Goal: Task Accomplishment & Management: Manage account settings

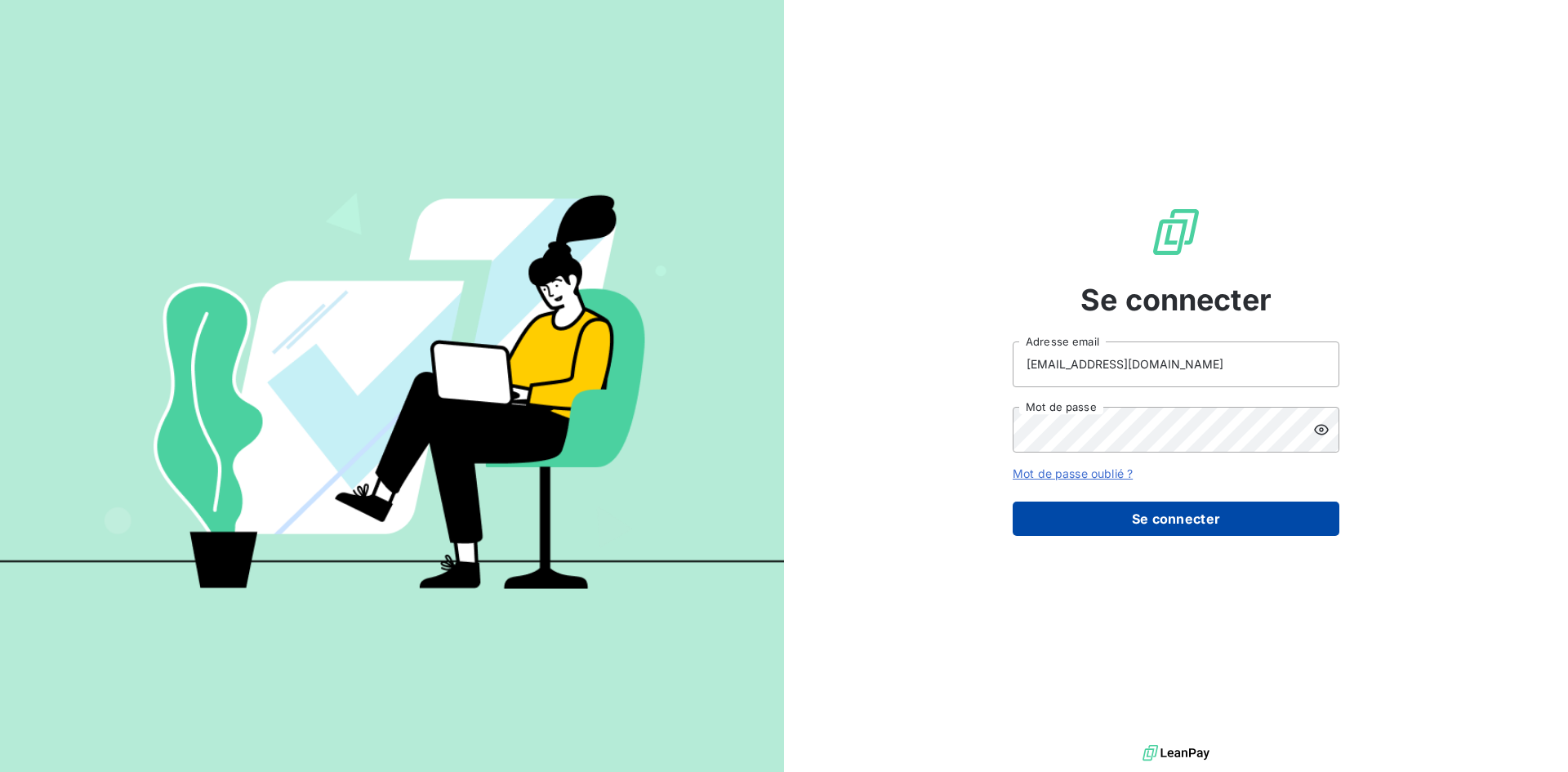
click at [1164, 522] on button "Se connecter" at bounding box center [1177, 518] width 327 height 34
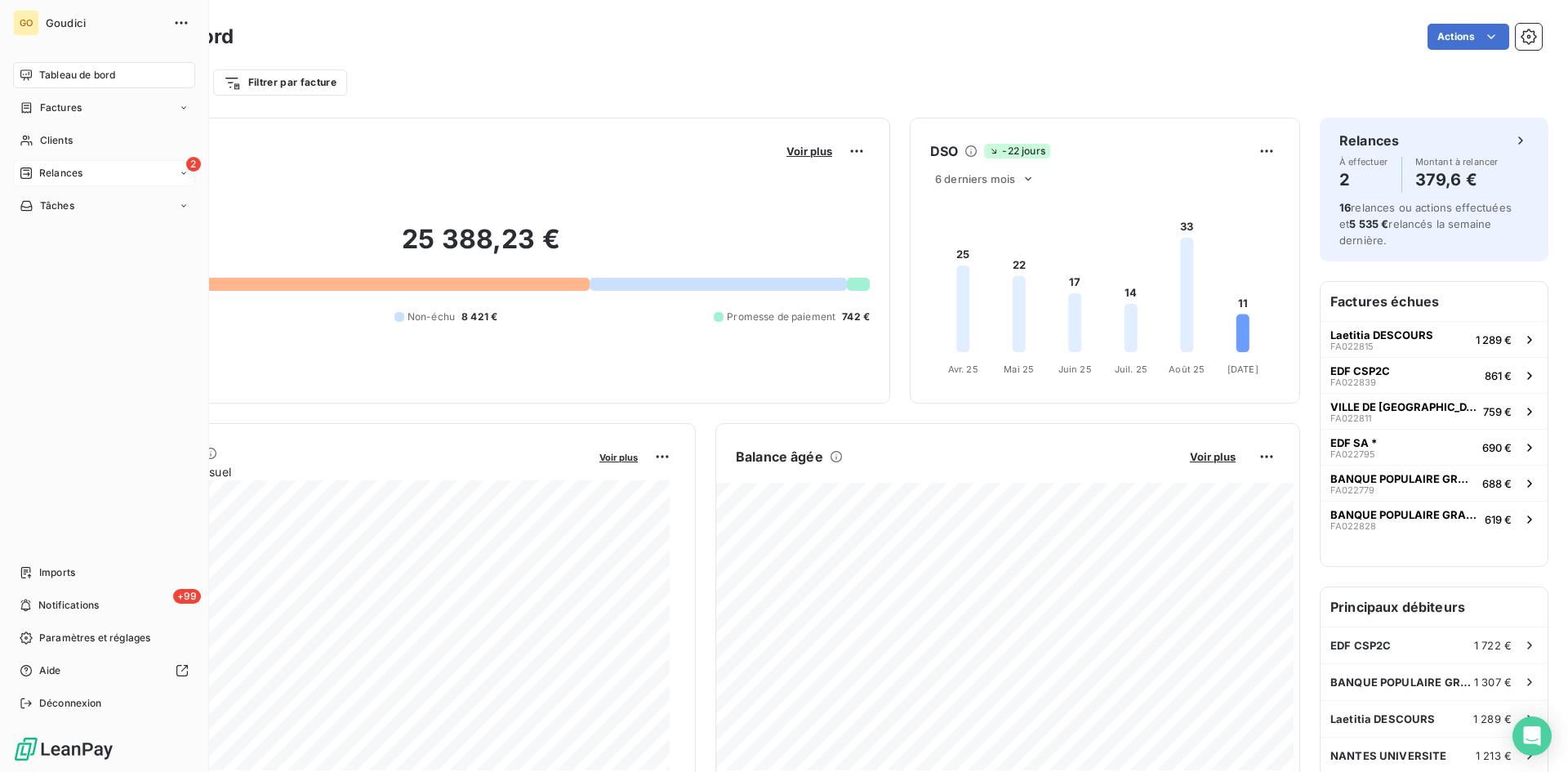
click at [61, 170] on span "Relances" at bounding box center [61, 173] width 43 height 15
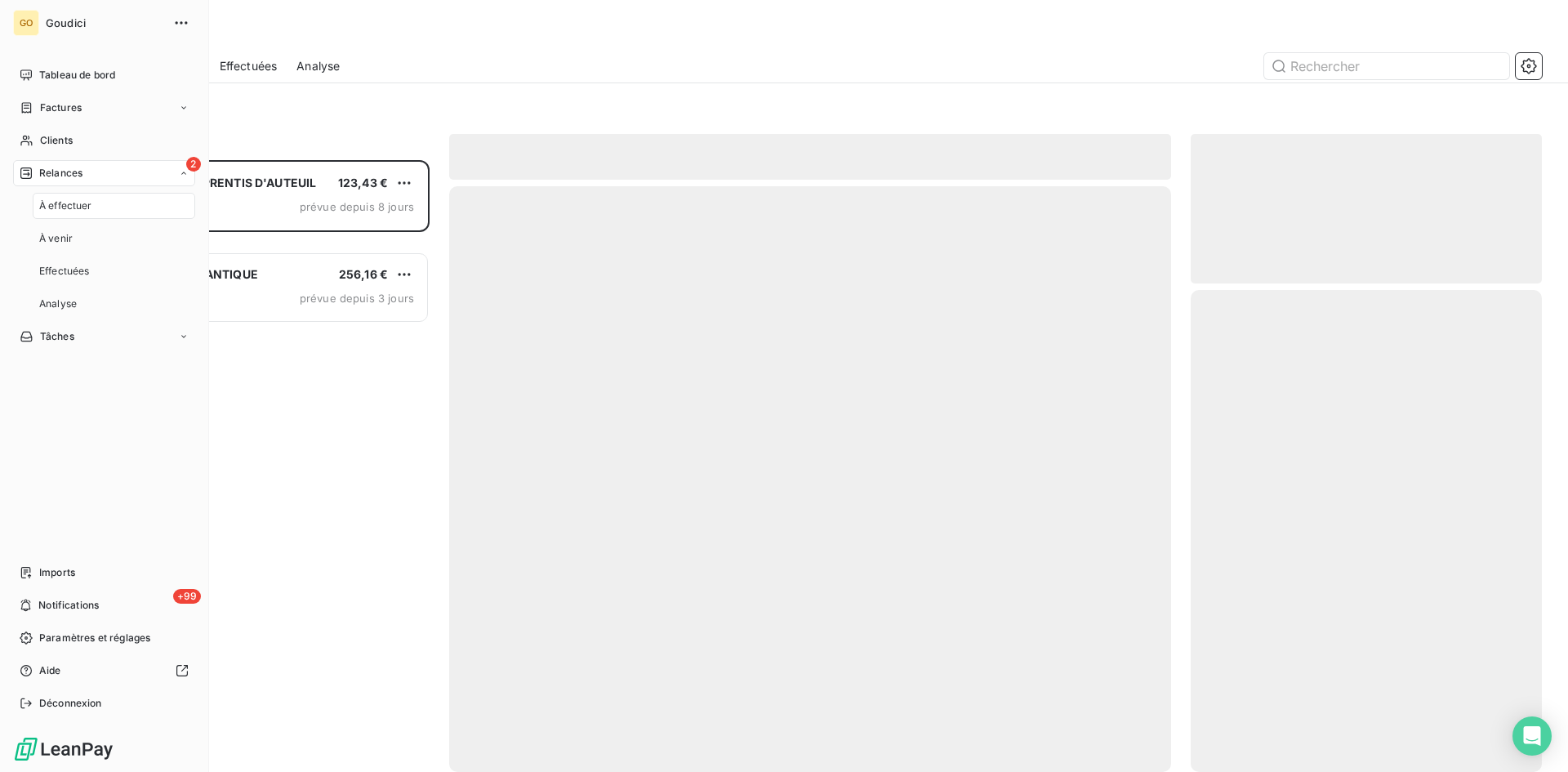
scroll to position [599, 339]
click at [63, 202] on span "À effectuer" at bounding box center [65, 205] width 53 height 15
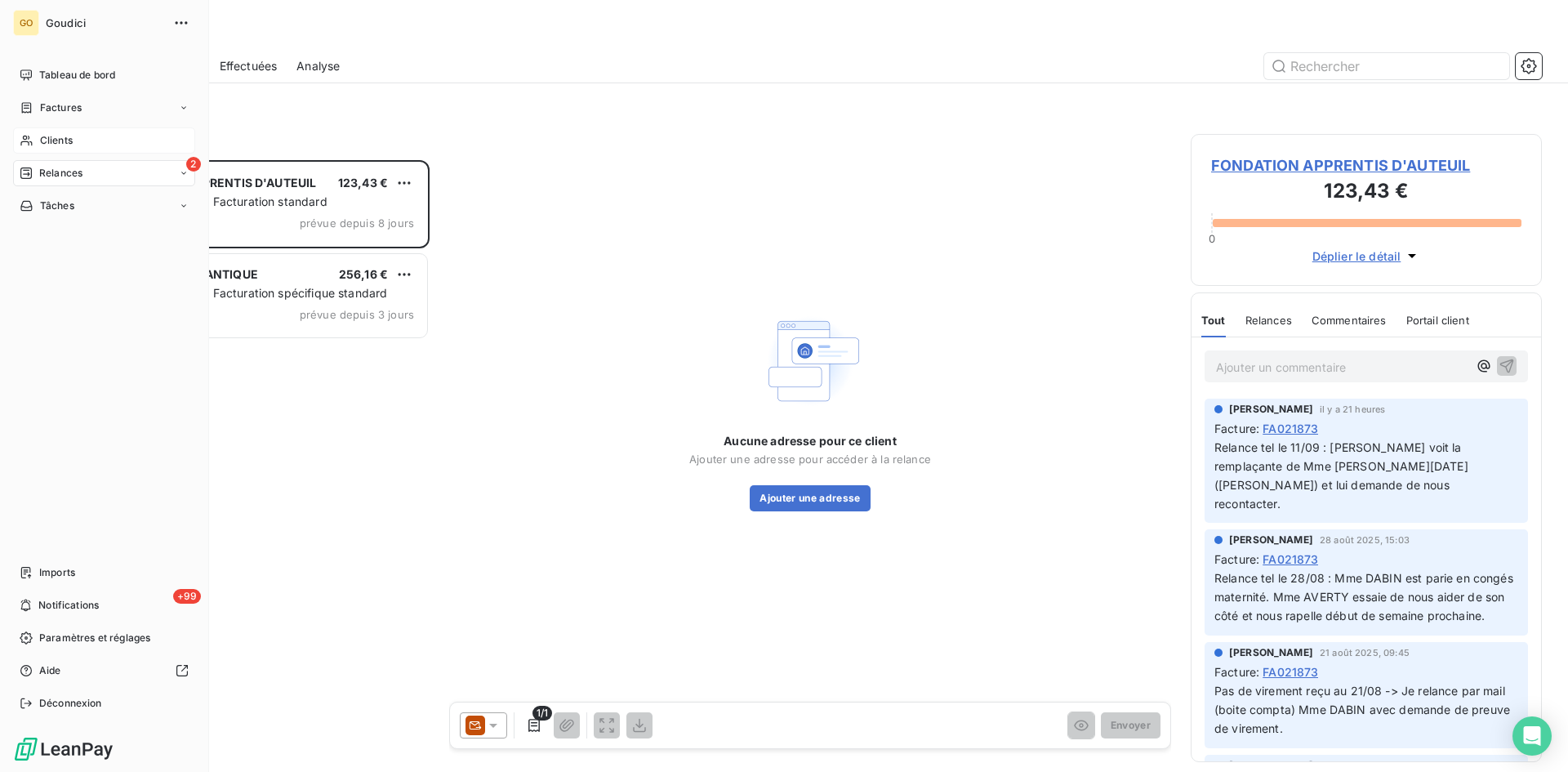
click at [44, 141] on span "Clients" at bounding box center [57, 140] width 33 height 15
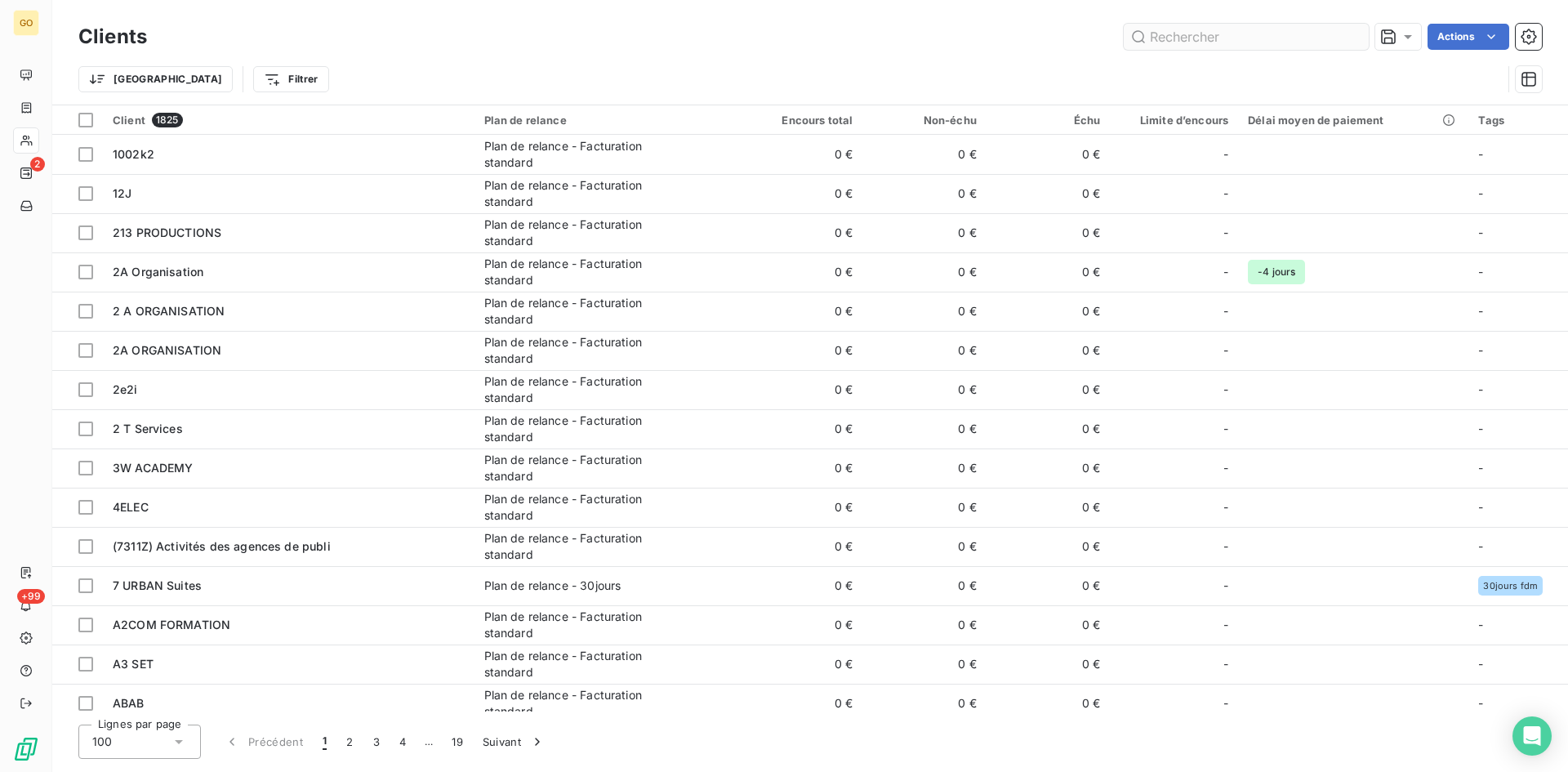
click at [1191, 43] on input "text" at bounding box center [1246, 37] width 245 height 26
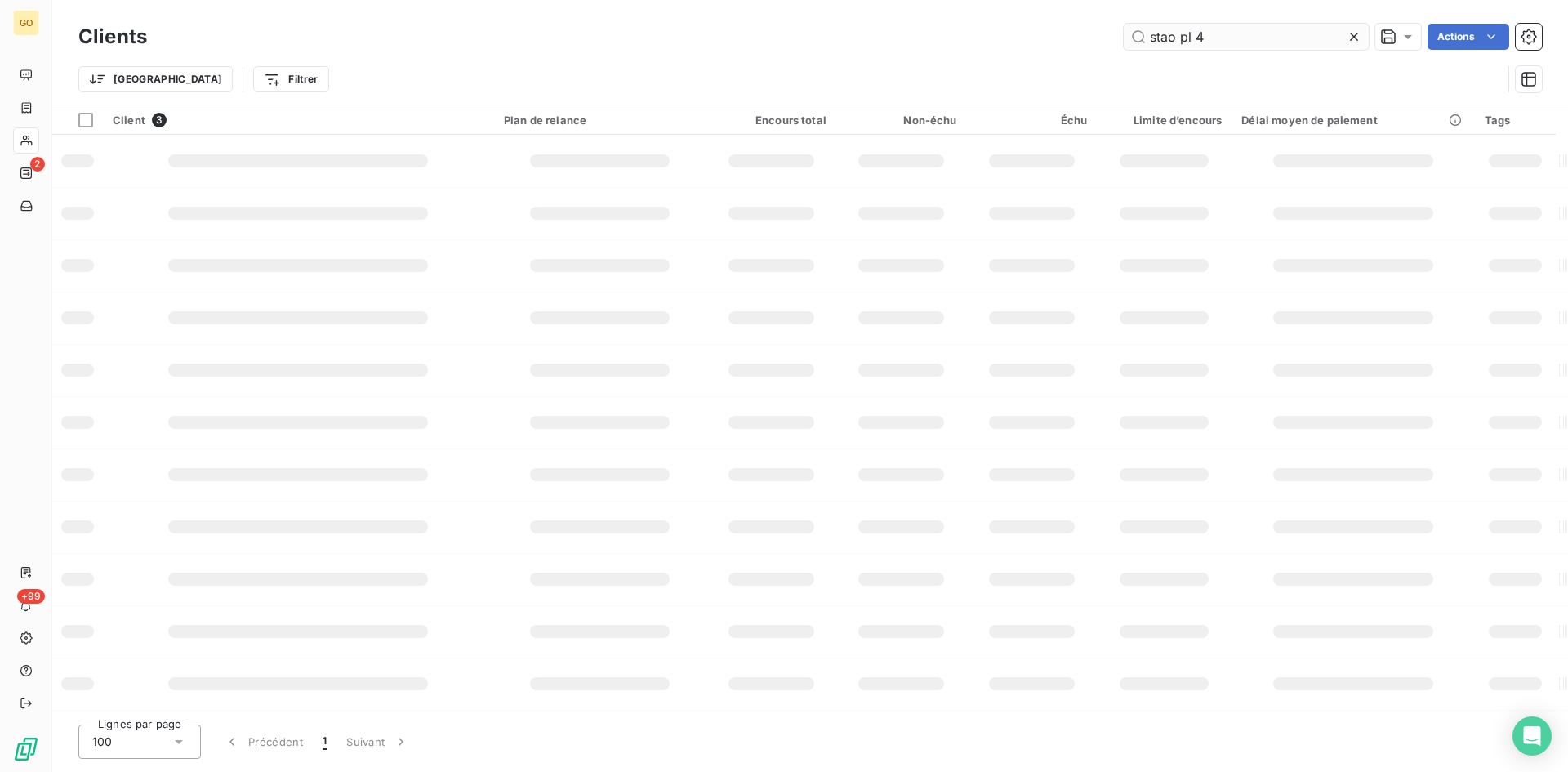
type input "stao pl 44"
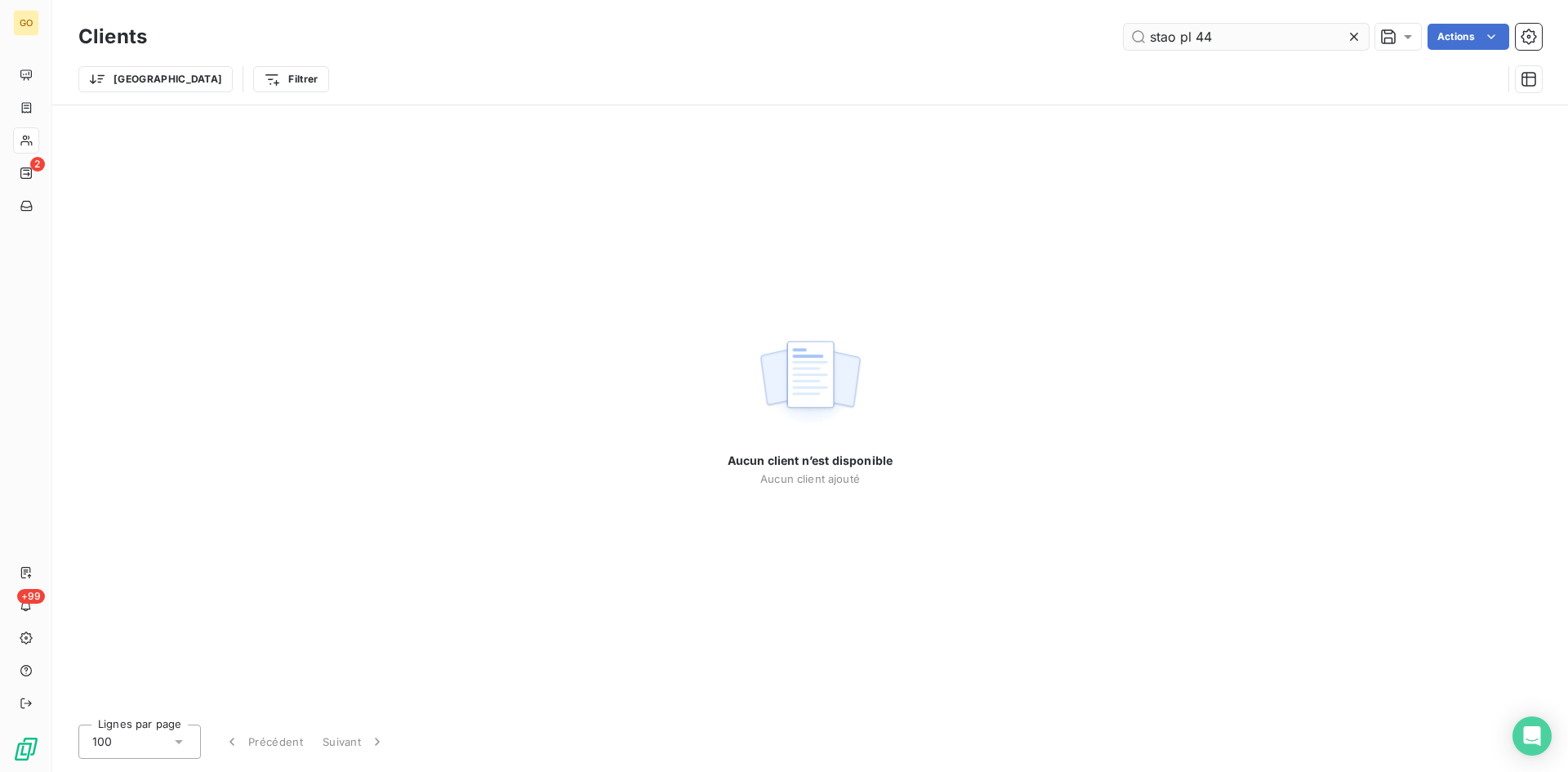
click at [1145, 37] on input "stao pl 44" at bounding box center [1246, 37] width 245 height 26
drag, startPoint x: 1224, startPoint y: 39, endPoint x: 1035, endPoint y: 39, distance: 189.0
click at [1035, 39] on div "stao pl 44 Actions" at bounding box center [855, 37] width 1376 height 26
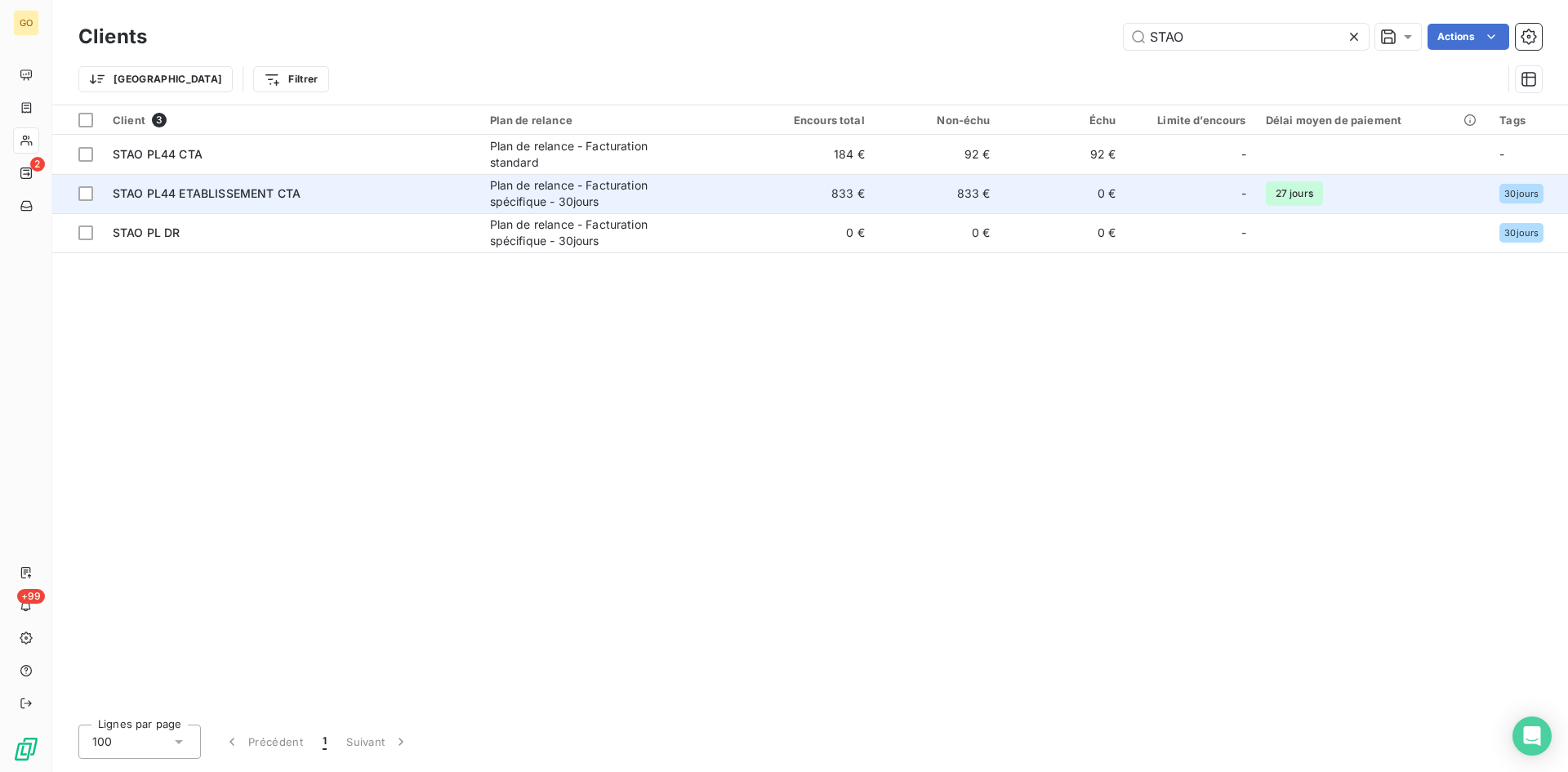
type input "STAO"
click at [171, 191] on span "STAO PL44 ETABLISSEMENT CTA" at bounding box center [207, 193] width 188 height 14
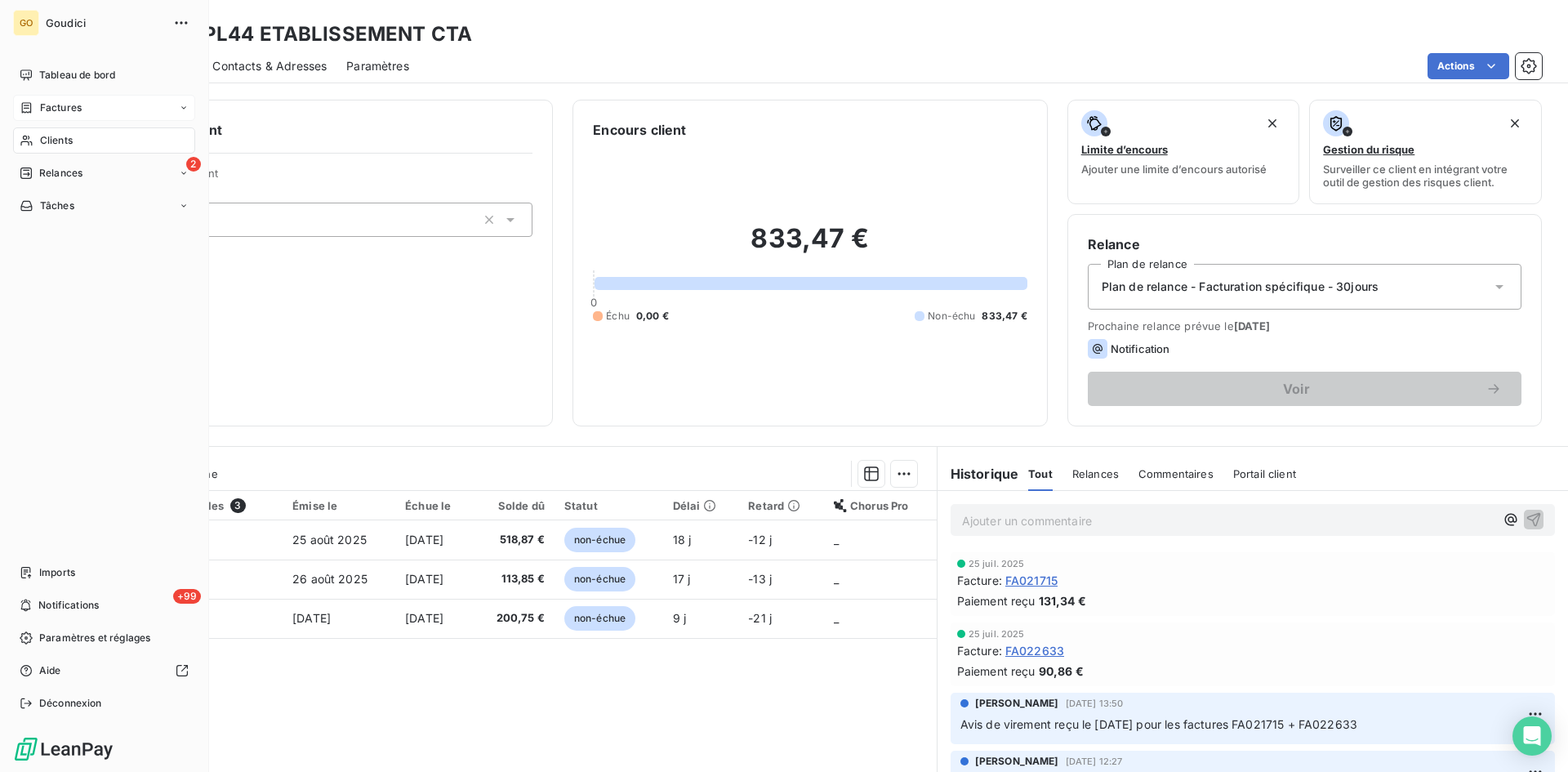
click at [57, 110] on span "Factures" at bounding box center [61, 108] width 42 height 15
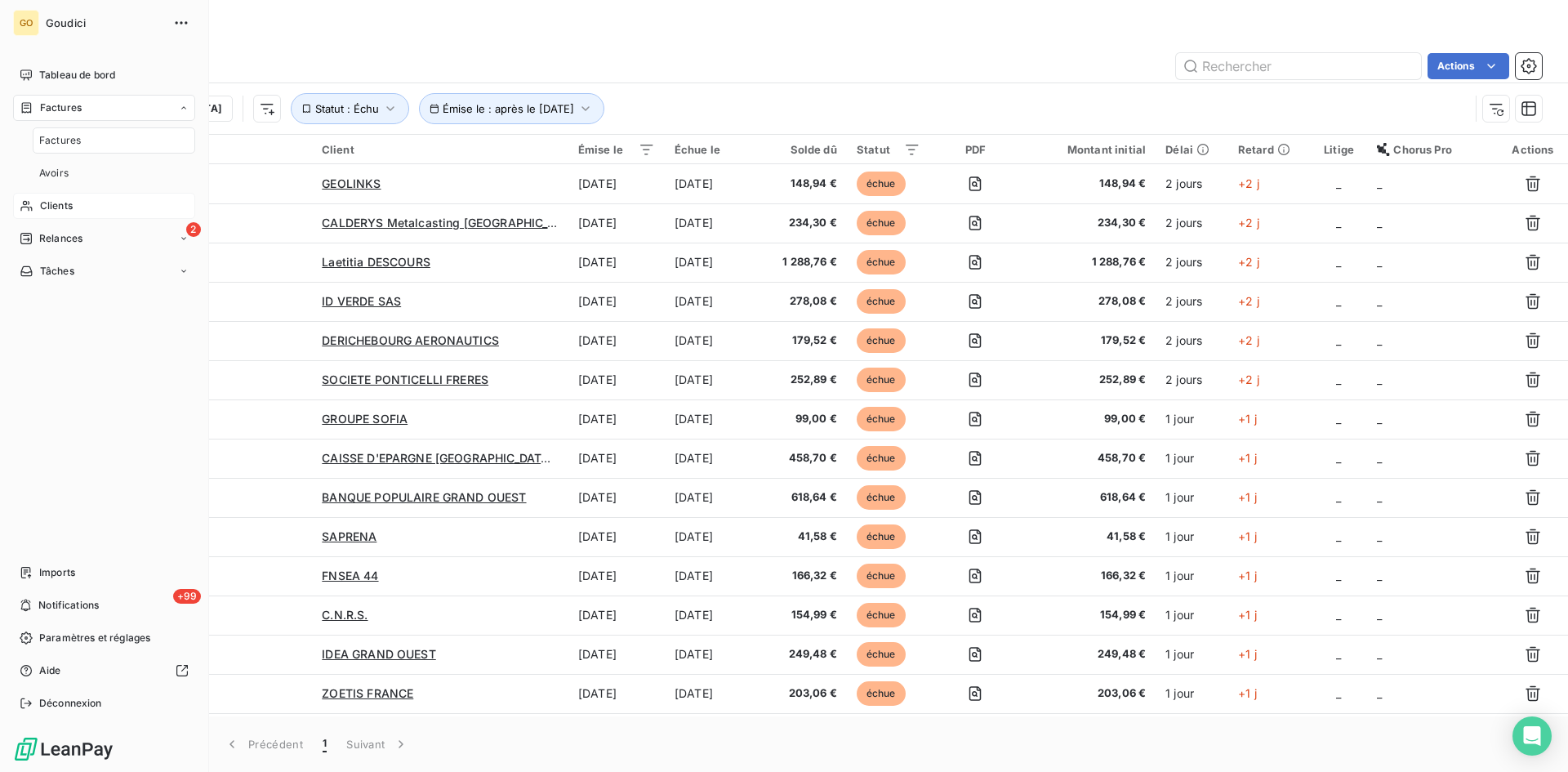
click at [60, 137] on span "Factures" at bounding box center [60, 140] width 42 height 15
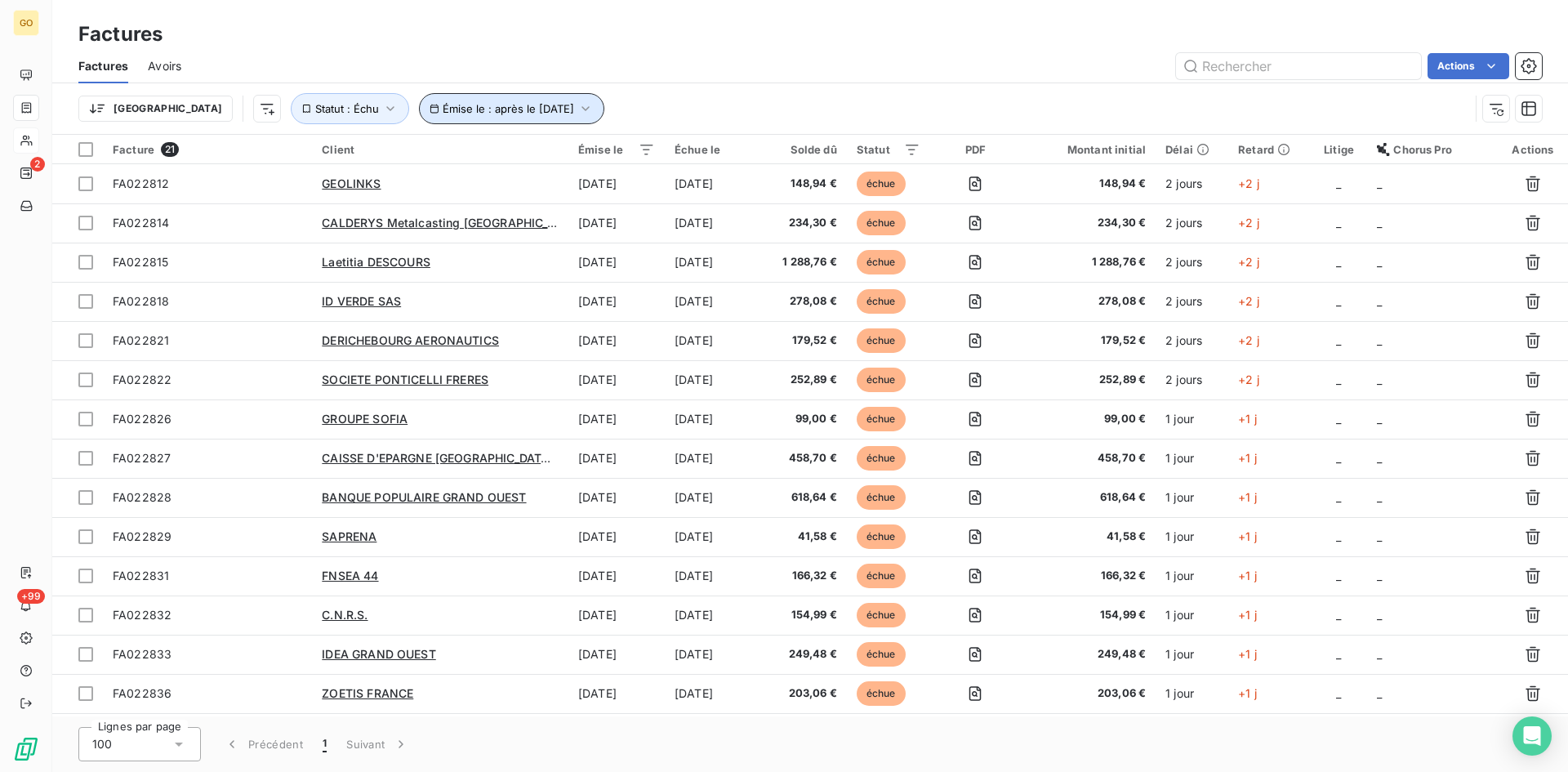
click at [577, 113] on icon "button" at bounding box center [585, 109] width 17 height 17
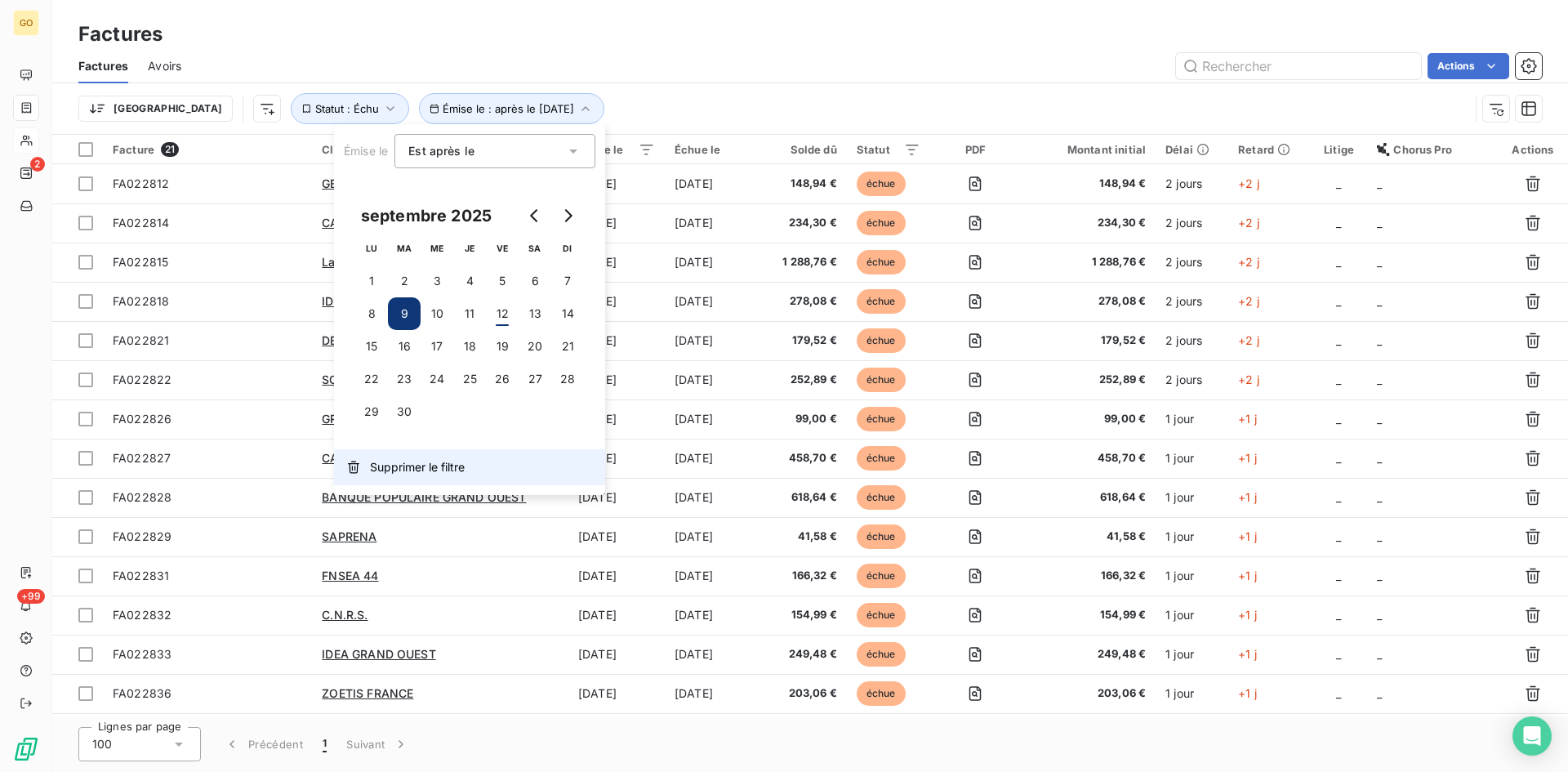
click at [398, 462] on span "Supprimer le filtre" at bounding box center [417, 467] width 95 height 17
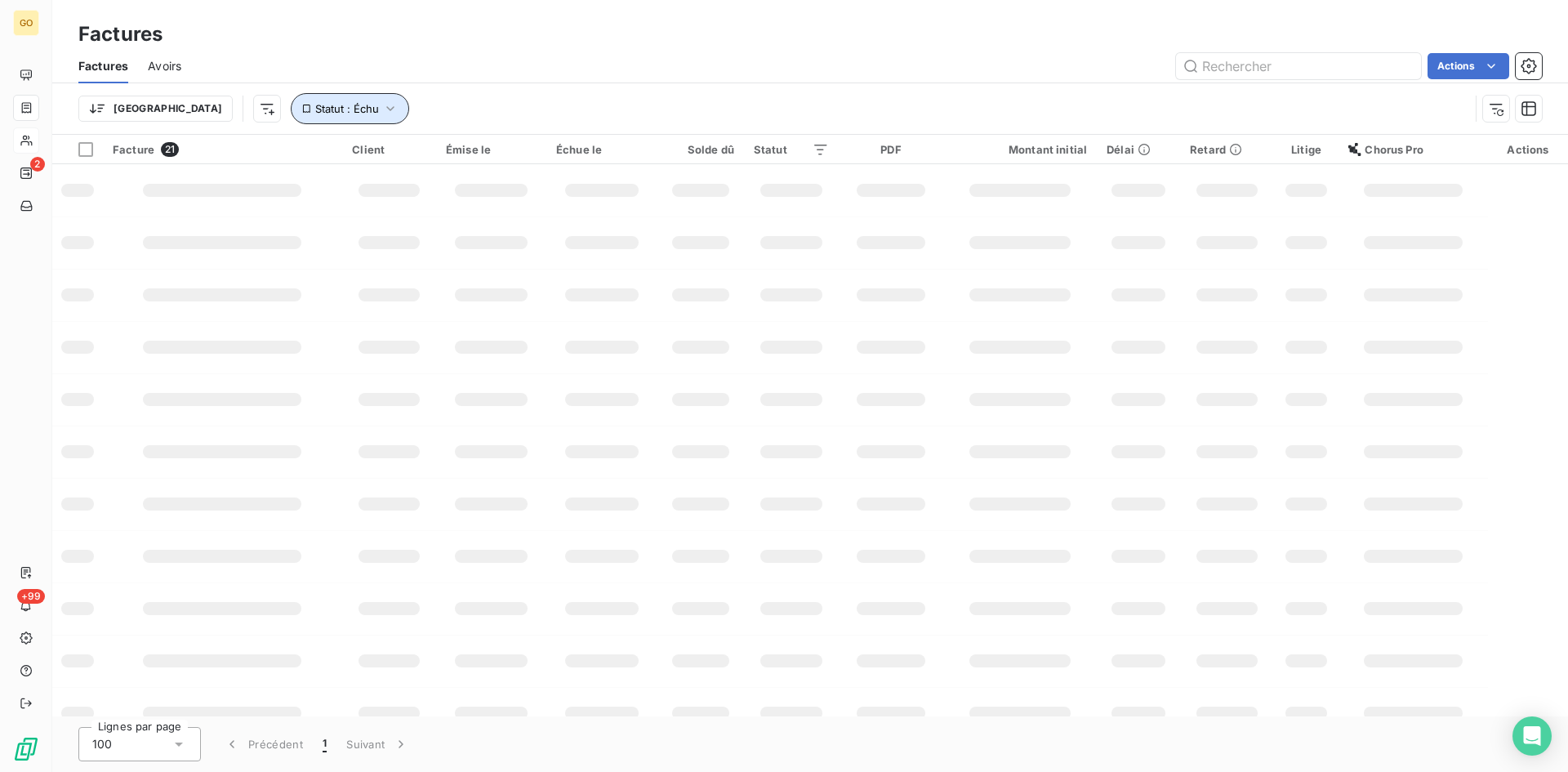
click at [383, 109] on icon "button" at bounding box center [390, 109] width 17 height 17
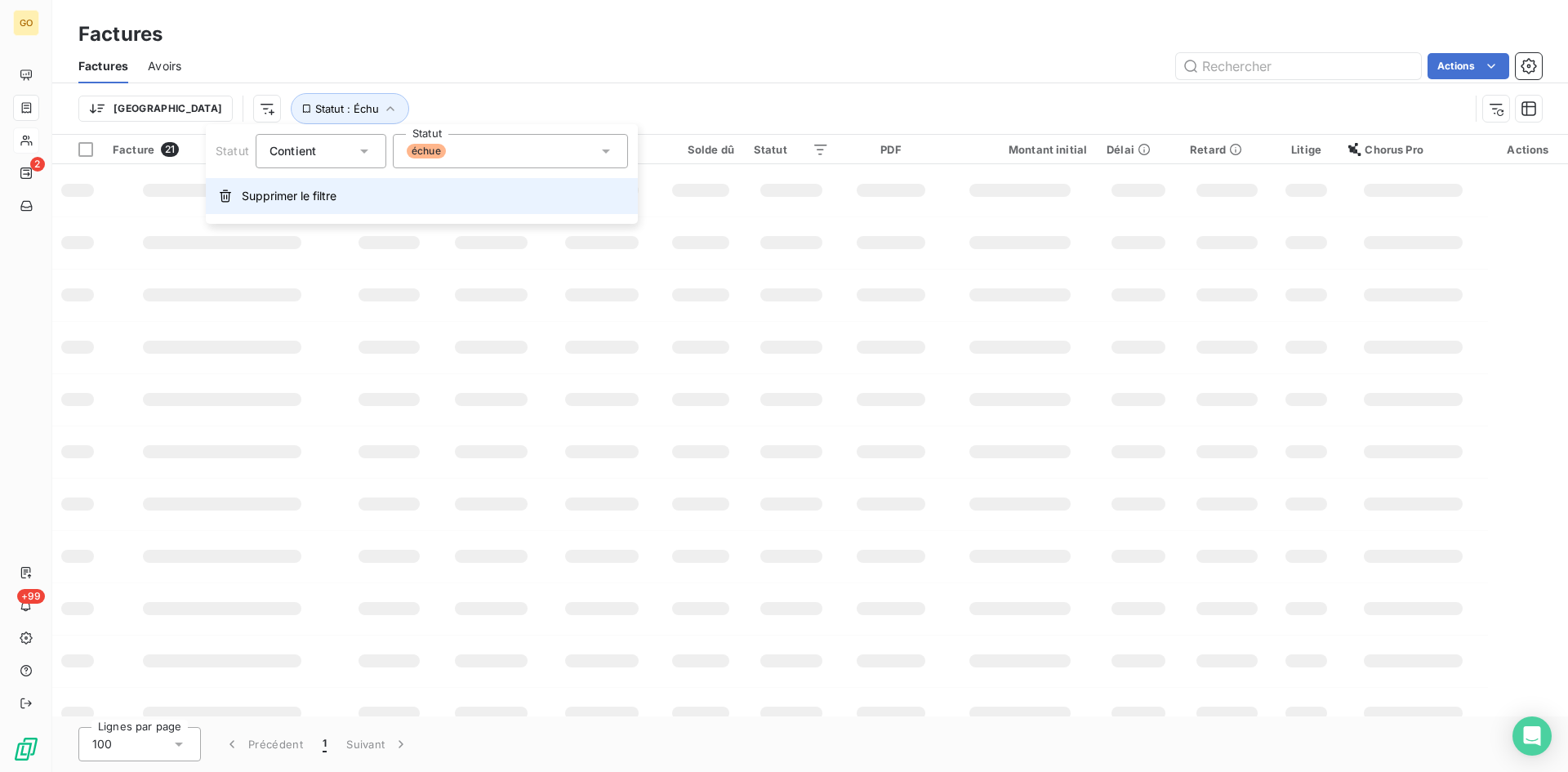
click at [300, 203] on span "Supprimer le filtre" at bounding box center [289, 196] width 95 height 17
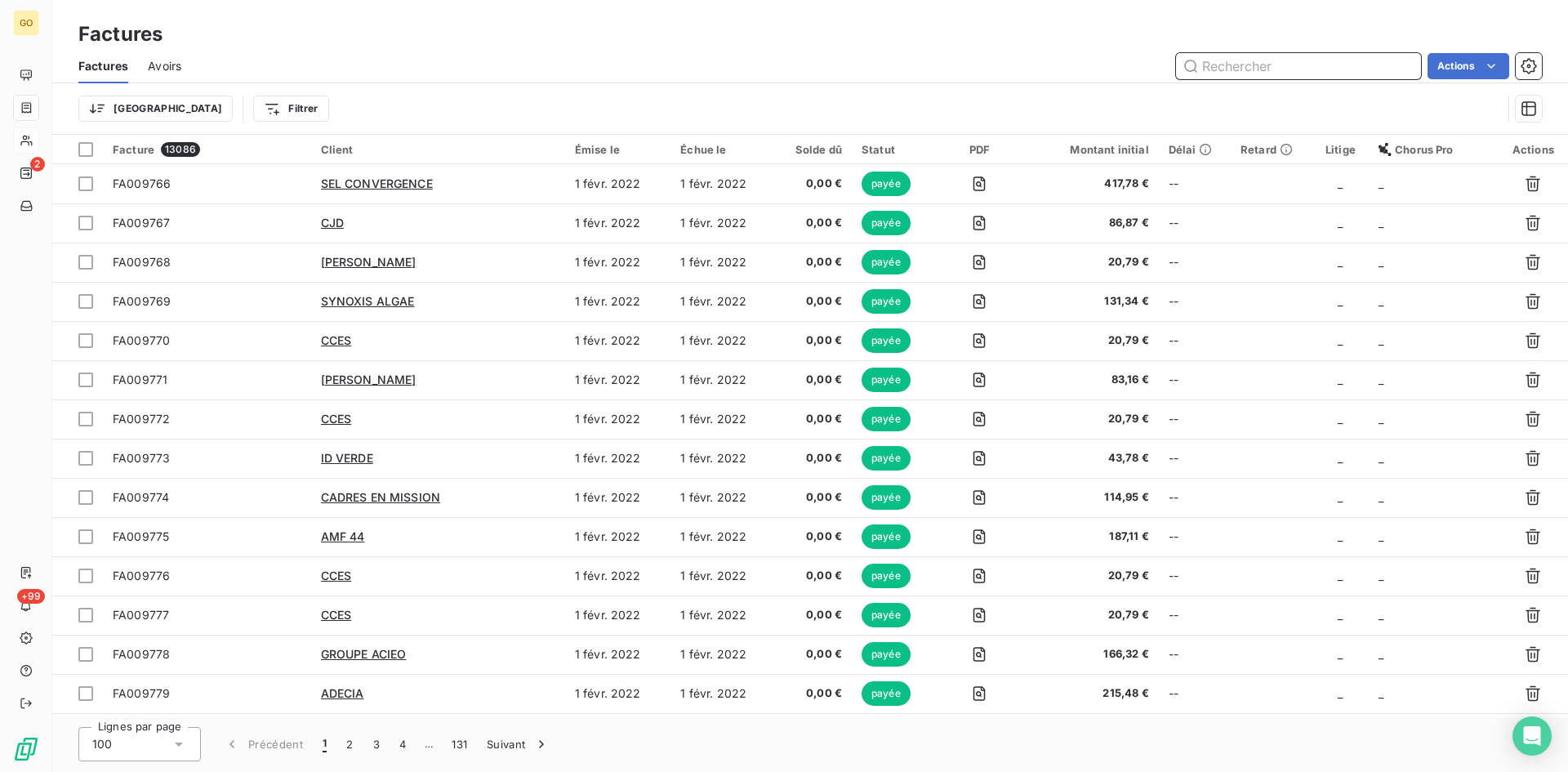
click at [1304, 62] on input "text" at bounding box center [1299, 66] width 245 height 26
paste input "022692"
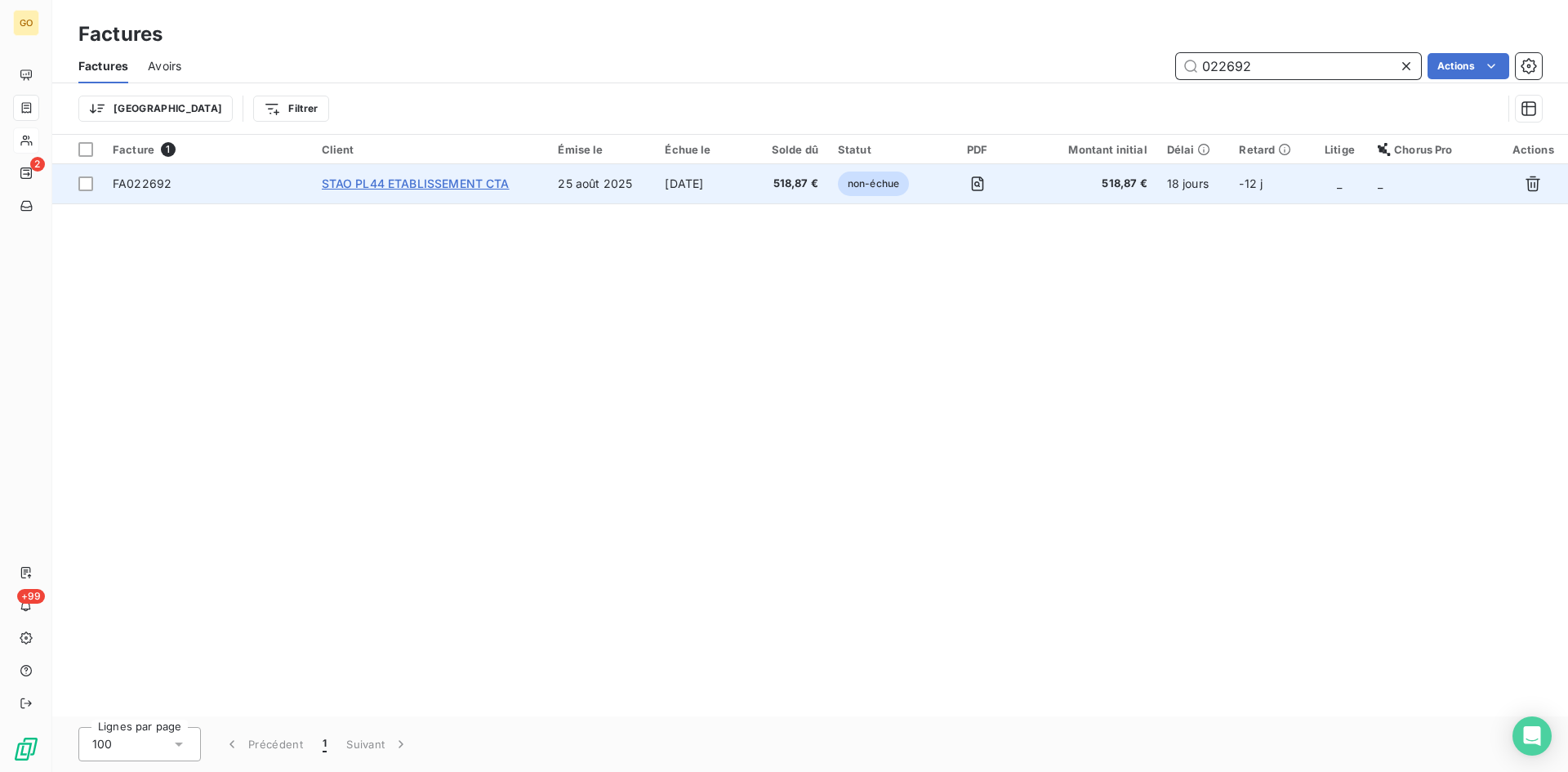
type input "022692"
click at [495, 183] on span "STAO PL44 ETABLISSEMENT CTA" at bounding box center [416, 183] width 188 height 14
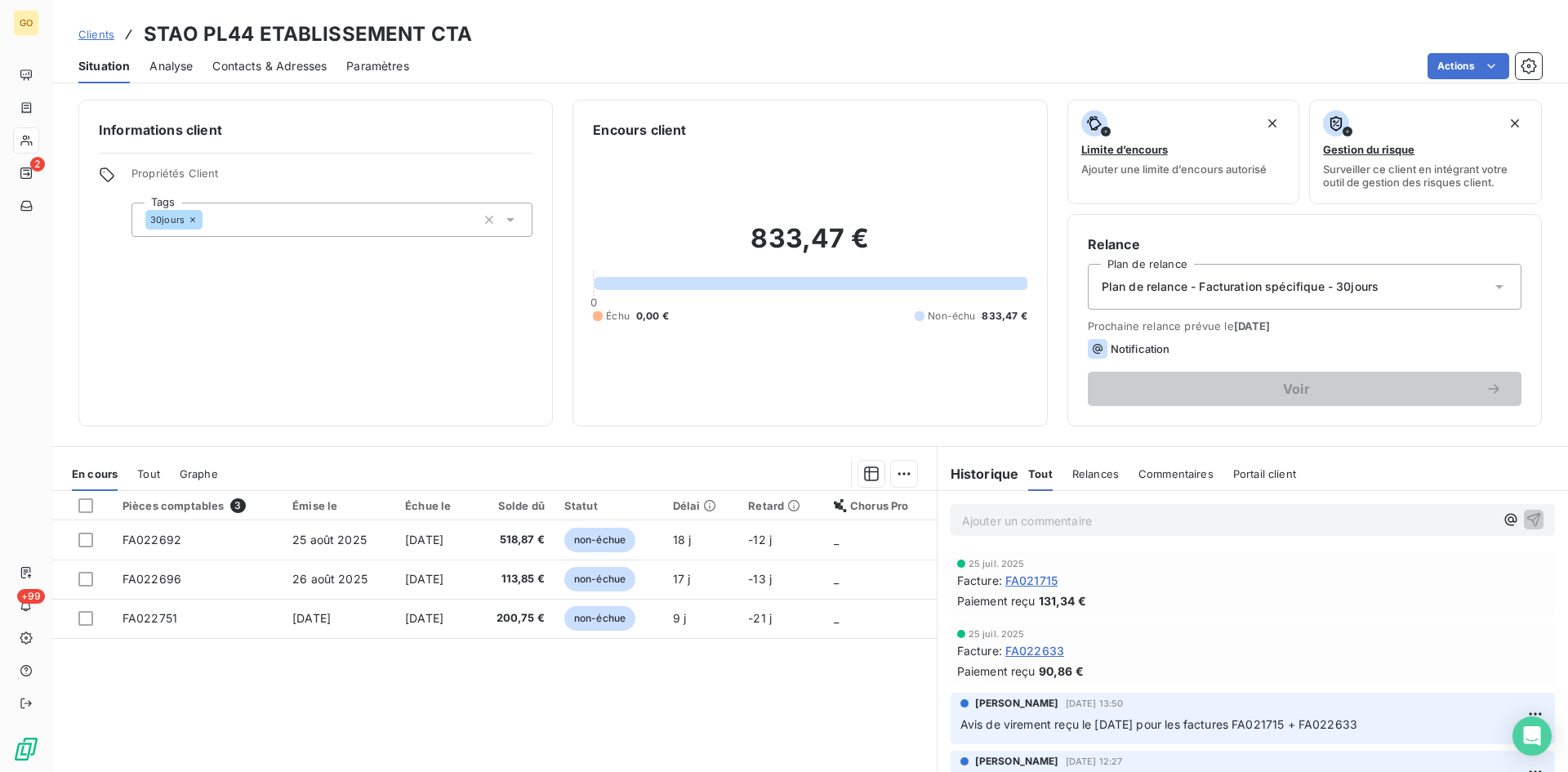
click at [178, 70] on span "Analyse" at bounding box center [171, 66] width 43 height 17
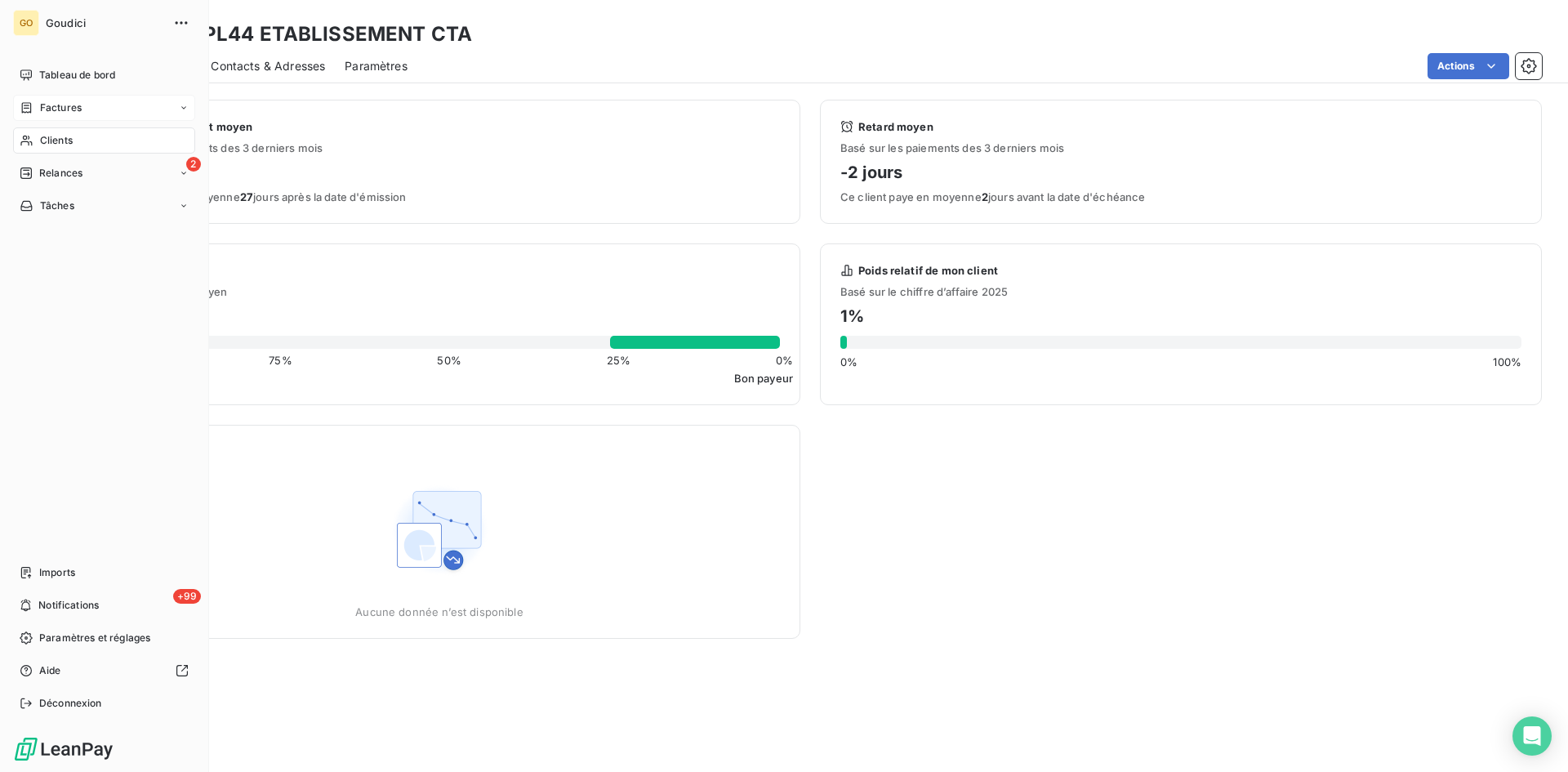
click at [63, 102] on span "Factures" at bounding box center [61, 108] width 42 height 15
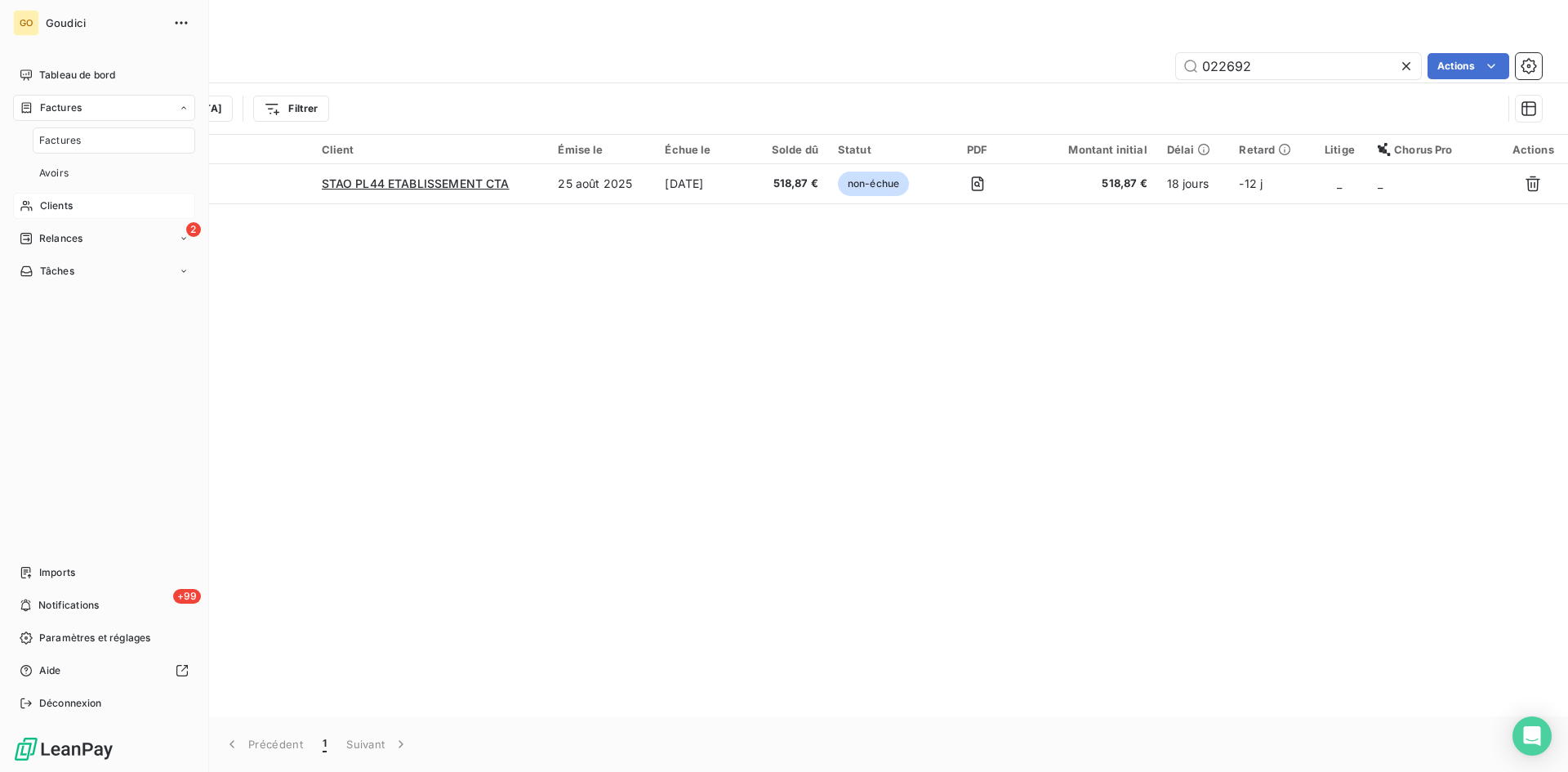
click at [72, 142] on span "Factures" at bounding box center [60, 140] width 42 height 15
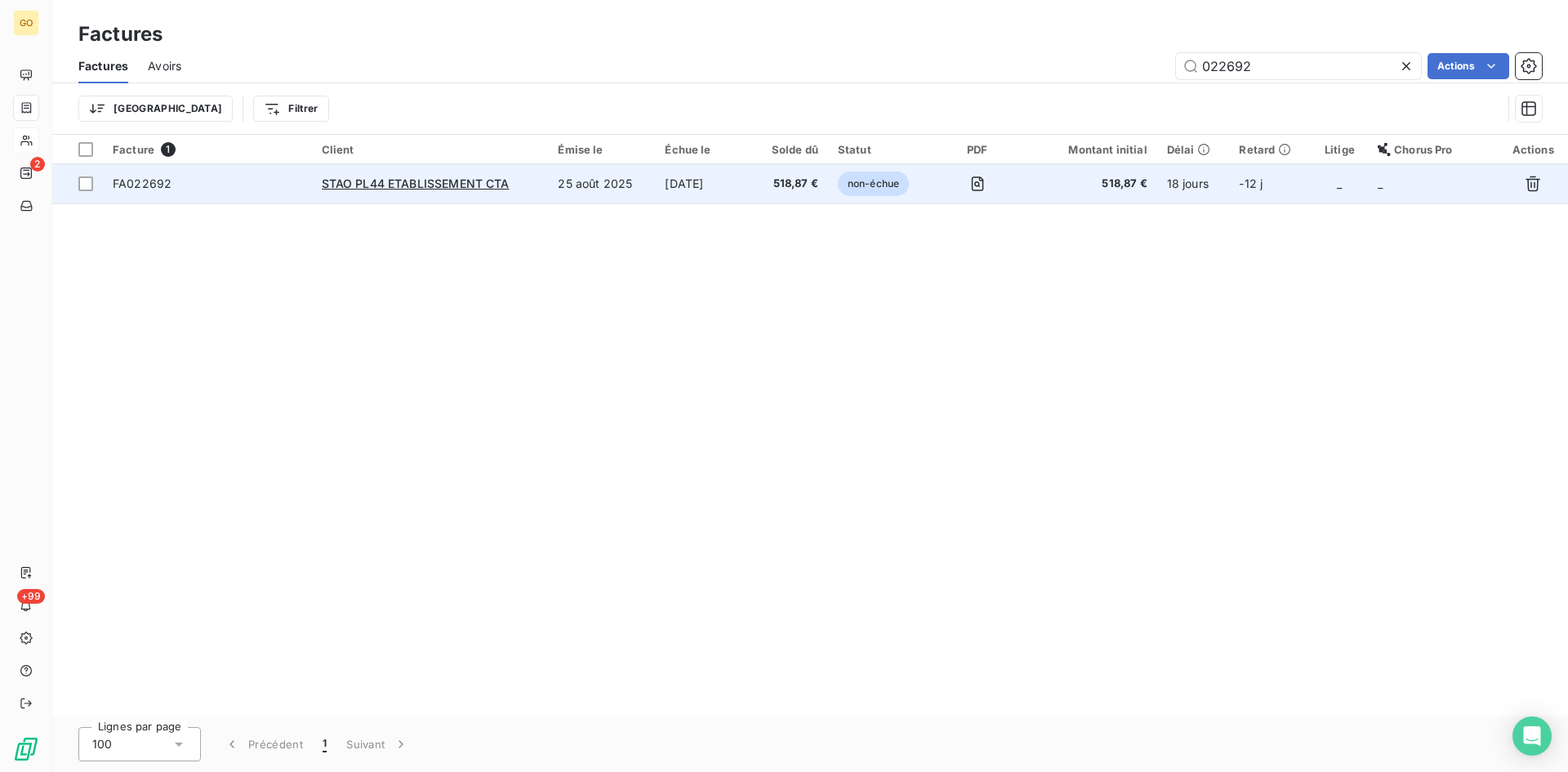
click at [143, 190] on span "FA022692" at bounding box center [143, 183] width 59 height 14
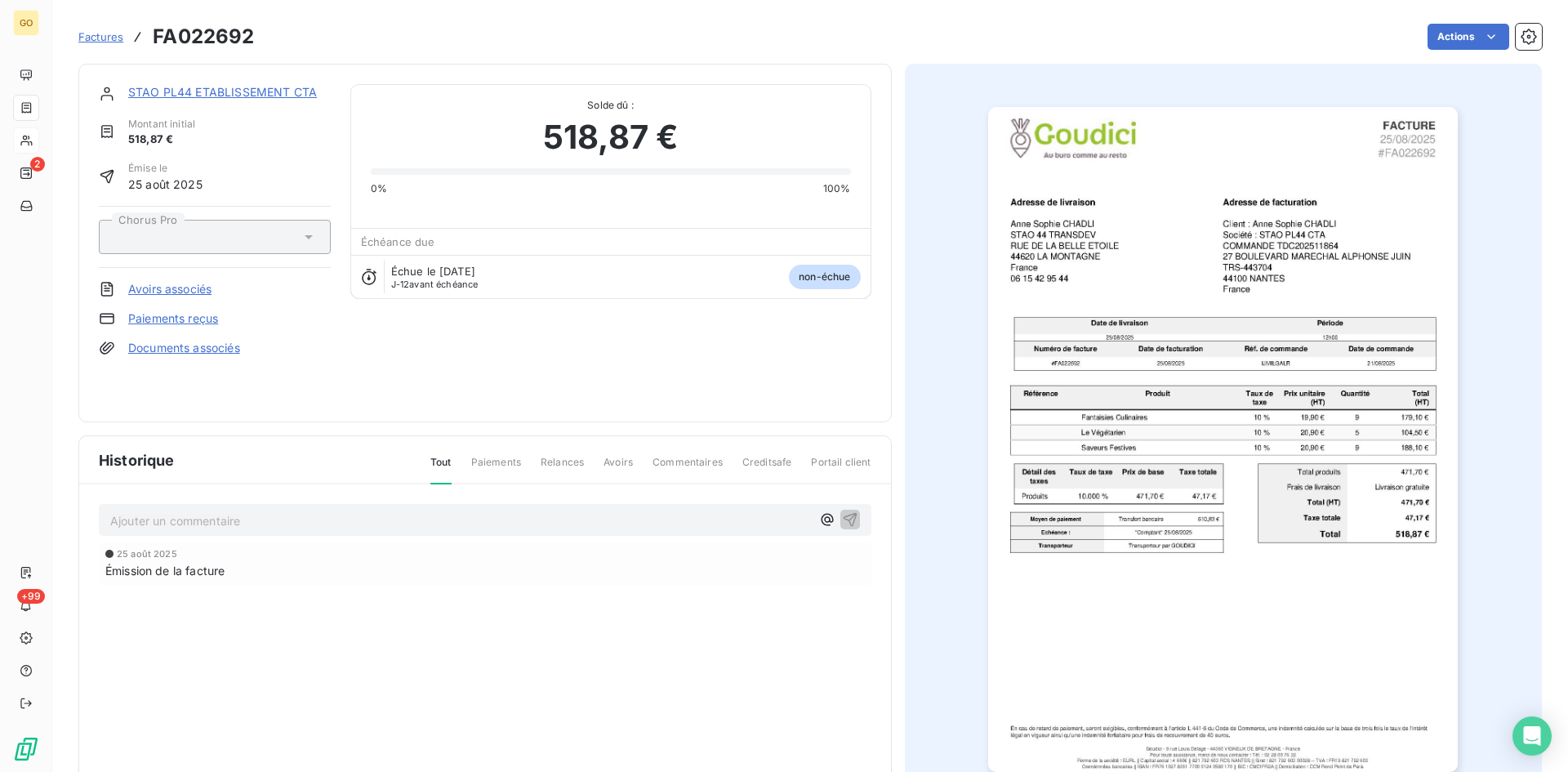
click at [207, 532] on div "Ajouter un commentaire ﻿" at bounding box center [485, 520] width 773 height 32
click at [239, 528] on p "Ajouter un commentaire ﻿" at bounding box center [461, 520] width 701 height 20
click at [154, 520] on span "Mail recu le 11/09" at bounding box center [158, 519] width 96 height 14
click at [263, 525] on p "Mail reçue le 11/09" at bounding box center [461, 520] width 701 height 19
drag, startPoint x: 499, startPoint y: 521, endPoint x: 110, endPoint y: 525, distance: 389.0
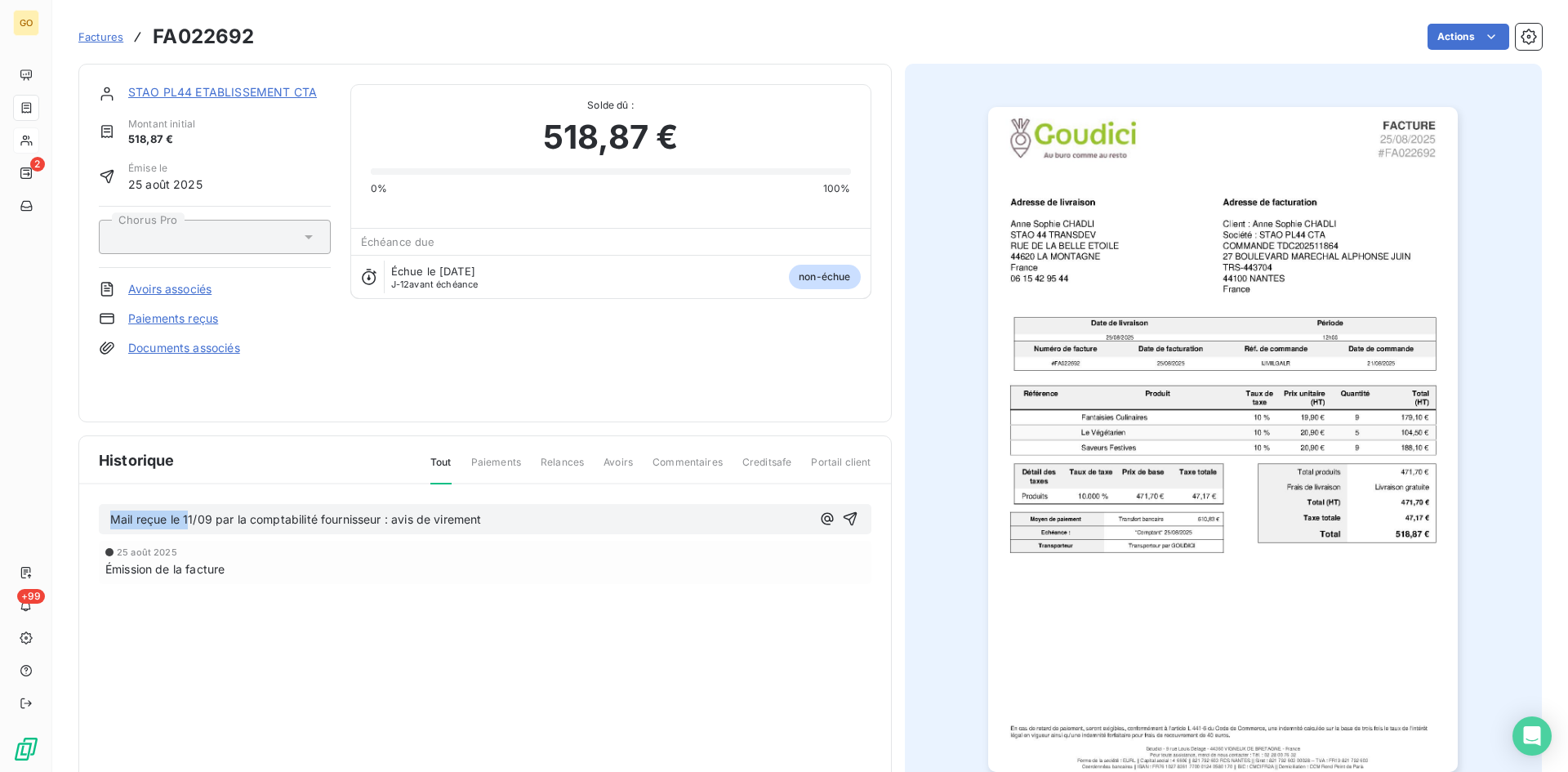
click at [110, 525] on p "Mail reçue le 11/09 par la comptabilité fournisseur : avis de virement" at bounding box center [461, 520] width 701 height 19
click at [377, 585] on div "[DATE] Émission de la facture" at bounding box center [485, 595] width 773 height 109
drag, startPoint x: 516, startPoint y: 517, endPoint x: 110, endPoint y: 508, distance: 406.1
click at [110, 508] on div "Mail reçue le 11/09 par la comptabilité fournisseur : avis de virement" at bounding box center [485, 519] width 773 height 30
copy span "Mail reçue le 11/09 par la comptabilité fournisseur : avis de virement"
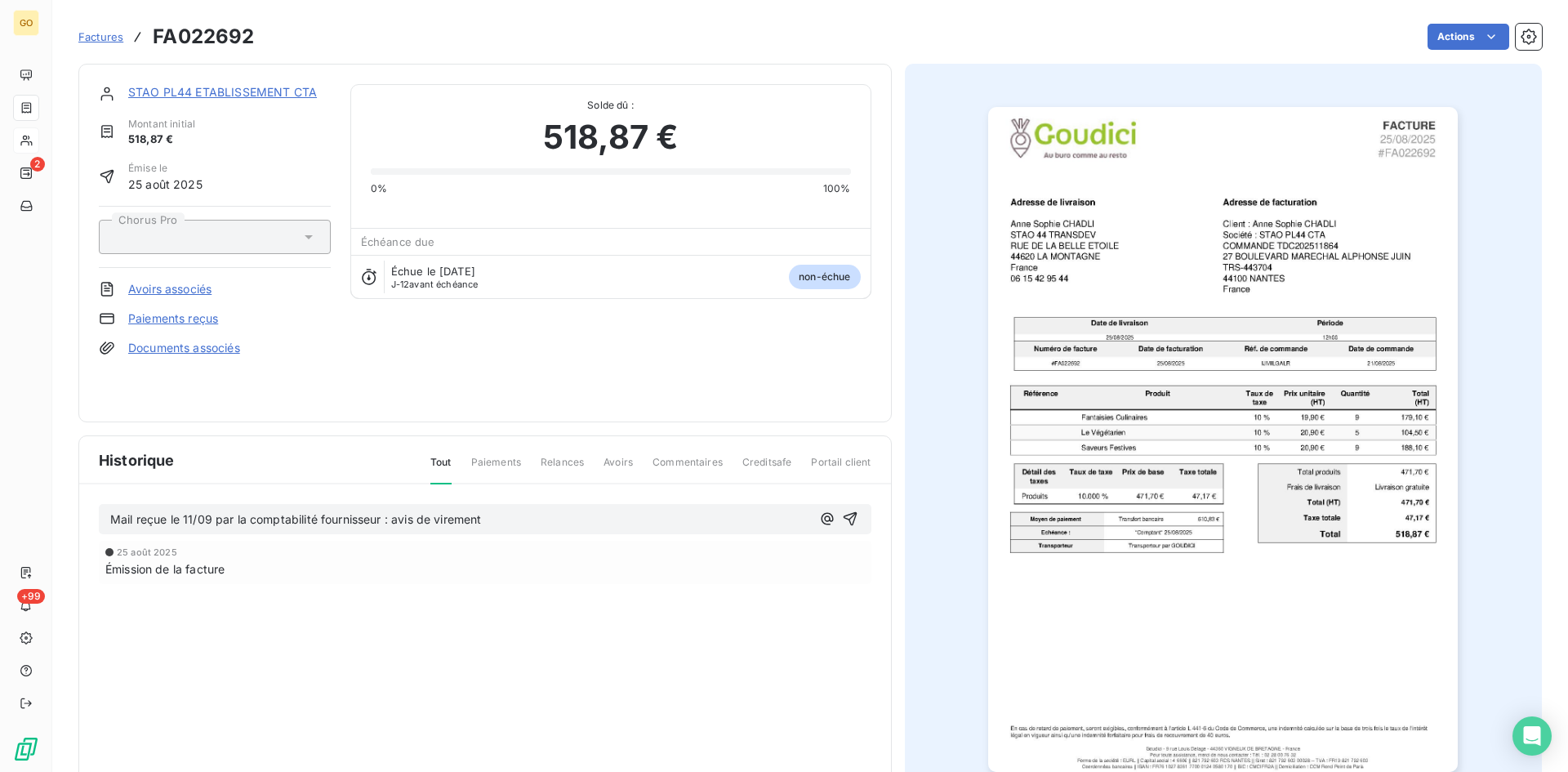
click at [250, 562] on div "Émission de la facture" at bounding box center [485, 569] width 760 height 17
click at [167, 518] on span "Mail reçue le 11/09 par la comptabilité fournisseur : avis de virement" at bounding box center [296, 519] width 371 height 14
drag, startPoint x: 510, startPoint y: 522, endPoint x: 103, endPoint y: 504, distance: 407.4
click at [103, 504] on div "Mail reçu le 11/09 par la comptabilité fournisseur : avis de virement" at bounding box center [485, 519] width 773 height 30
copy span "Mail reçu le 11/09 par la comptabilité fournisseur : avis de virement"
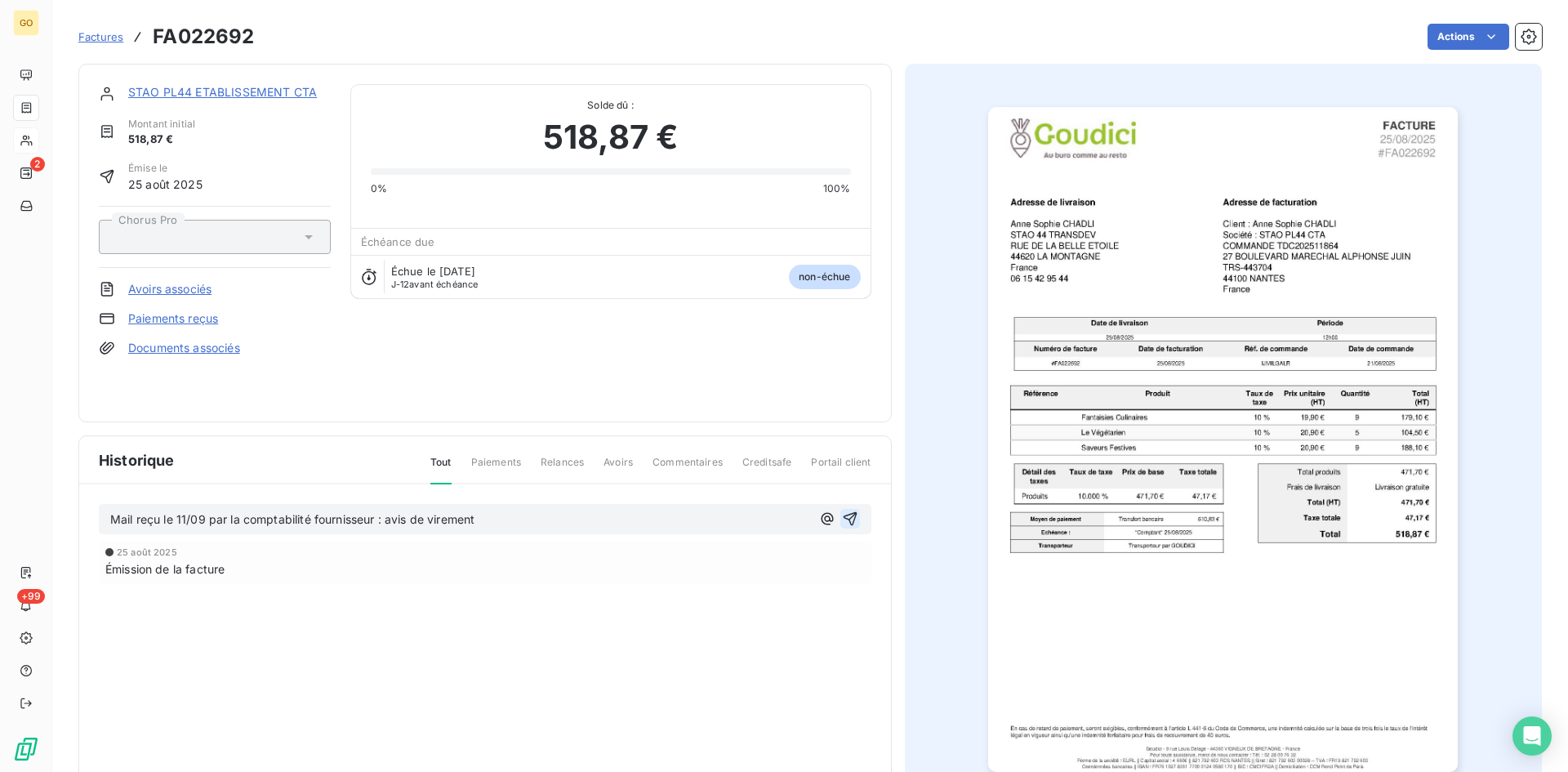
click at [845, 516] on icon "button" at bounding box center [850, 518] width 17 height 17
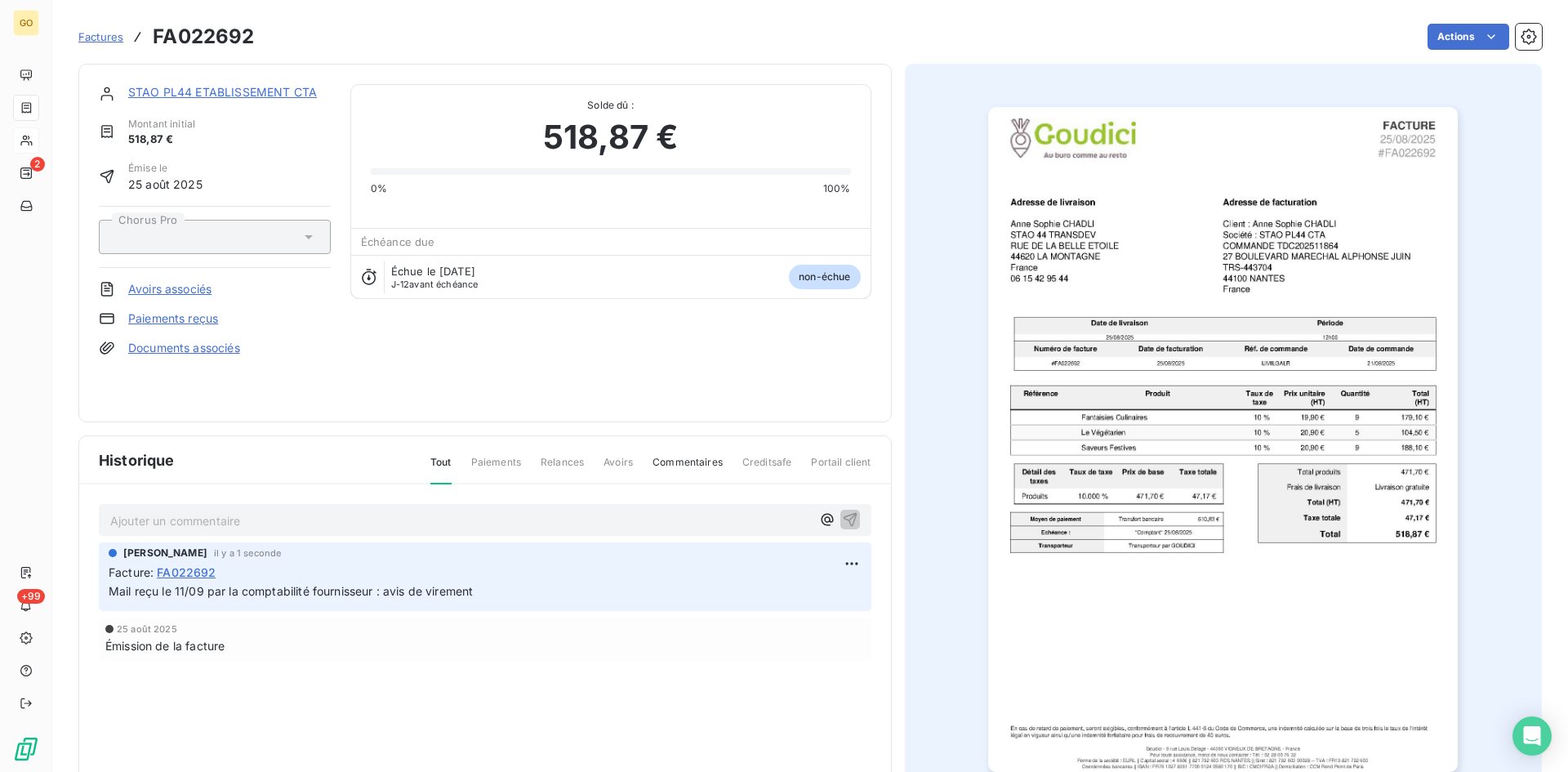
click at [83, 36] on span "Factures" at bounding box center [101, 37] width 45 height 13
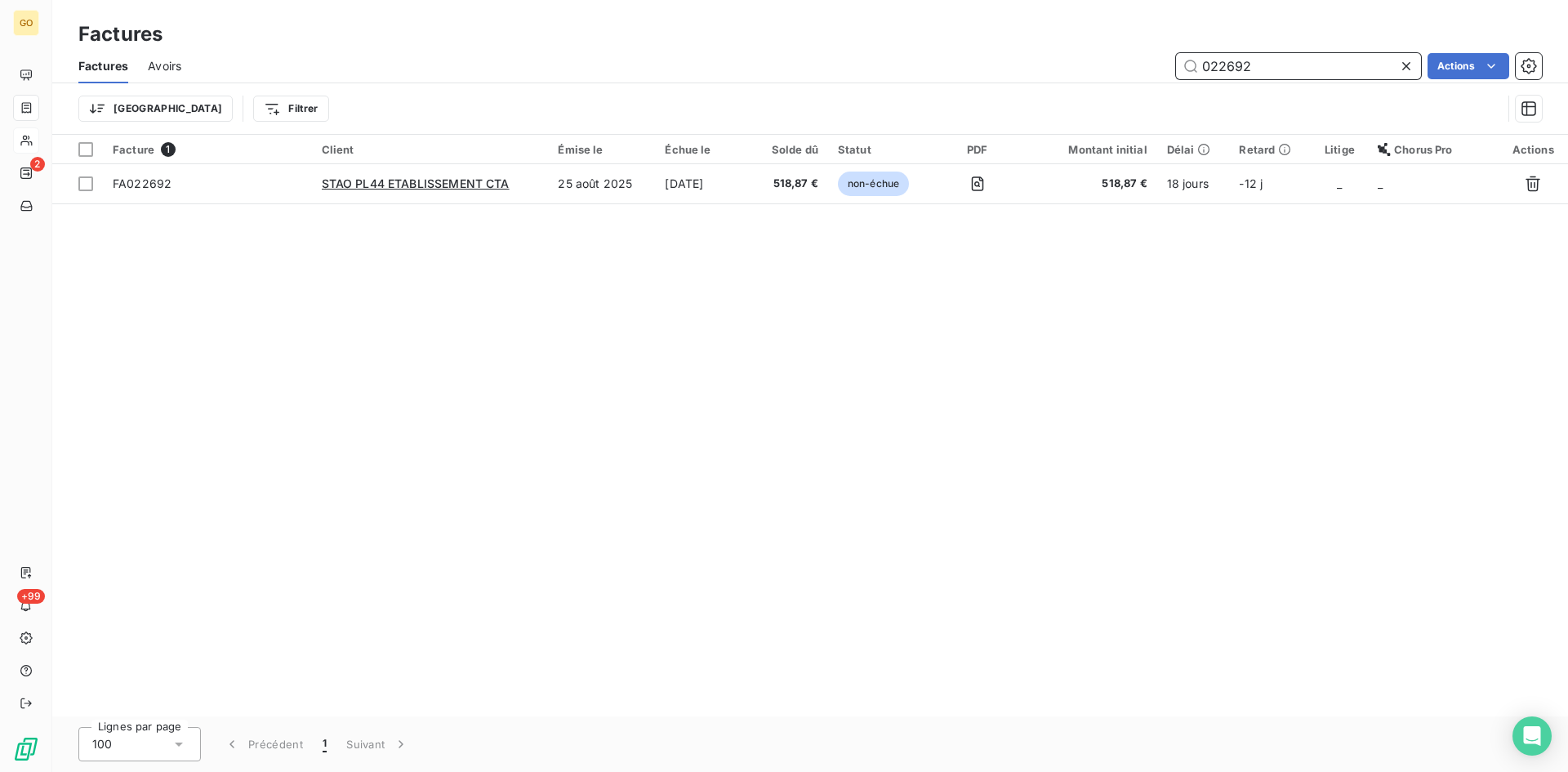
drag, startPoint x: 1295, startPoint y: 70, endPoint x: 950, endPoint y: 60, distance: 345.1
click at [950, 60] on div "022692 Actions" at bounding box center [871, 66] width 1341 height 26
paste input "751"
type input "022751"
click at [1448, 62] on html "GO 2 +99 Factures Factures Avoirs 022751 Actions Trier Filtrer Facture 1 Client…" at bounding box center [784, 386] width 1568 height 772
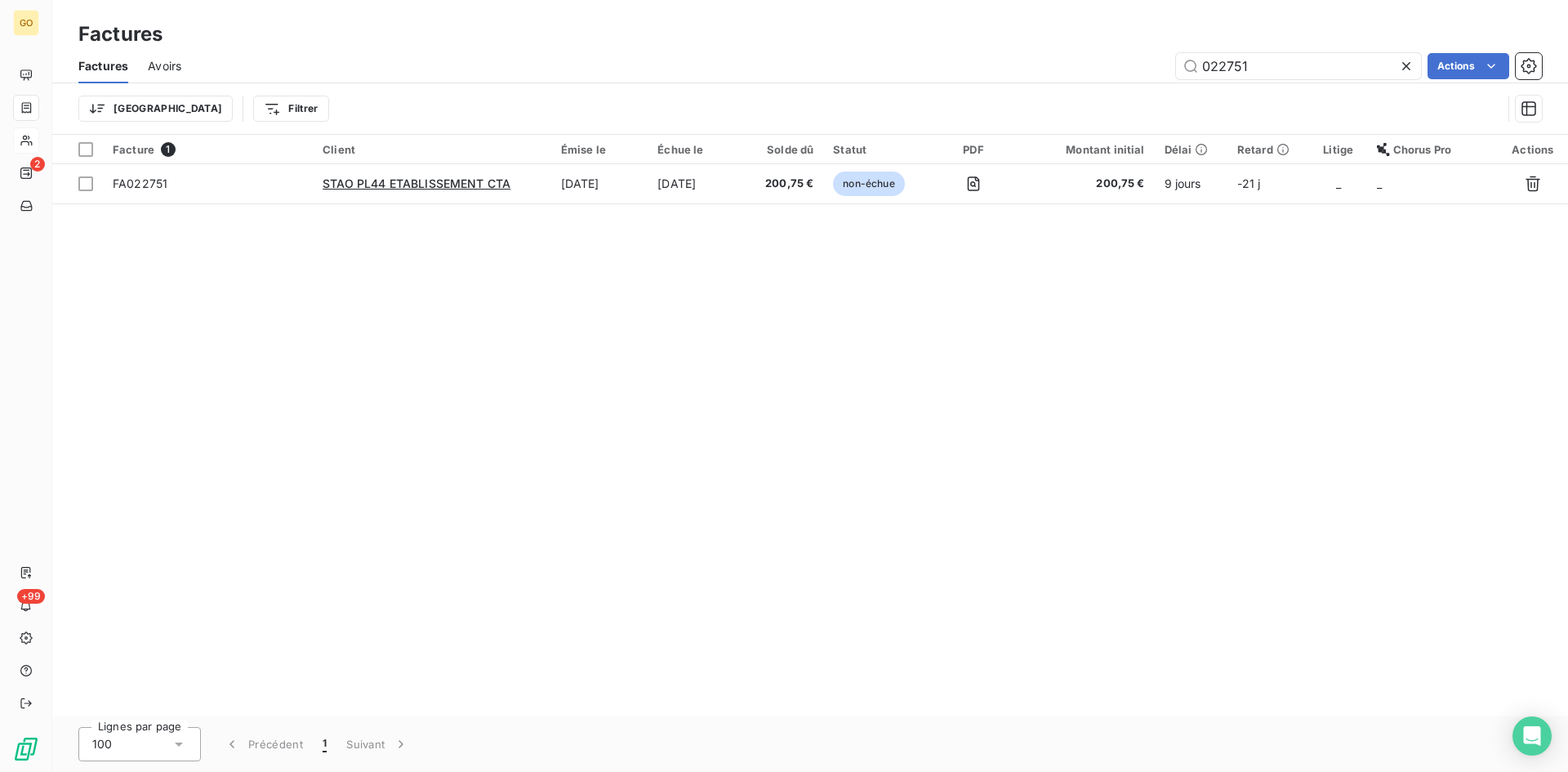
click at [1492, 66] on html "GO 2 +99 Factures Factures Avoirs 022751 Actions Trier Filtrer Facture 1 Client…" at bounding box center [784, 386] width 1568 height 772
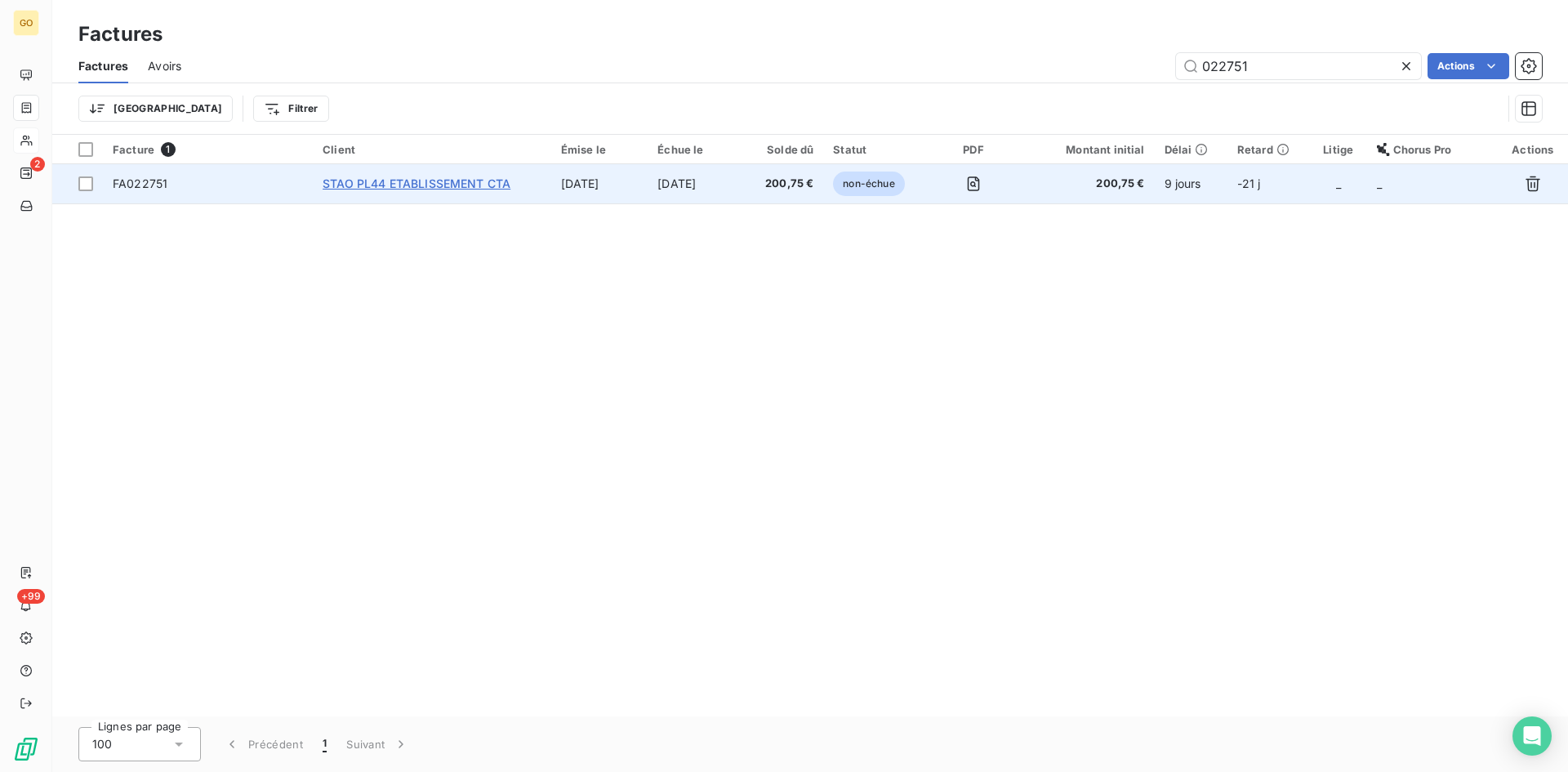
click at [464, 182] on span "STAO PL44 ETABLISSEMENT CTA" at bounding box center [417, 183] width 188 height 14
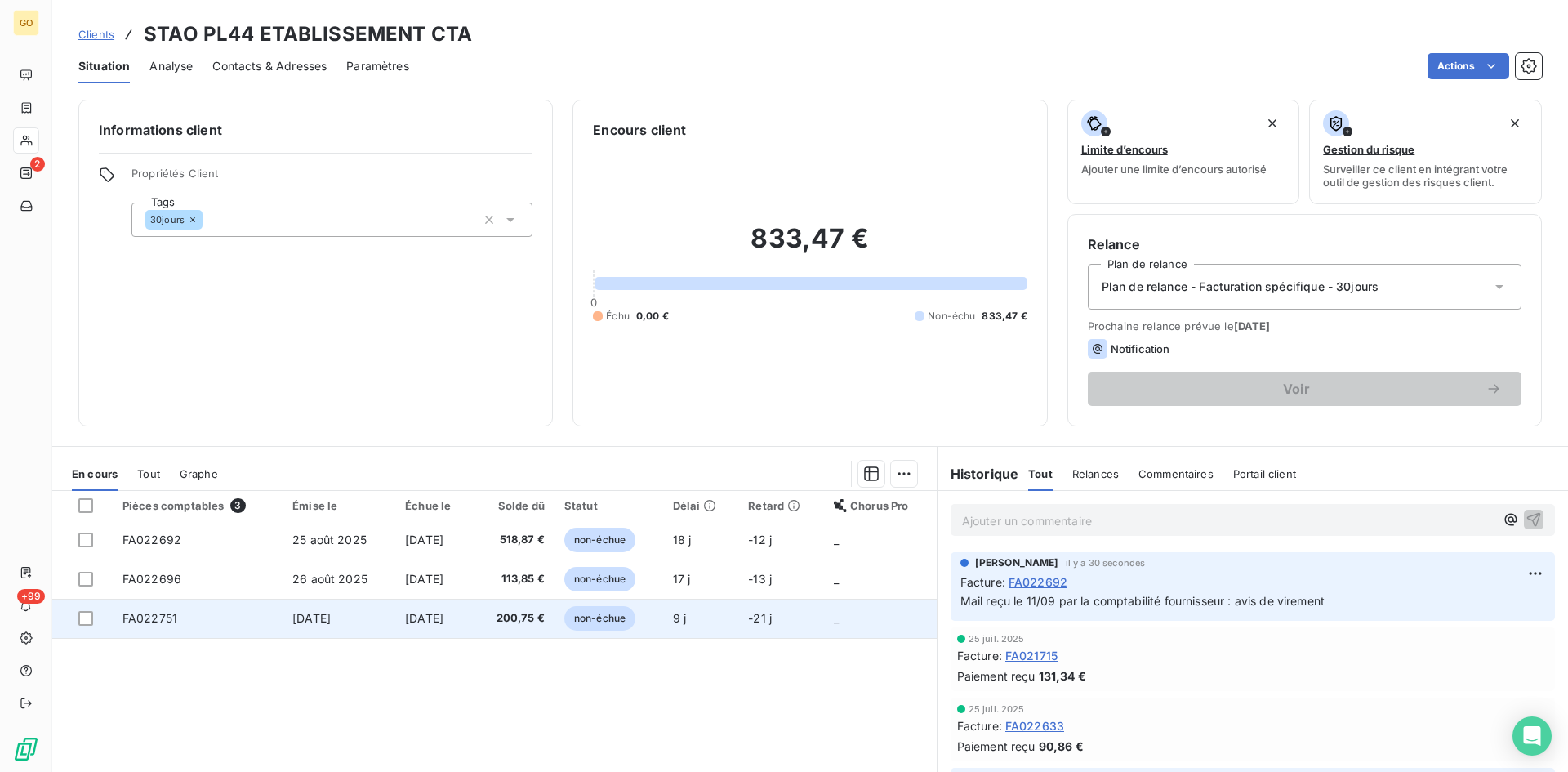
click at [128, 616] on span "FA022751" at bounding box center [150, 618] width 55 height 14
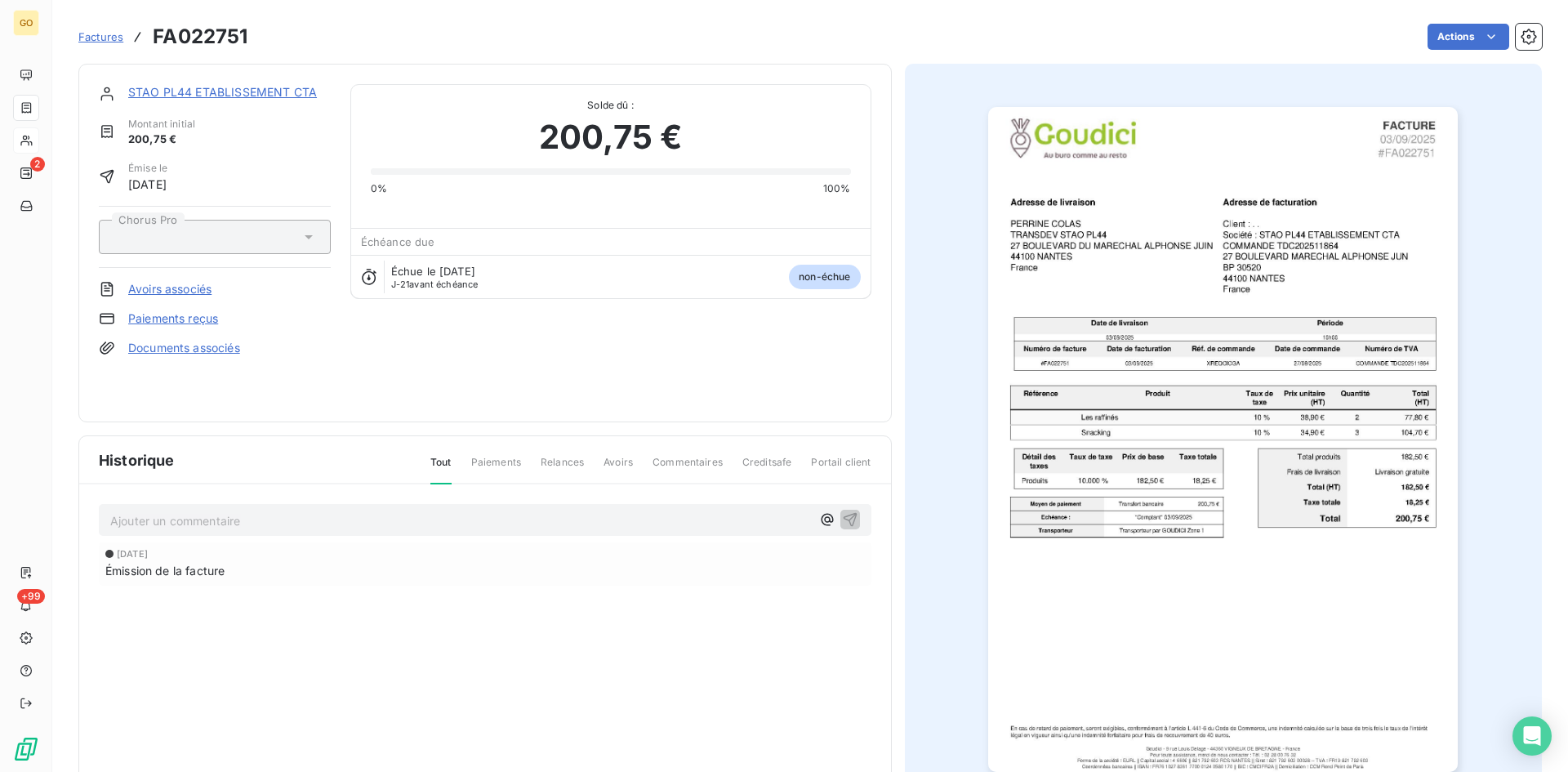
click at [195, 529] on p "Ajouter un commentaire ﻿" at bounding box center [461, 520] width 701 height 20
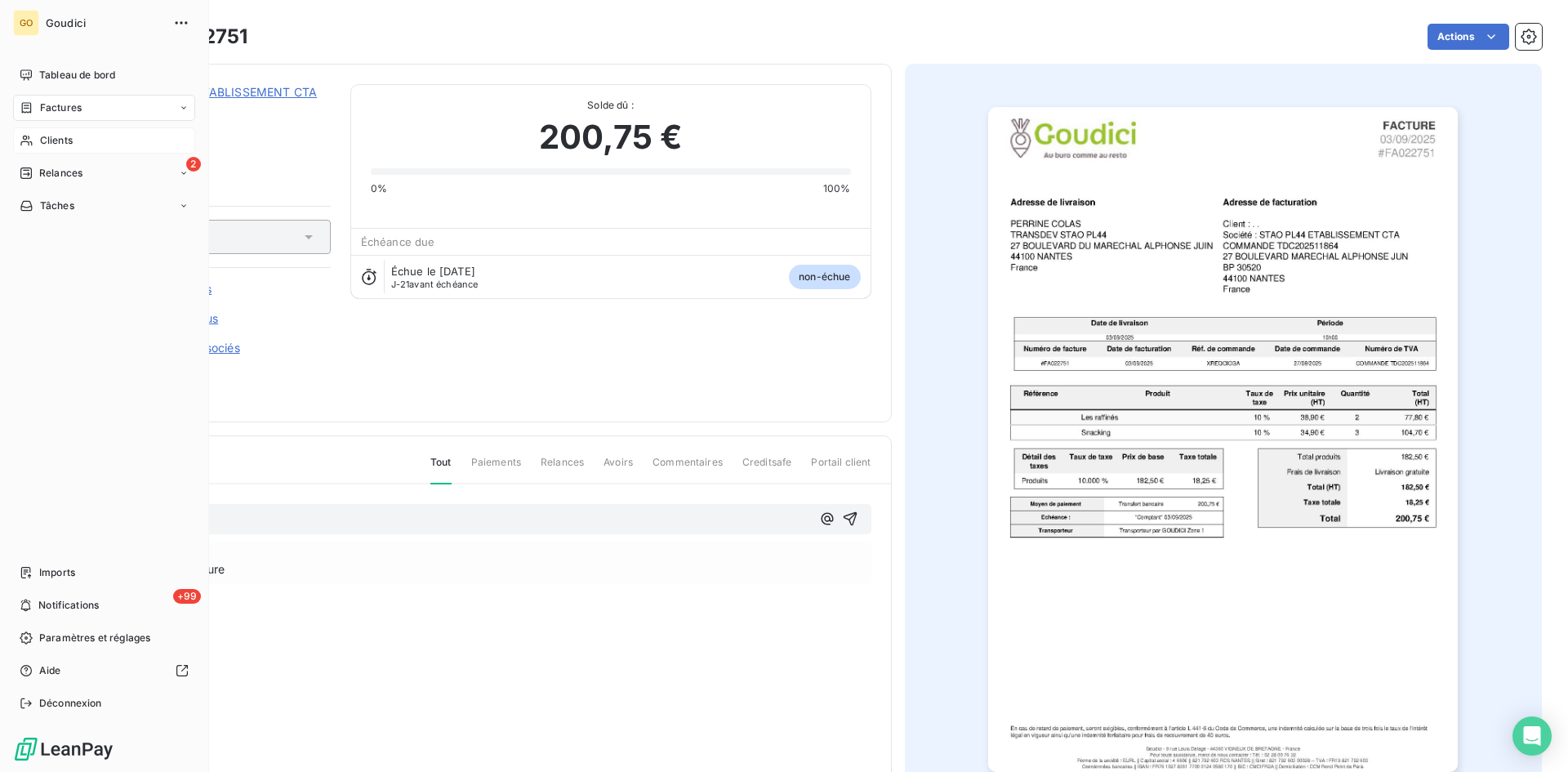
drag, startPoint x: 168, startPoint y: 518, endPoint x: 47, endPoint y: 536, distance: 122.3
click at [47, 536] on div "GO Goudici Tableau de bord Factures Clients 2 Relances Tâches Imports +99 Notif…" at bounding box center [784, 386] width 1568 height 772
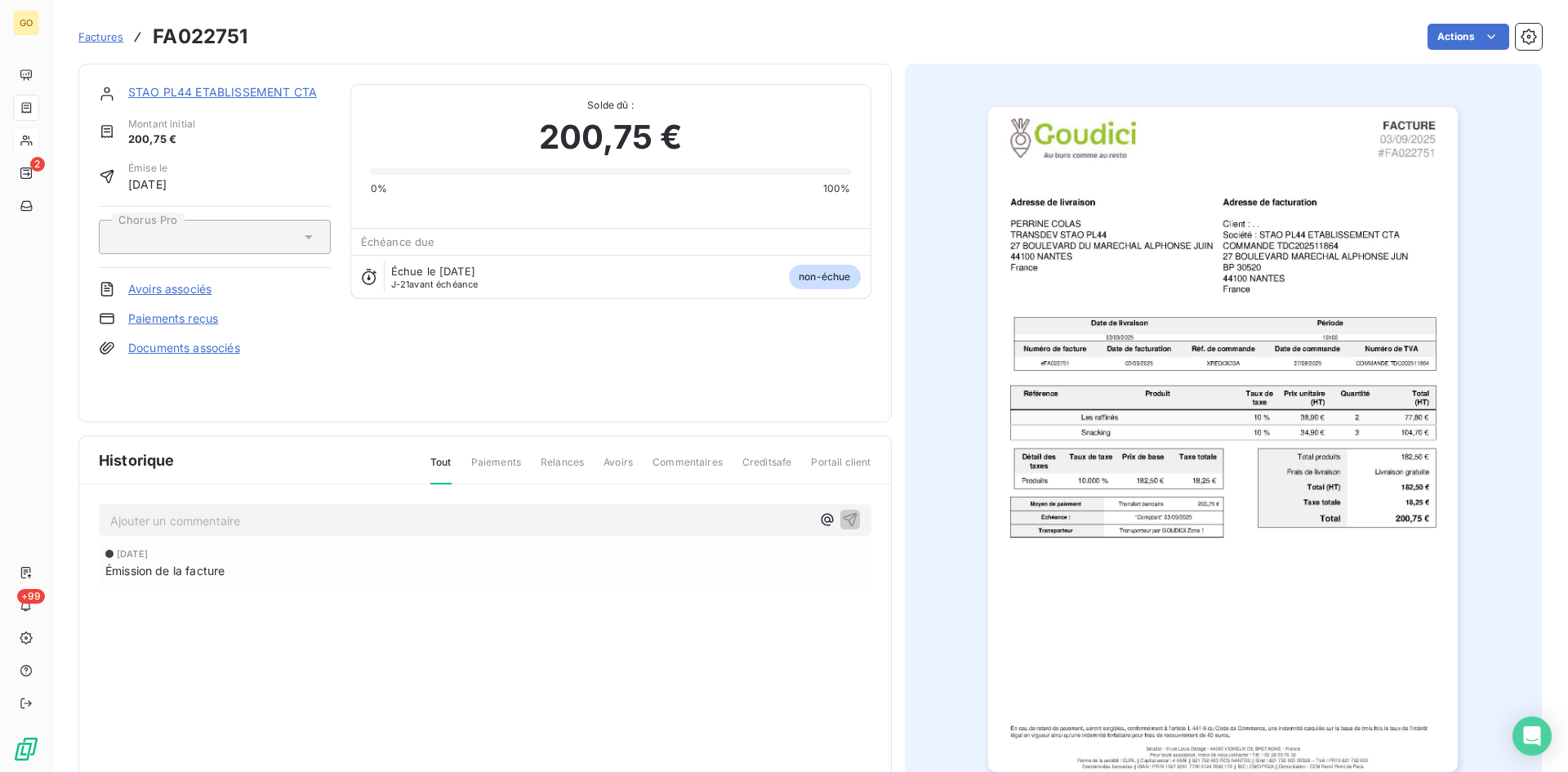
click at [90, 38] on span "Factures" at bounding box center [101, 37] width 45 height 13
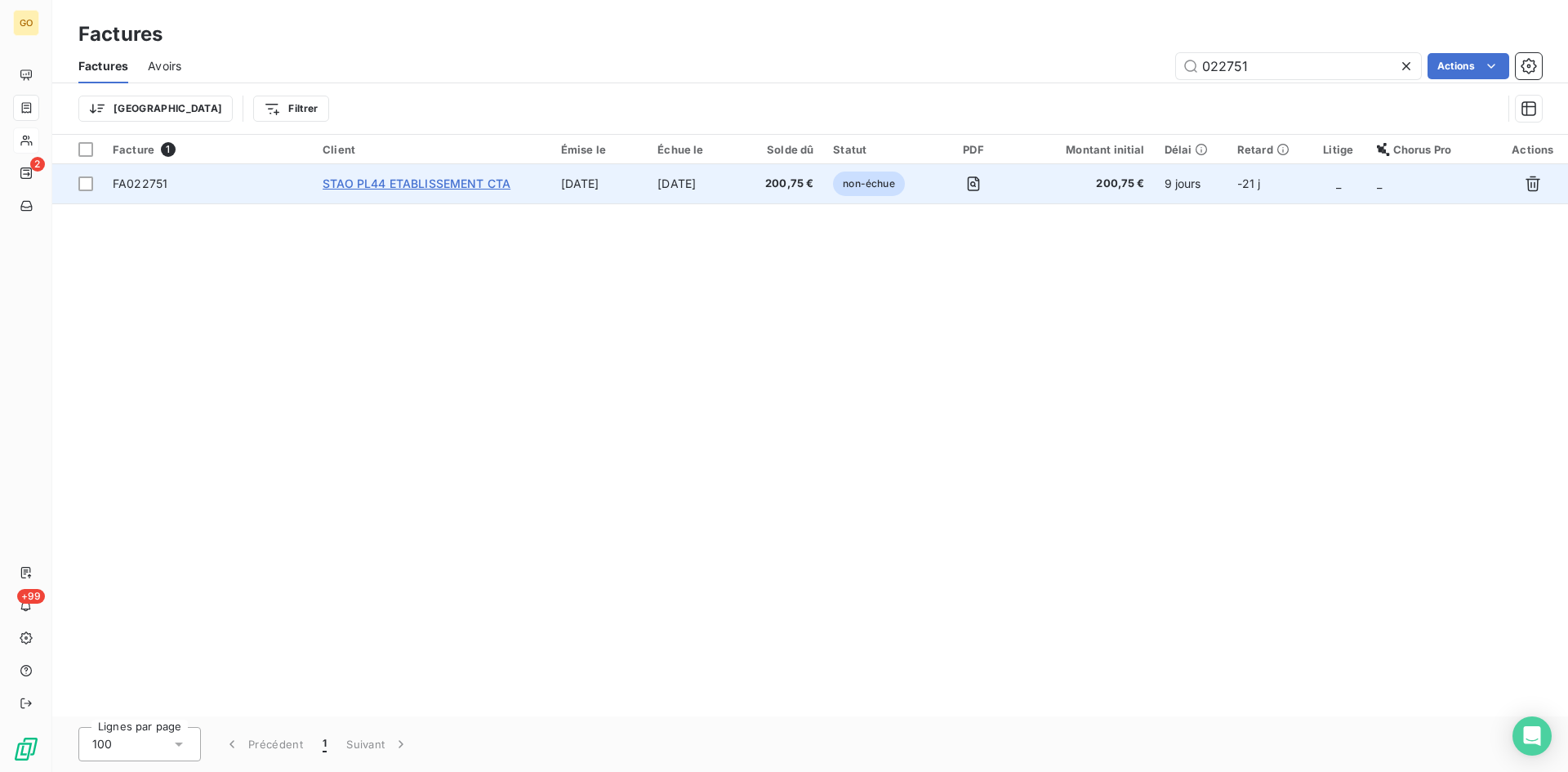
click at [390, 184] on span "STAO PL44 ETABLISSEMENT CTA" at bounding box center [417, 183] width 188 height 14
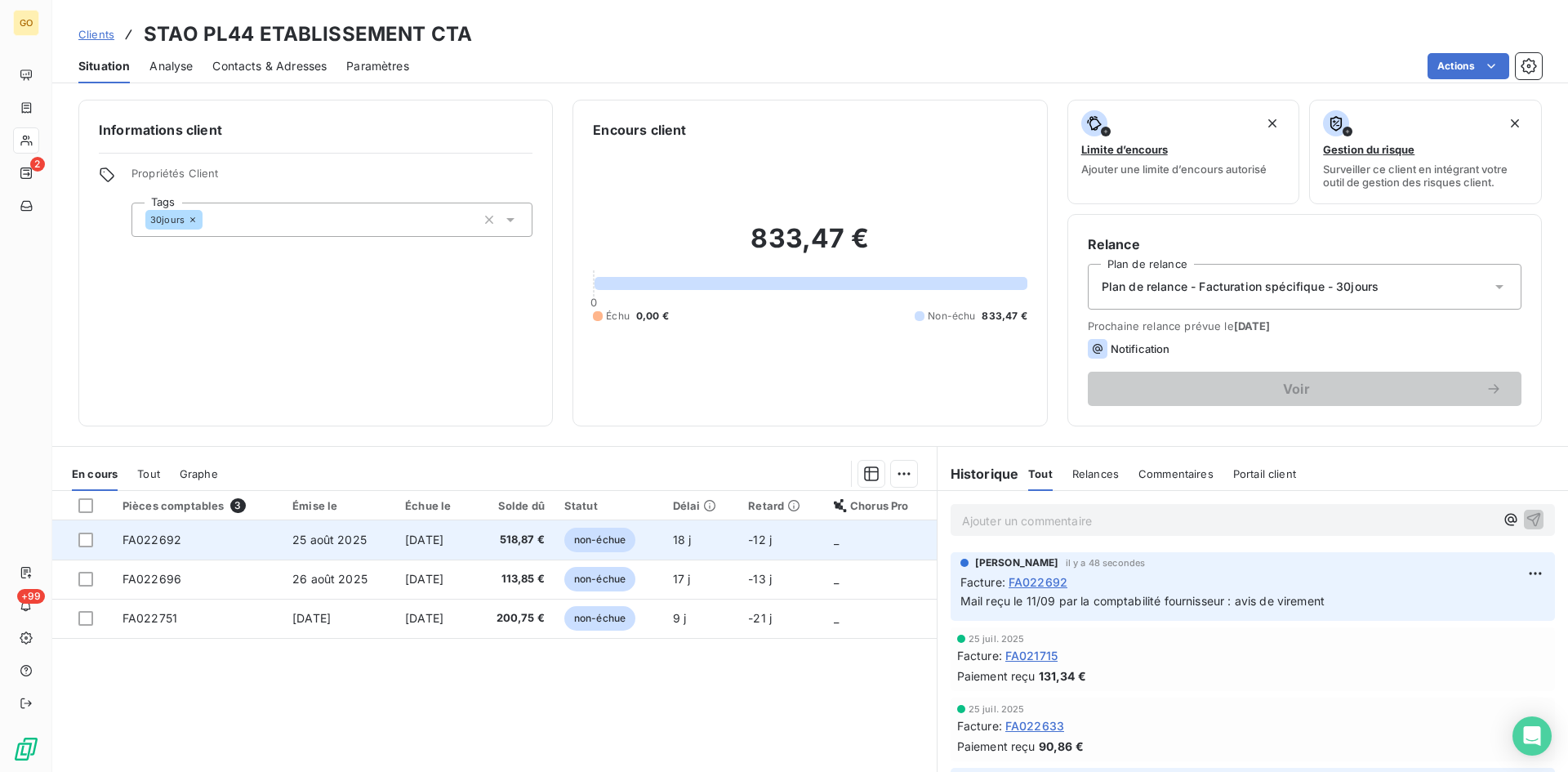
click at [144, 537] on span "FA022692" at bounding box center [152, 539] width 59 height 14
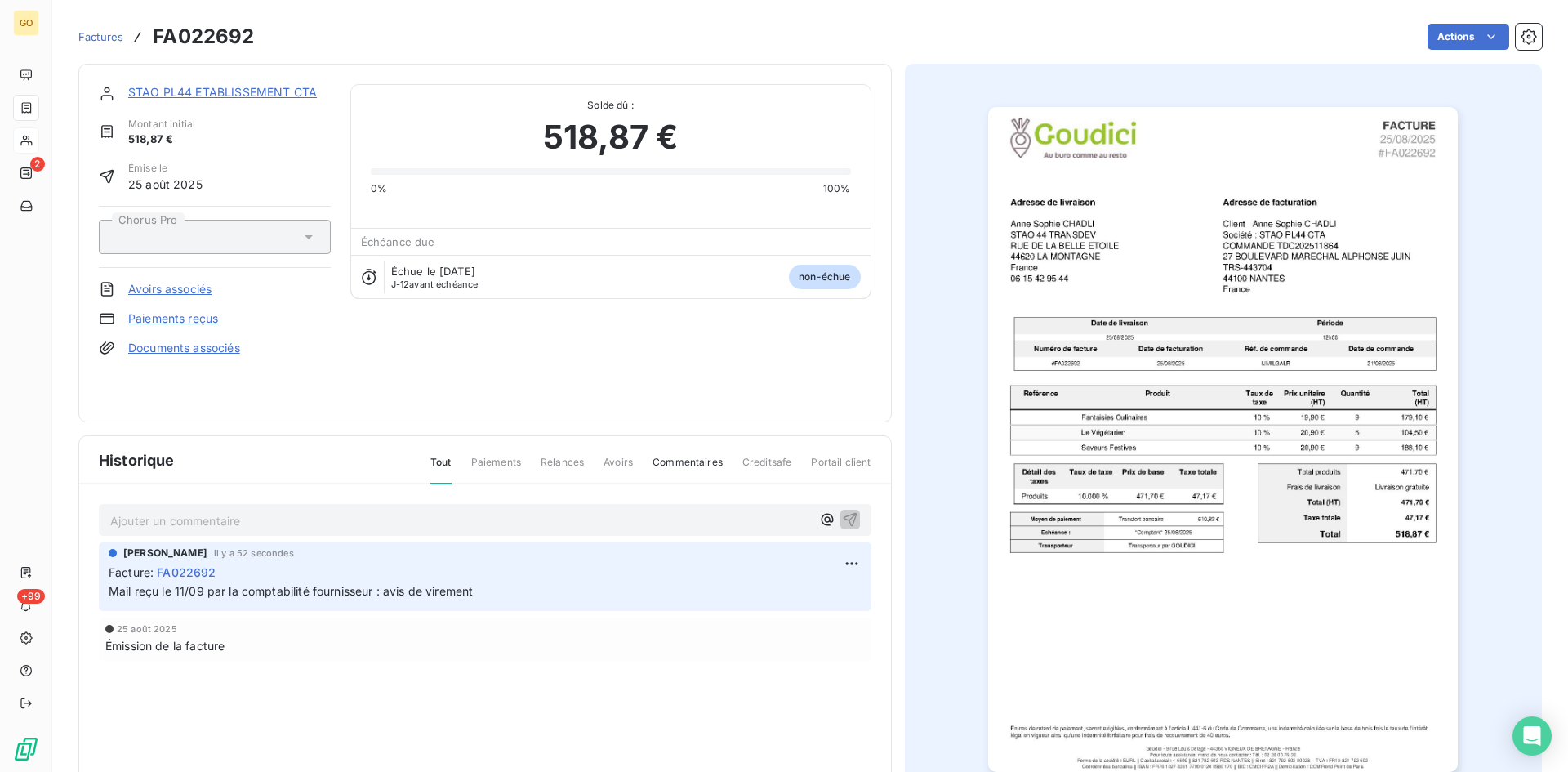
drag, startPoint x: 502, startPoint y: 588, endPoint x: 104, endPoint y: 591, distance: 398.0
click at [104, 591] on div "[PERSON_NAME] il y a 52 secondes Facture : FA022692 Mail reçu le 11/09 par la c…" at bounding box center [485, 576] width 773 height 69
copy span "Mail reçu le 11/09 par la comptabilité fournisseur : avis de virement"
click at [222, 98] on link "STAO PL44 ETABLISSEMENT CTA" at bounding box center [222, 92] width 189 height 14
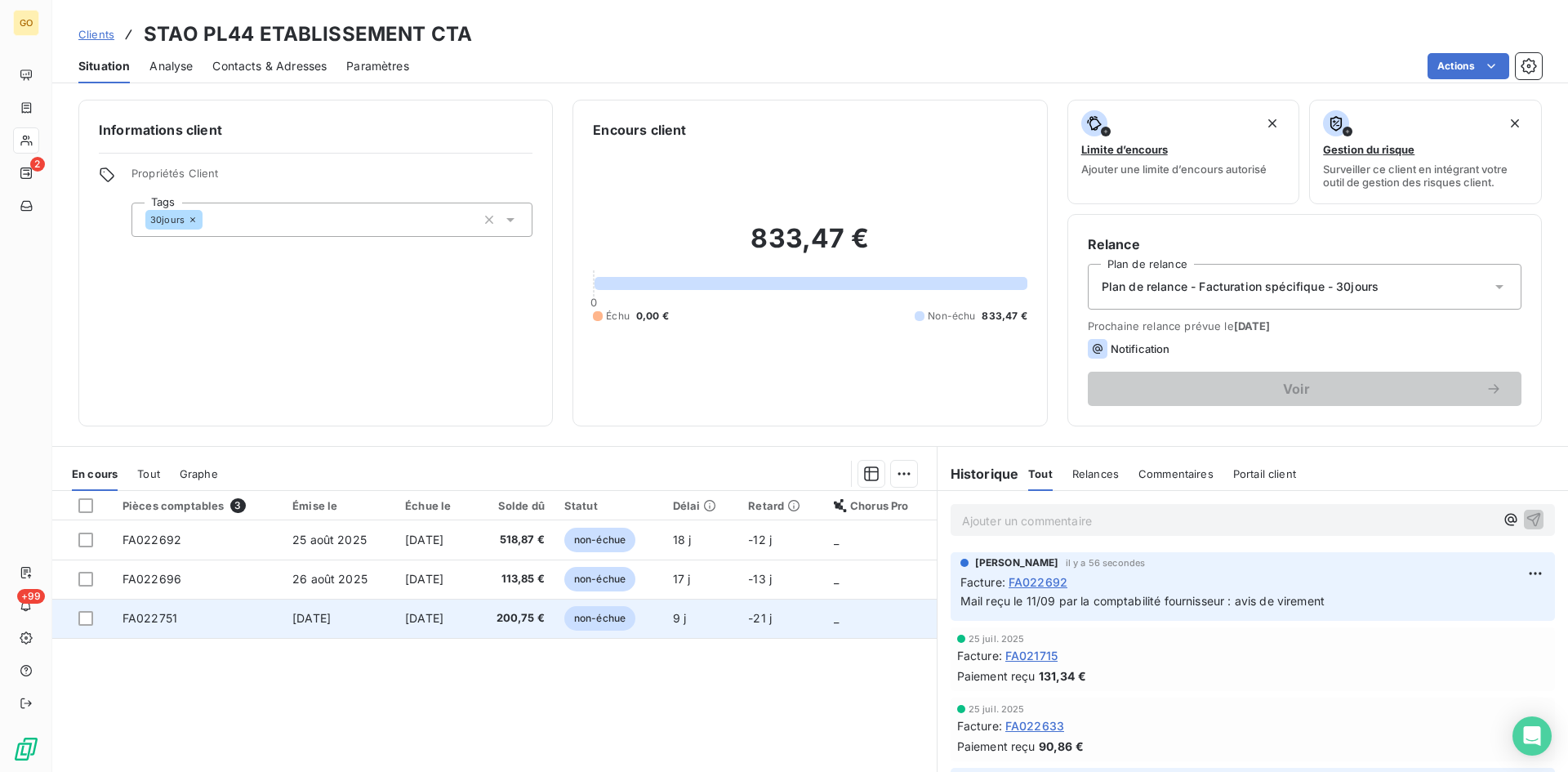
click at [131, 620] on span "FA022751" at bounding box center [150, 618] width 55 height 14
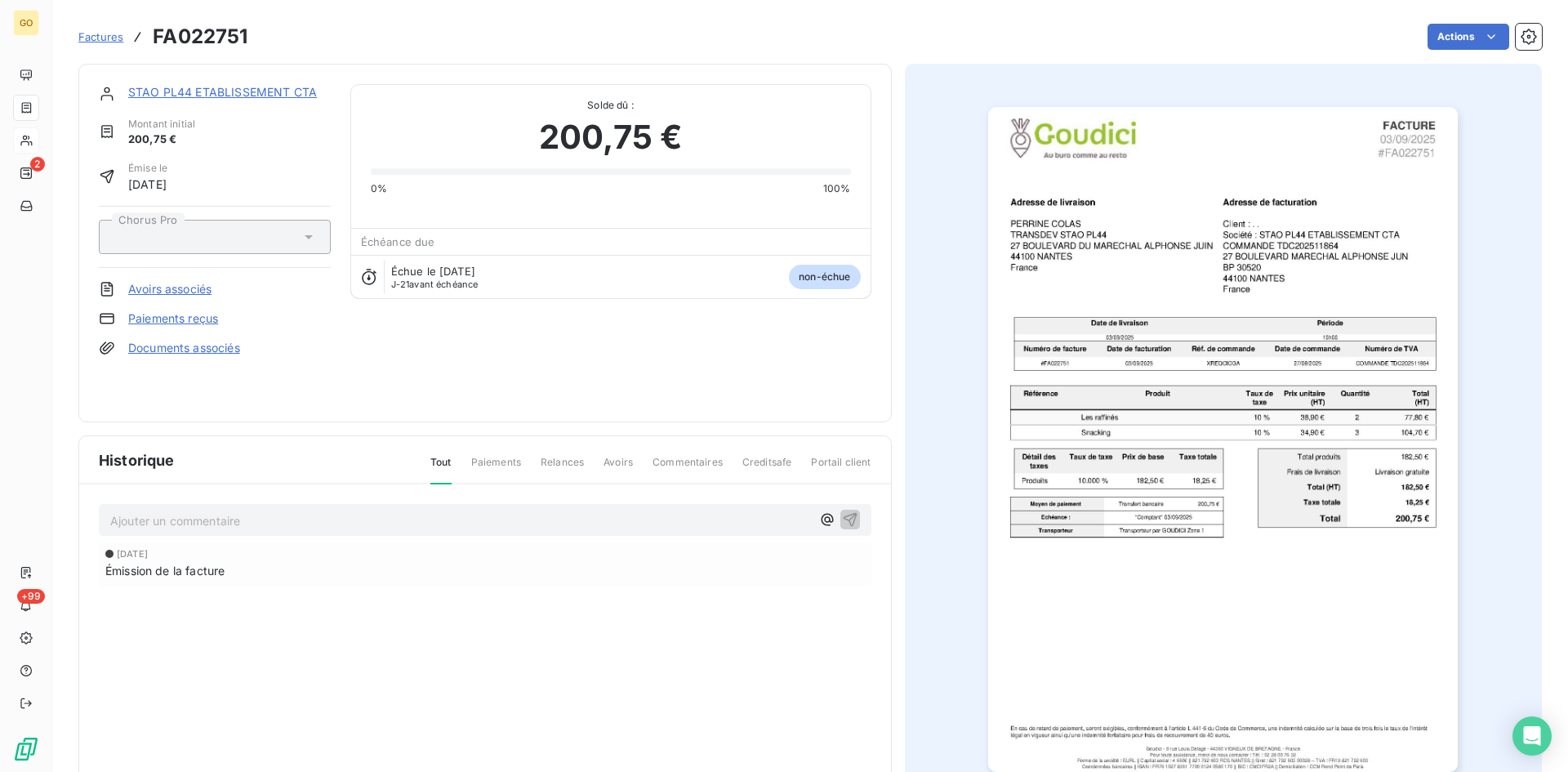
click at [210, 518] on p "Ajouter un commentaire ﻿" at bounding box center [461, 520] width 701 height 20
click at [465, 627] on div "[DATE] Émission de la facture" at bounding box center [485, 595] width 773 height 109
click at [845, 518] on icon "button" at bounding box center [850, 518] width 17 height 17
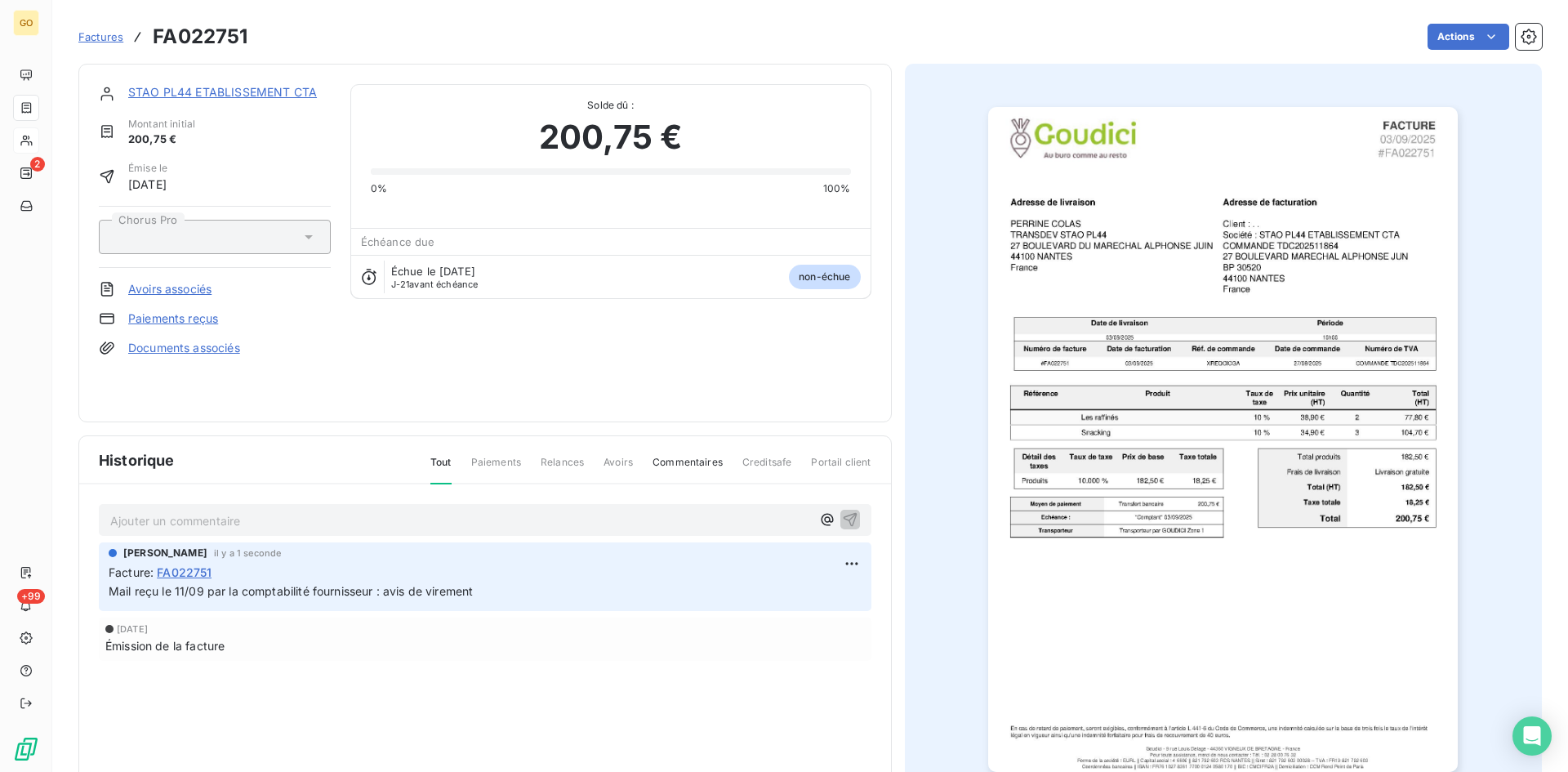
click at [172, 88] on link "STAO PL44 ETABLISSEMENT CTA" at bounding box center [222, 92] width 189 height 14
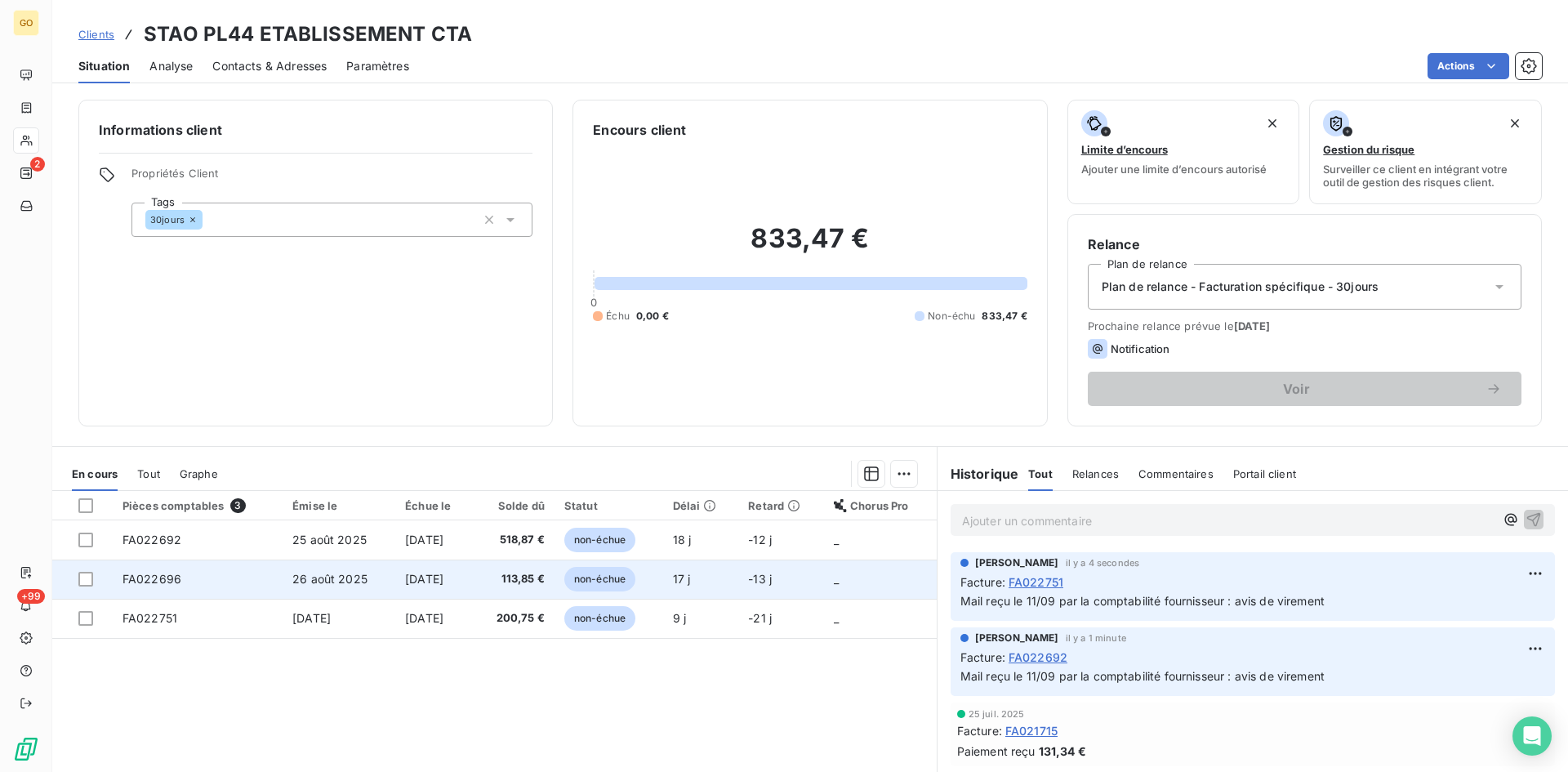
click at [314, 577] on span "26 août 2025" at bounding box center [330, 579] width 75 height 14
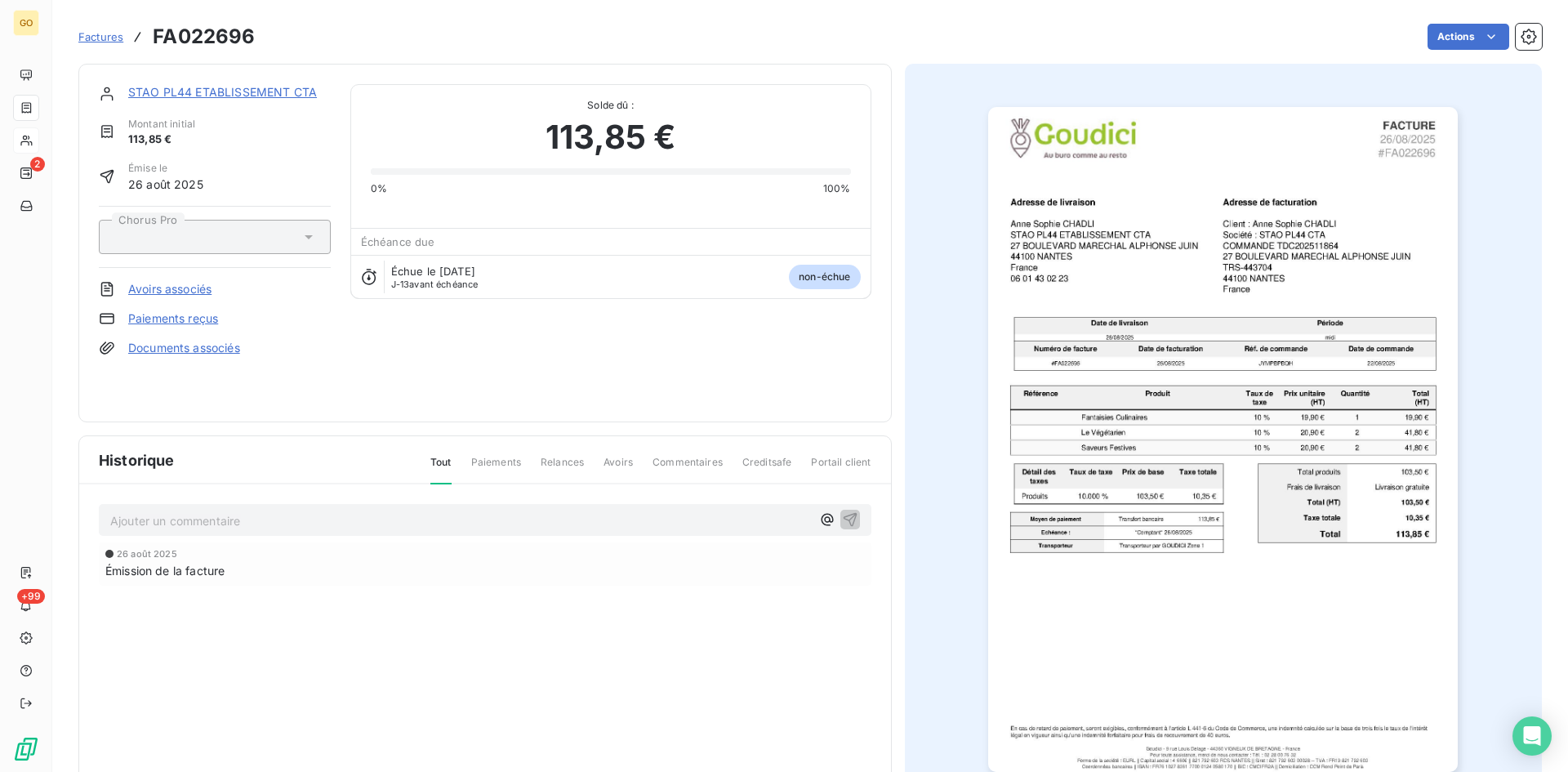
click at [291, 518] on p "Ajouter un commentaire ﻿" at bounding box center [461, 520] width 701 height 20
click at [847, 513] on icon "button" at bounding box center [850, 519] width 14 height 14
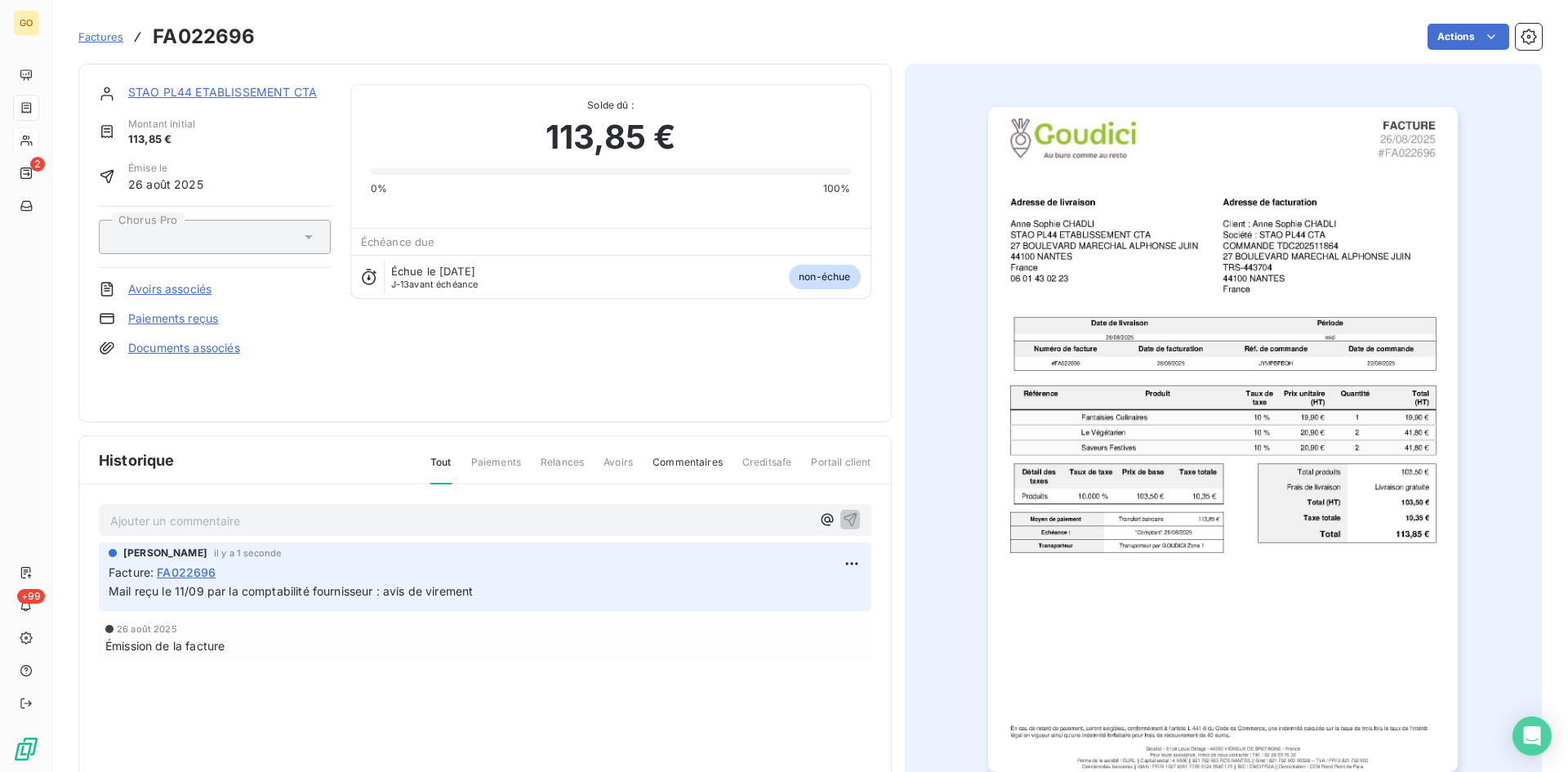
click at [219, 90] on link "STAO PL44 ETABLISSEMENT CTA" at bounding box center [222, 92] width 189 height 14
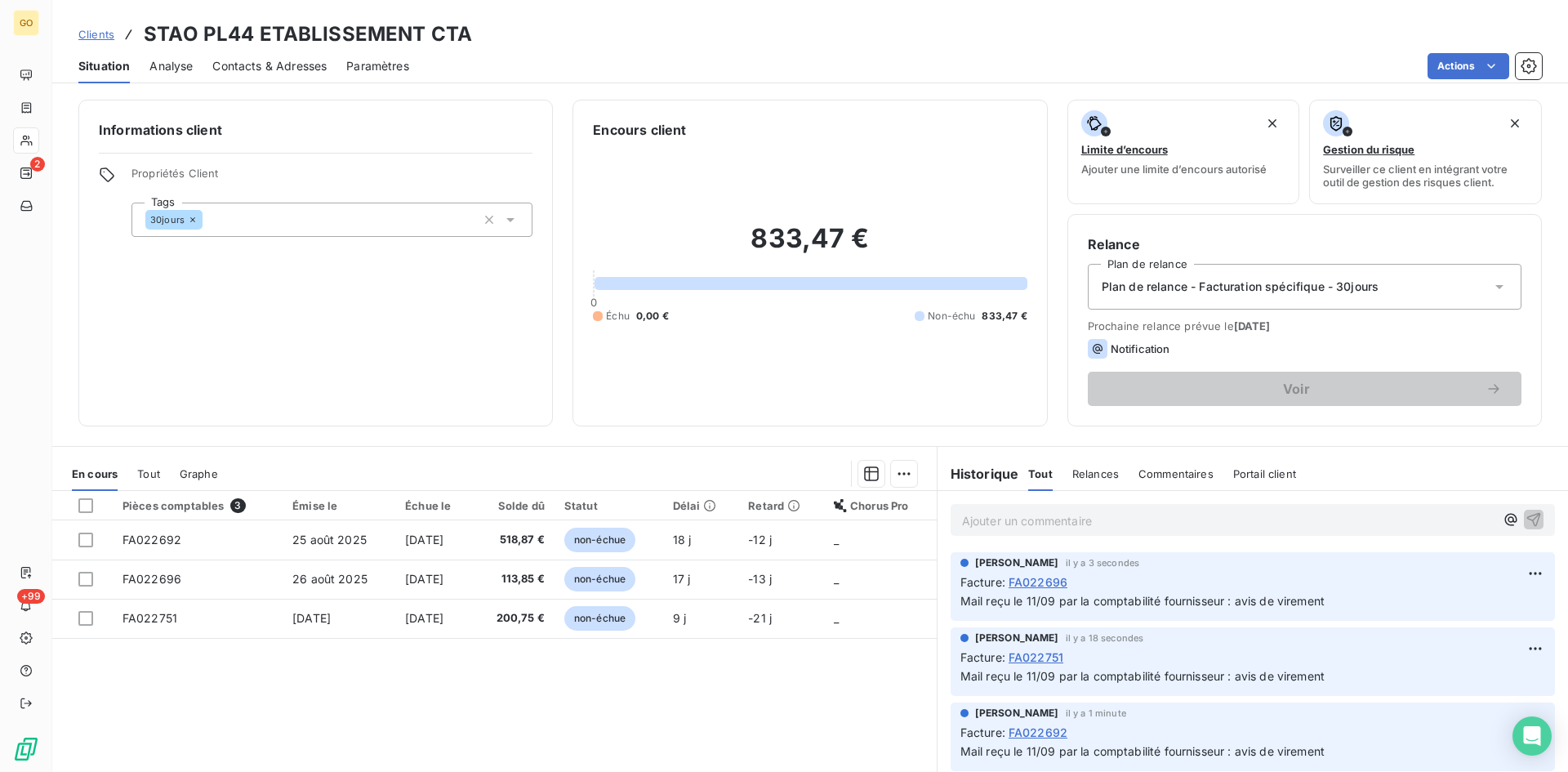
click at [89, 29] on span "Clients" at bounding box center [96, 34] width 36 height 13
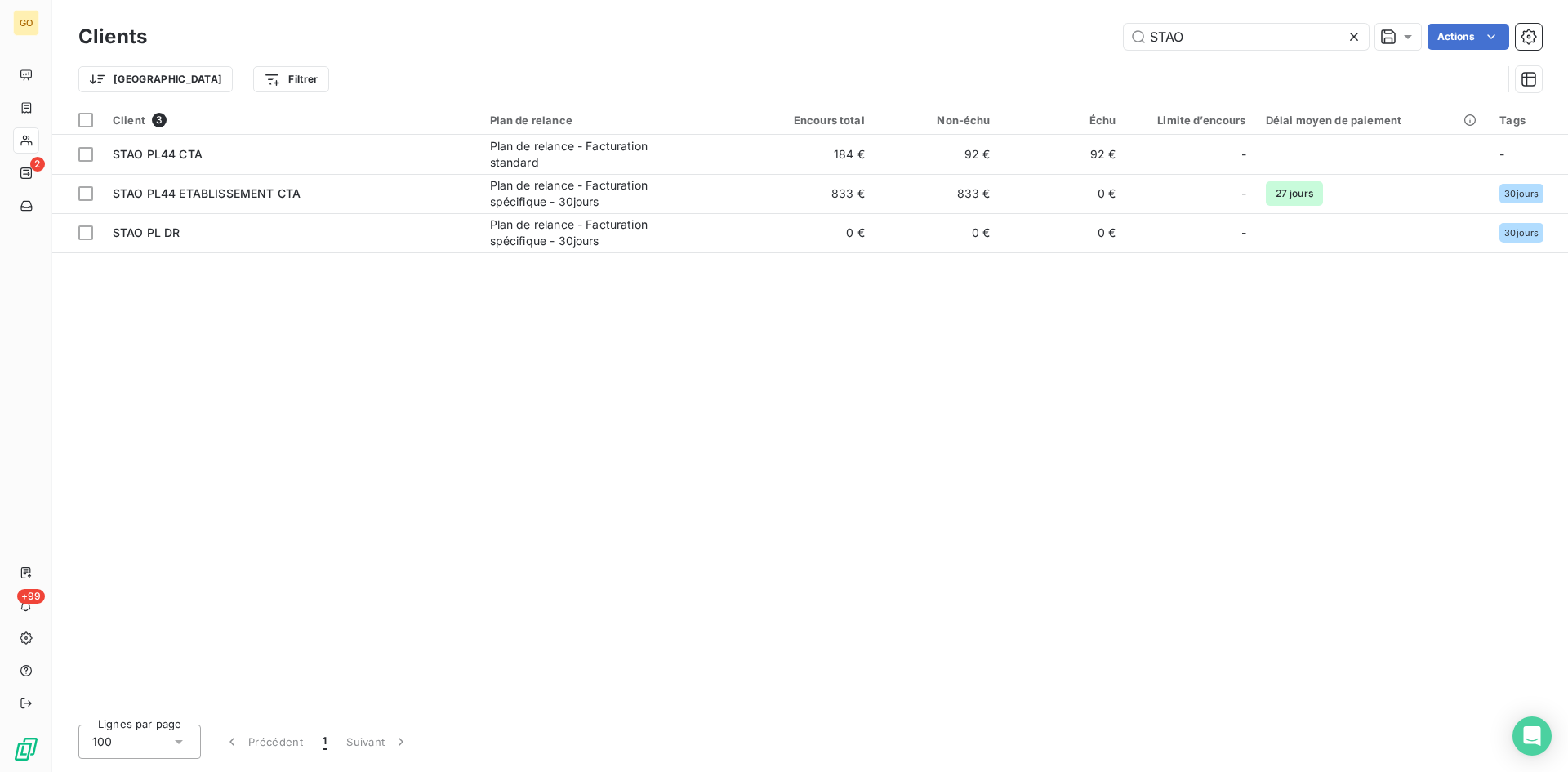
drag, startPoint x: 1197, startPoint y: 35, endPoint x: 1060, endPoint y: 35, distance: 137.0
click at [1060, 35] on div "STAO Actions" at bounding box center [855, 37] width 1376 height 26
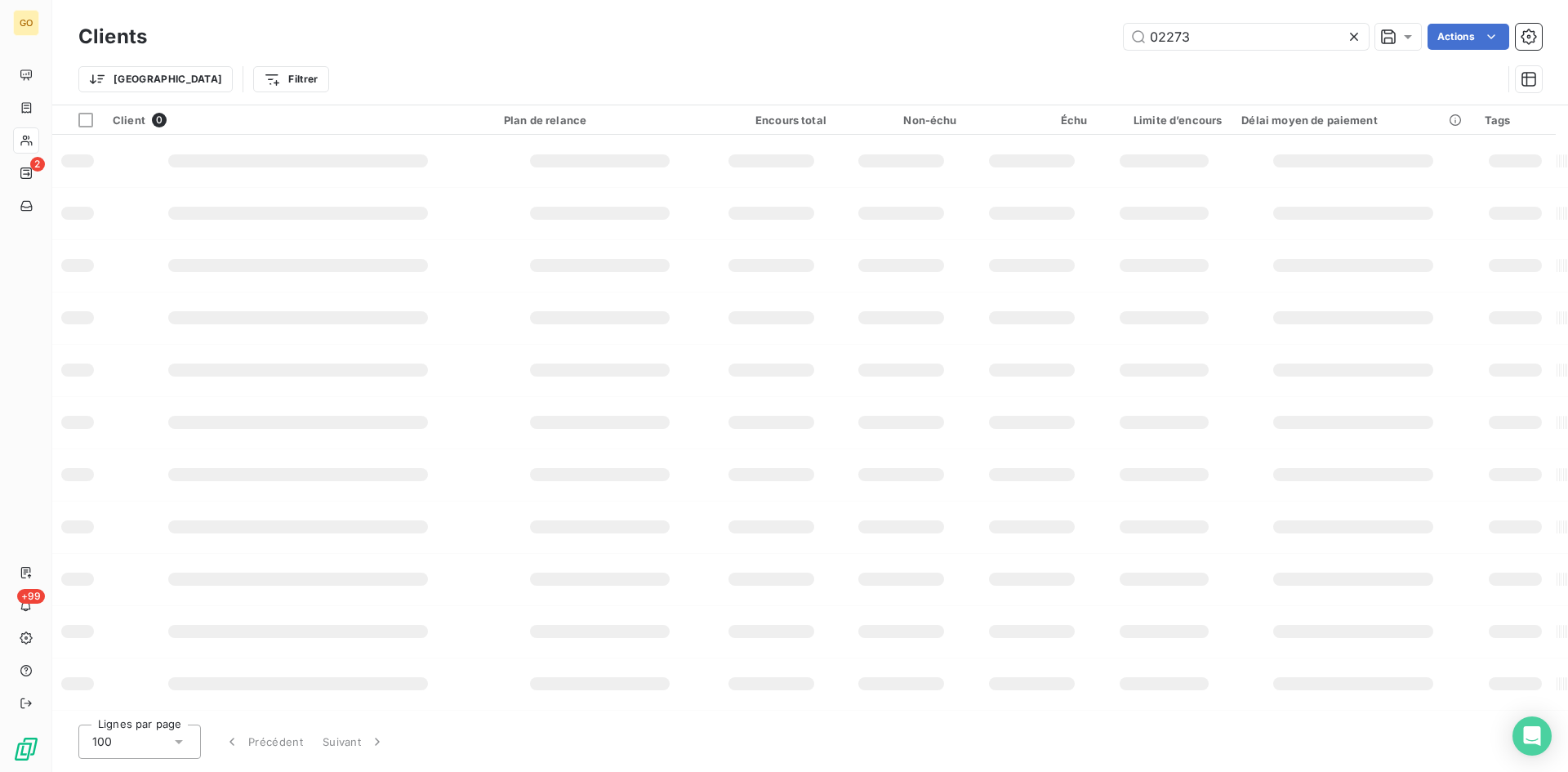
type input "022733"
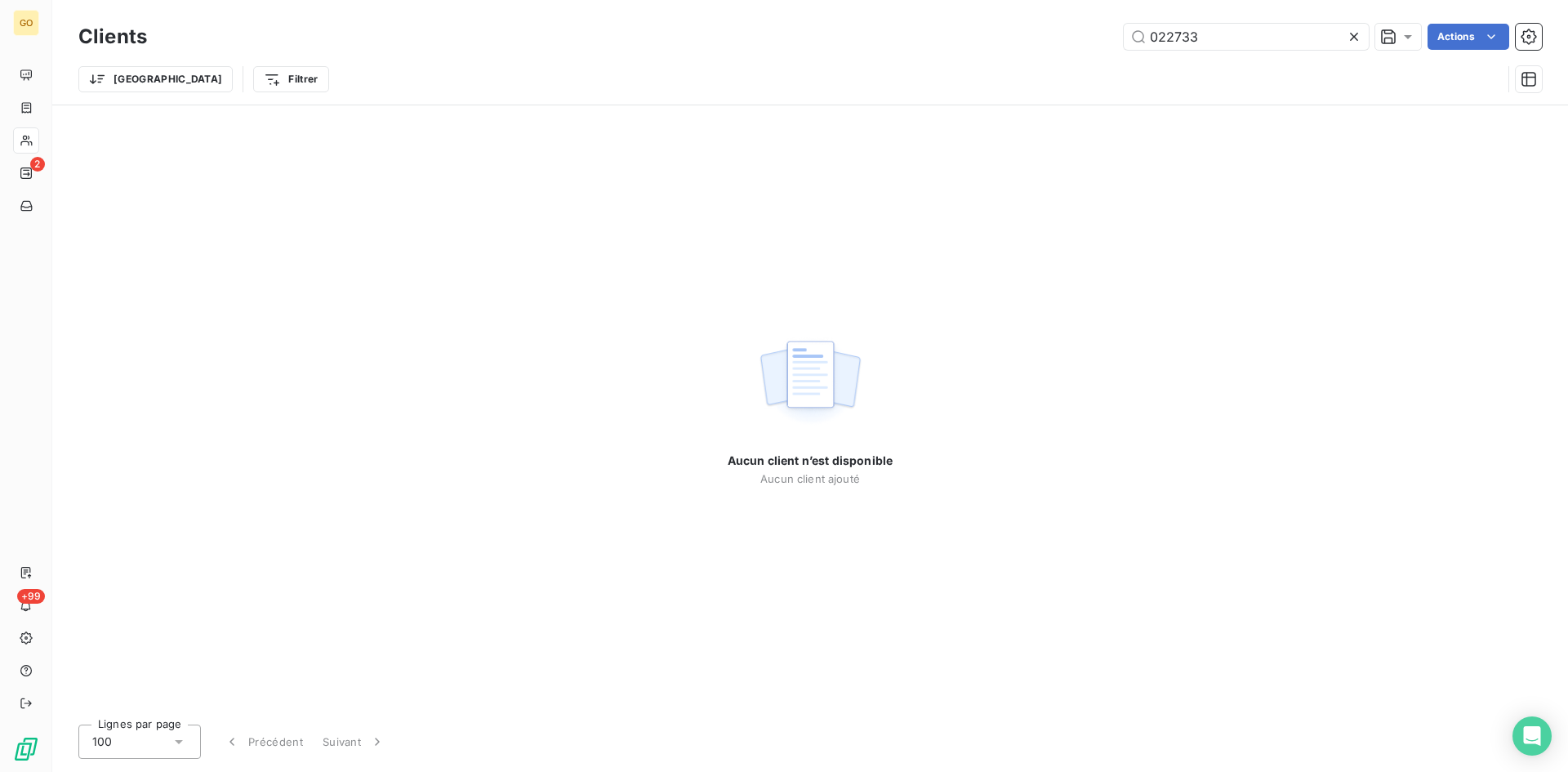
drag, startPoint x: 1199, startPoint y: 30, endPoint x: 1077, endPoint y: 27, distance: 122.0
click at [1077, 27] on div "022733 Actions" at bounding box center [855, 37] width 1376 height 26
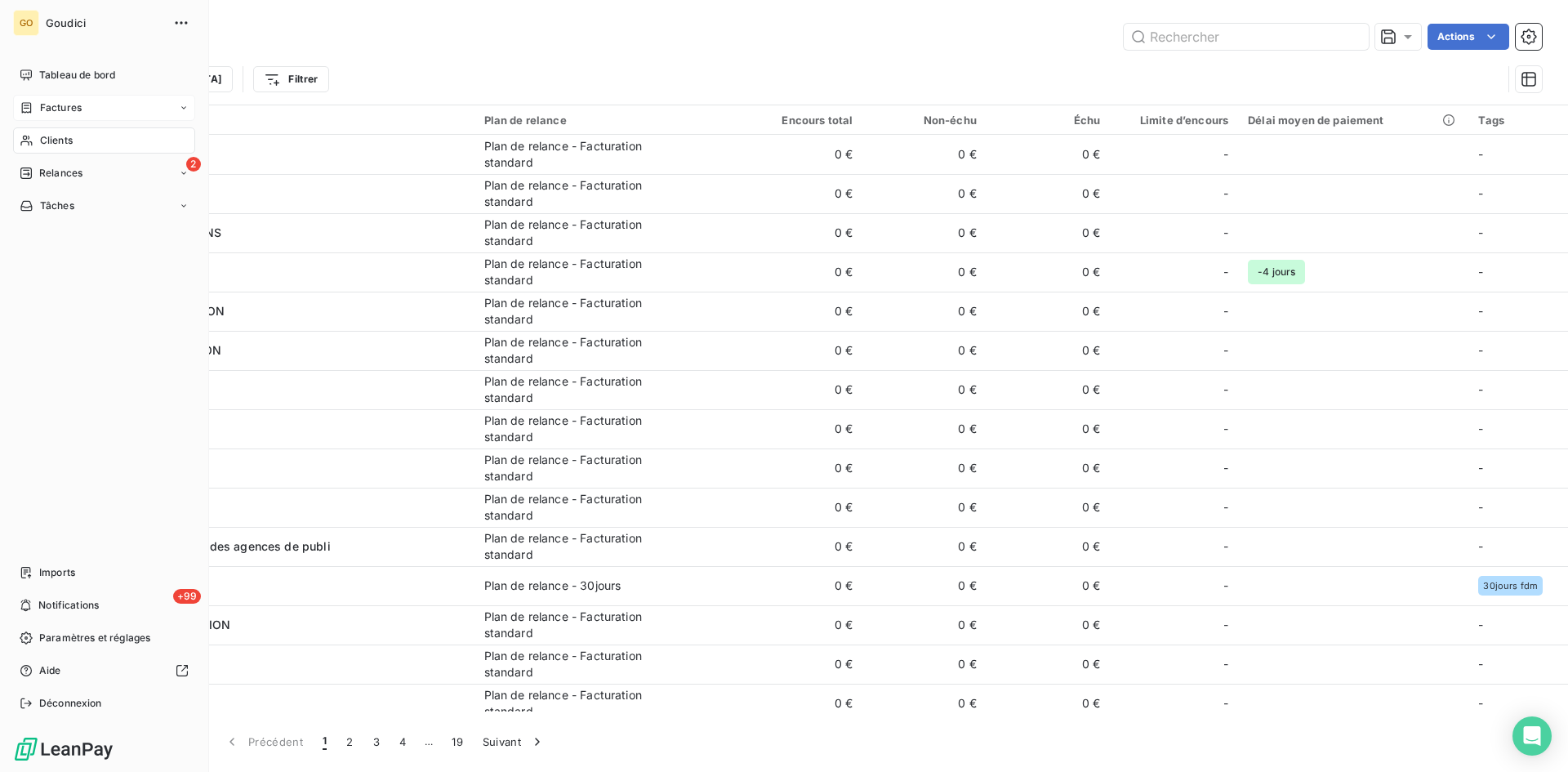
click at [62, 101] on span "Factures" at bounding box center [61, 108] width 42 height 15
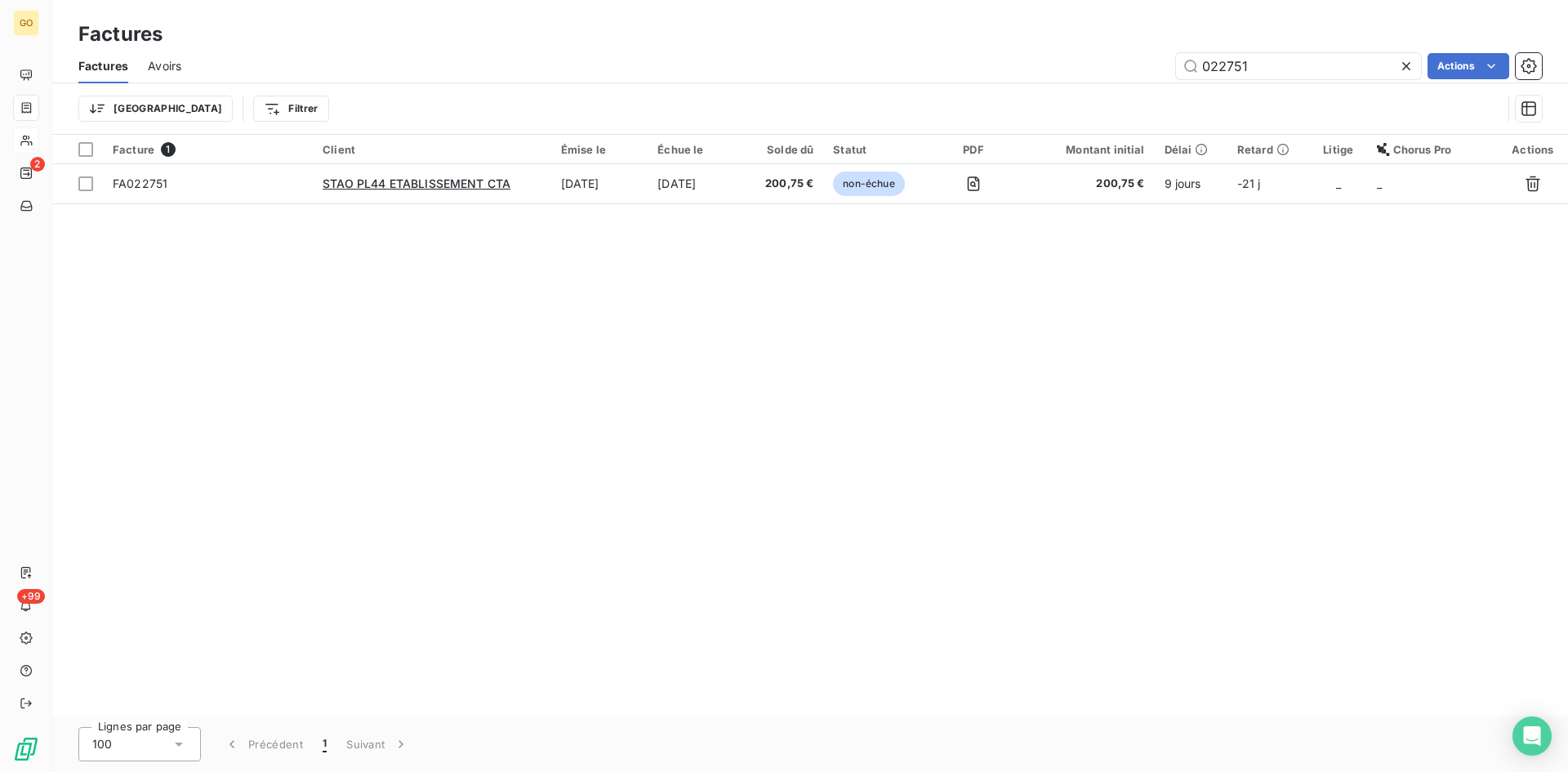
drag, startPoint x: 1270, startPoint y: 71, endPoint x: 1169, endPoint y: 53, distance: 102.6
click at [1169, 53] on div "022751 Actions" at bounding box center [871, 66] width 1341 height 26
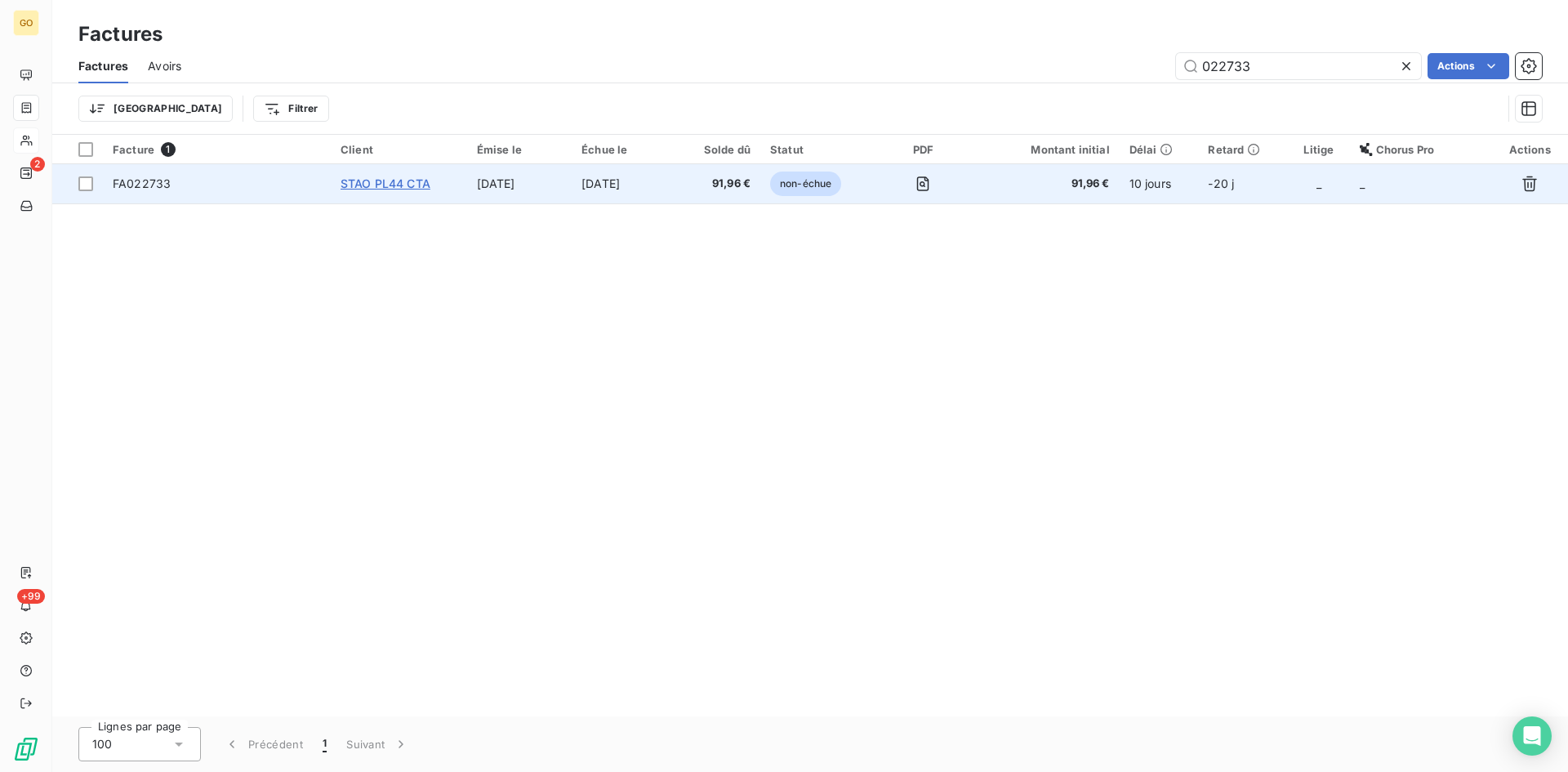
type input "022733"
click at [370, 182] on span "STAO PL44 CTA" at bounding box center [385, 183] width 90 height 14
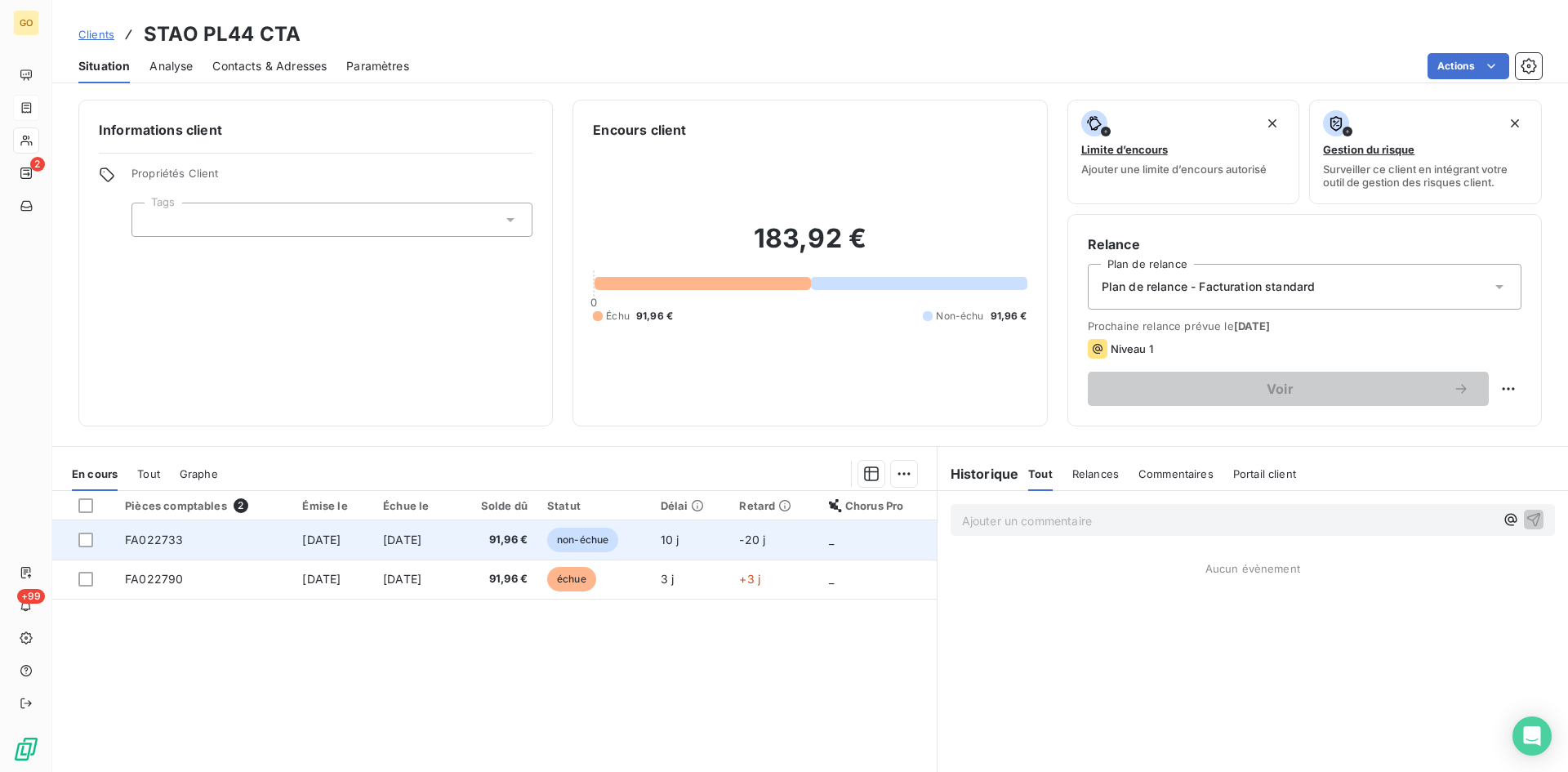
click at [303, 543] on span "[DATE]" at bounding box center [322, 539] width 38 height 14
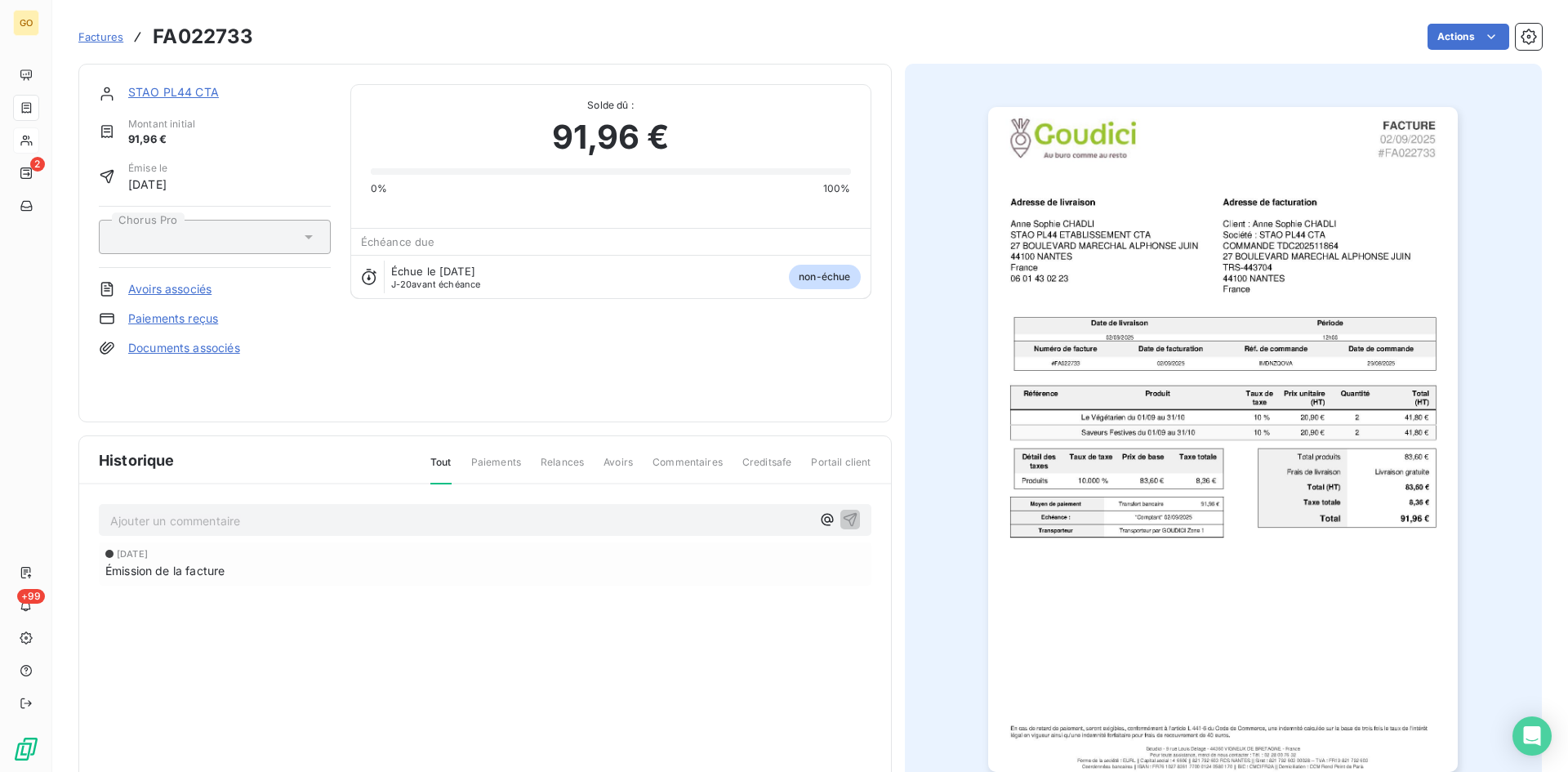
click at [308, 524] on p "Ajouter un commentaire ﻿" at bounding box center [461, 520] width 701 height 20
drag, startPoint x: 410, startPoint y: 645, endPoint x: 604, endPoint y: 568, distance: 208.7
click at [411, 645] on div "[DATE] Émission de la facture" at bounding box center [485, 595] width 773 height 109
click at [847, 521] on icon "button" at bounding box center [850, 519] width 14 height 14
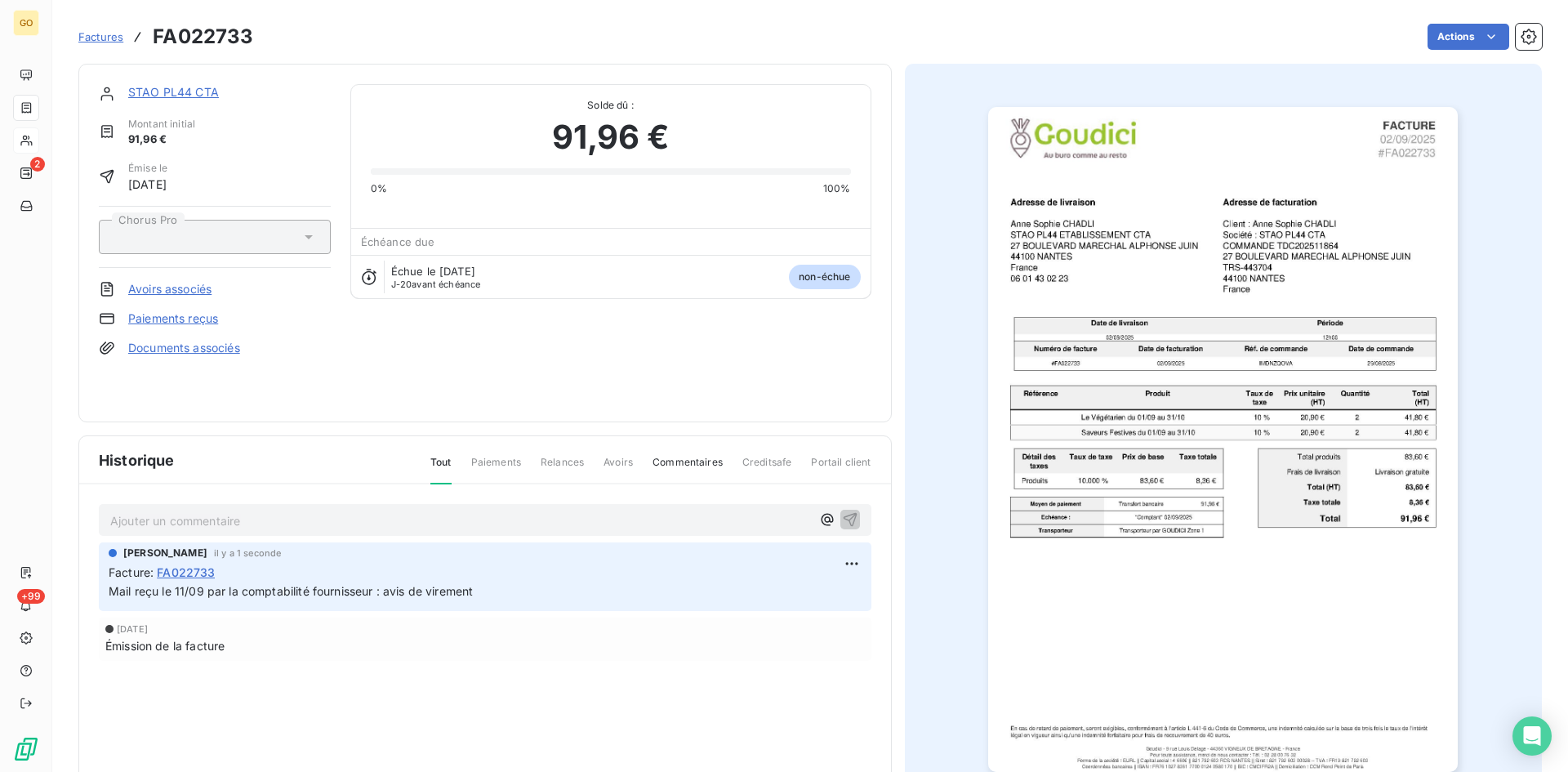
click at [206, 92] on link "STAO PL44 CTA" at bounding box center [173, 92] width 90 height 14
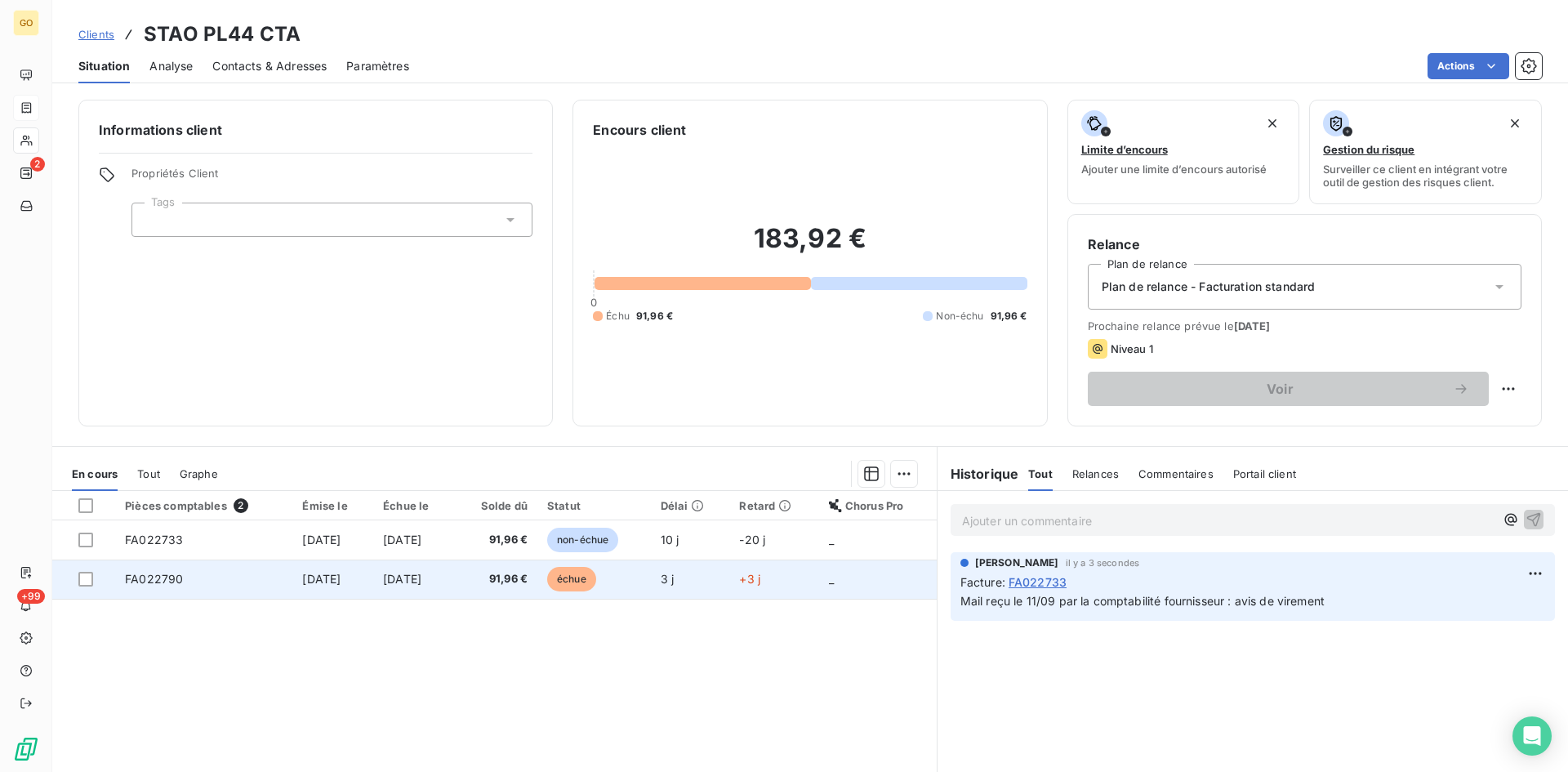
click at [409, 585] on td "[DATE]" at bounding box center [414, 578] width 82 height 39
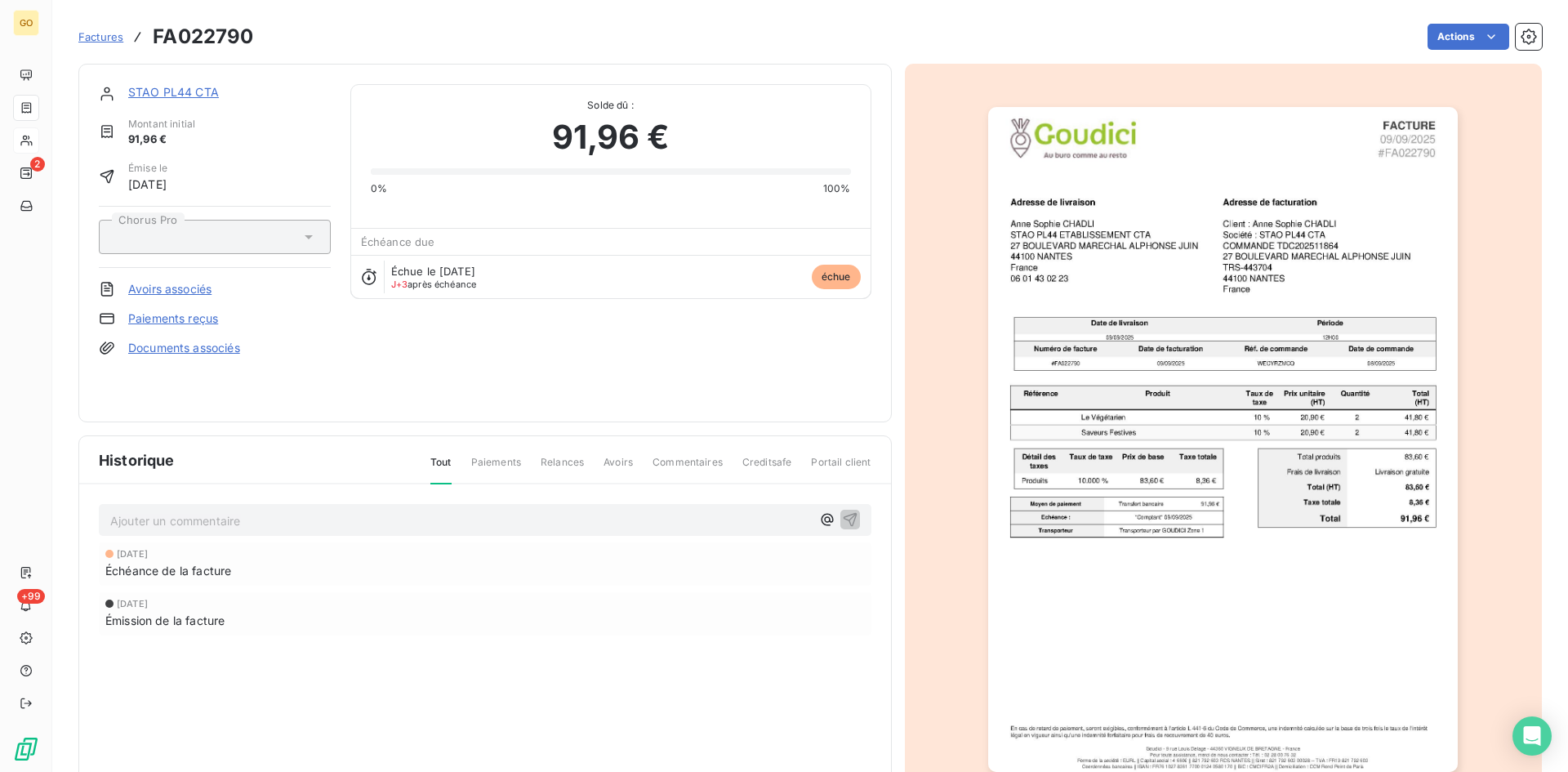
click at [174, 95] on link "STAO PL44 CTA" at bounding box center [173, 92] width 90 height 14
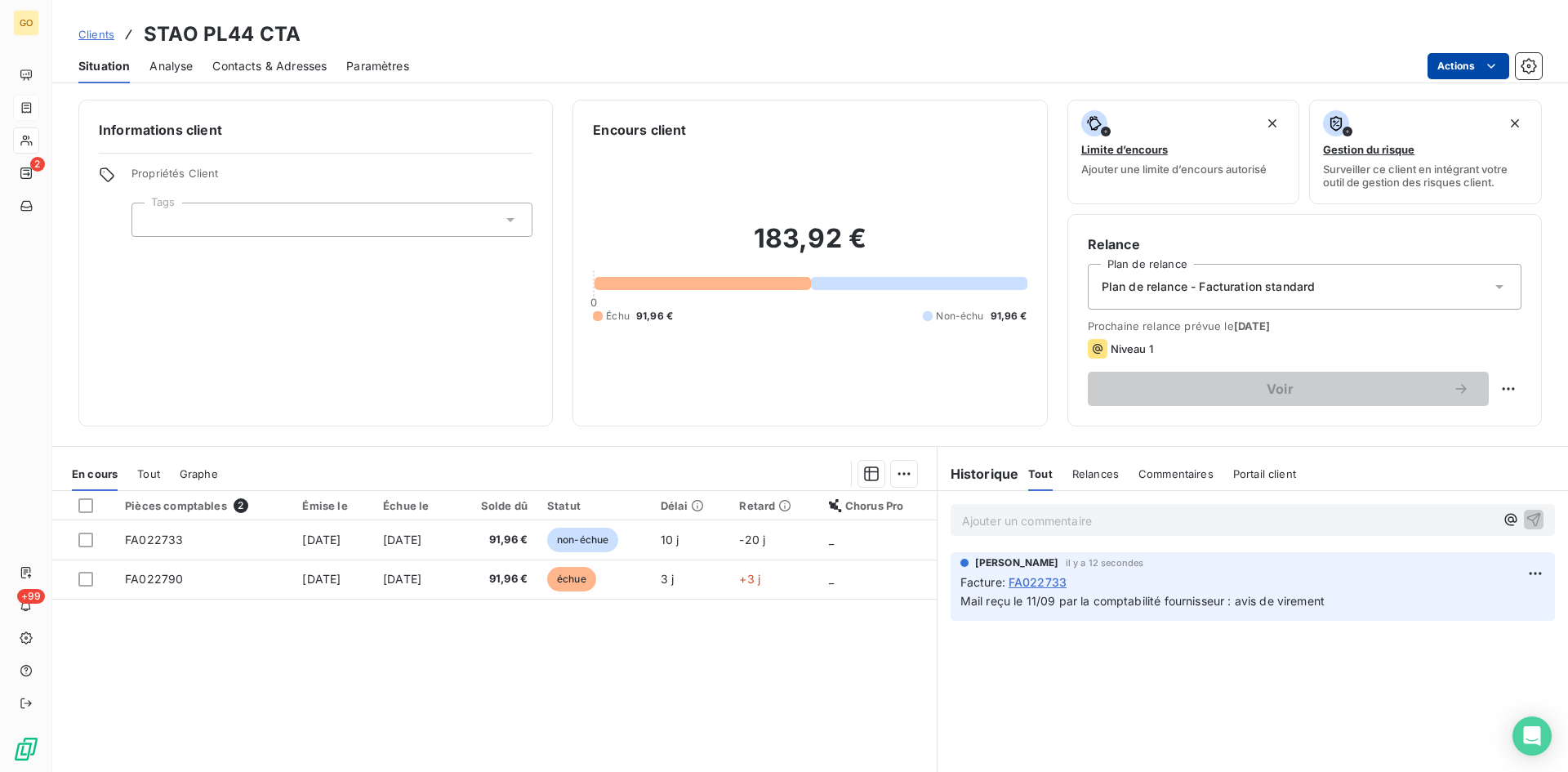
click at [1496, 75] on html "GO 2 +99 Clients STAO PL44 CTA Situation Analyse Contacts & Adresses Paramètres…" at bounding box center [784, 386] width 1568 height 772
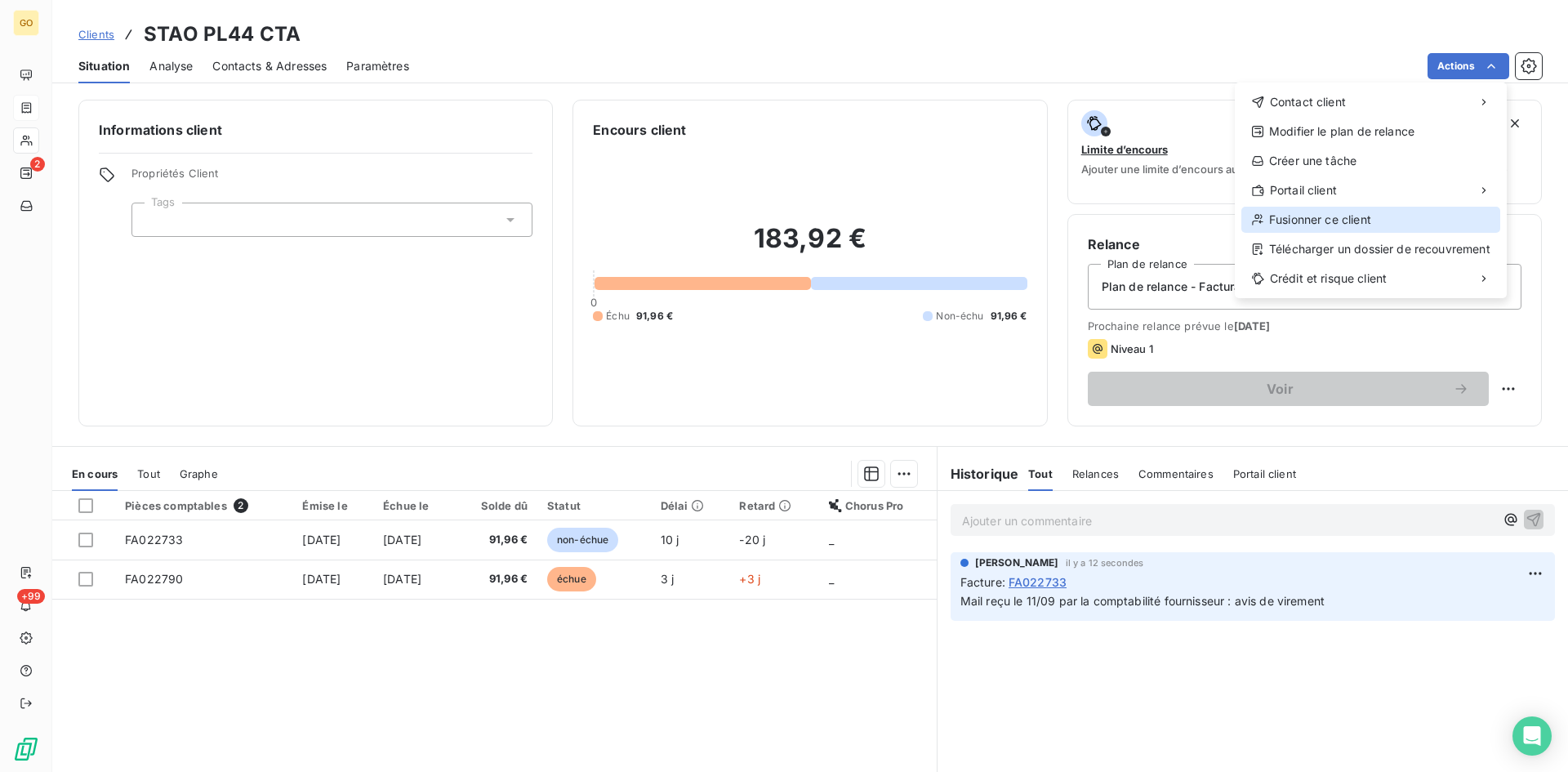
click at [1329, 219] on div "Fusionner ce client" at bounding box center [1371, 220] width 259 height 26
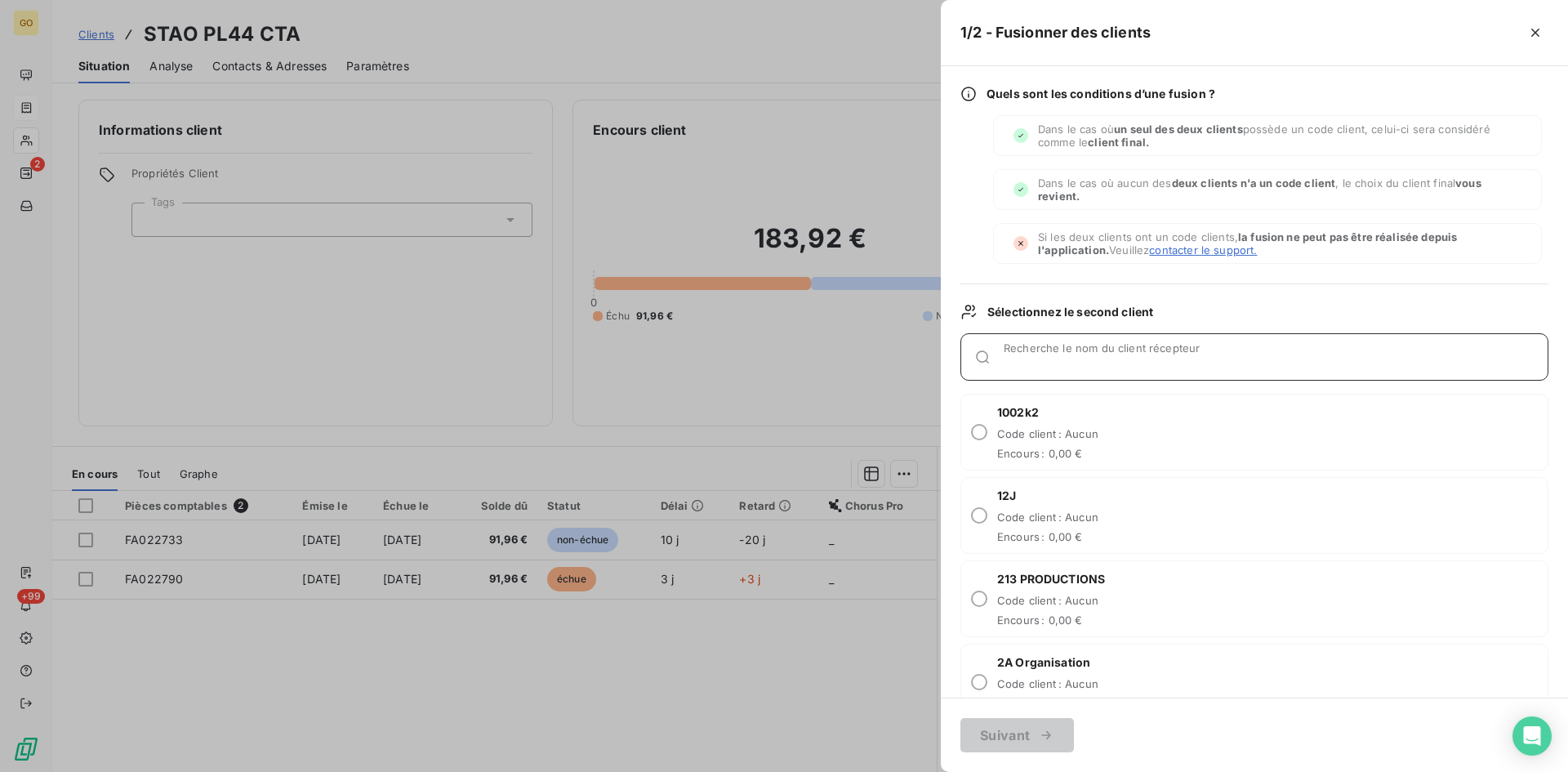
click at [1092, 362] on input "Recherche le nom du client récepteur" at bounding box center [1276, 363] width 544 height 17
type input "STAO"
click at [976, 518] on input "radio" at bounding box center [979, 515] width 17 height 17
radio input "true"
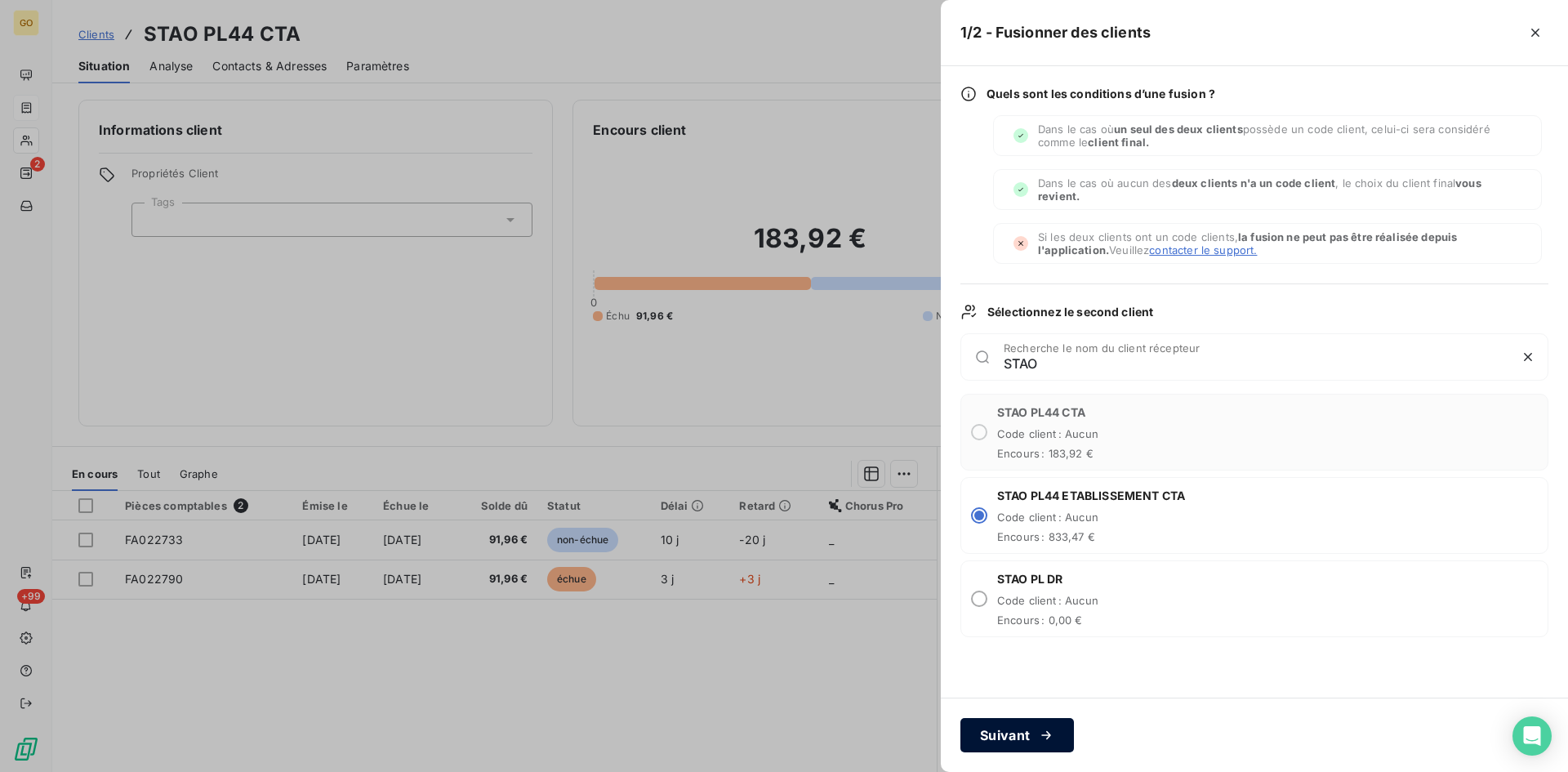
click at [1007, 729] on button "Suivant" at bounding box center [1018, 735] width 114 height 34
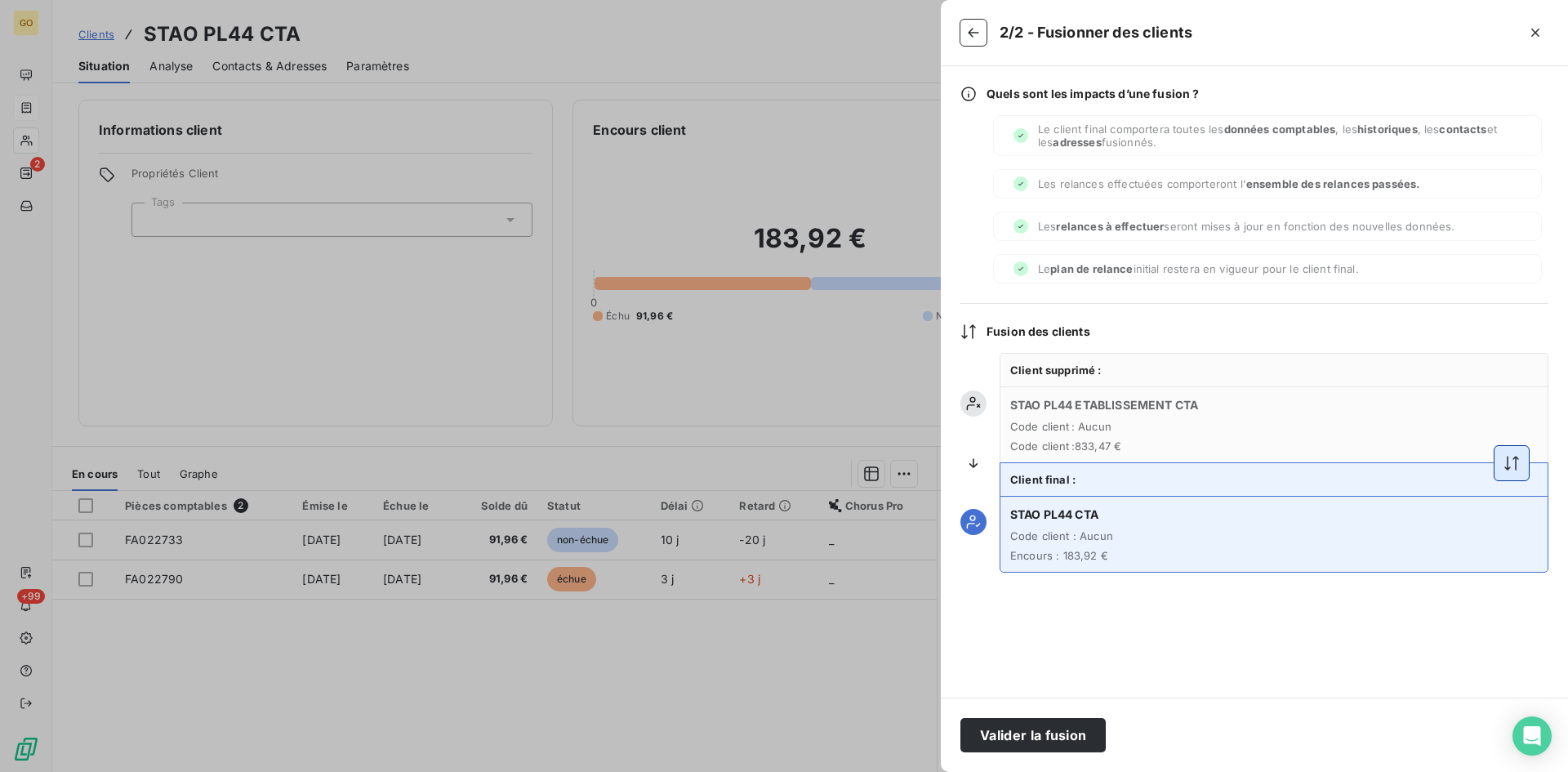
click at [1511, 464] on icon "button" at bounding box center [1511, 463] width 17 height 17
click at [1084, 737] on button "Valider la fusion" at bounding box center [1033, 735] width 145 height 34
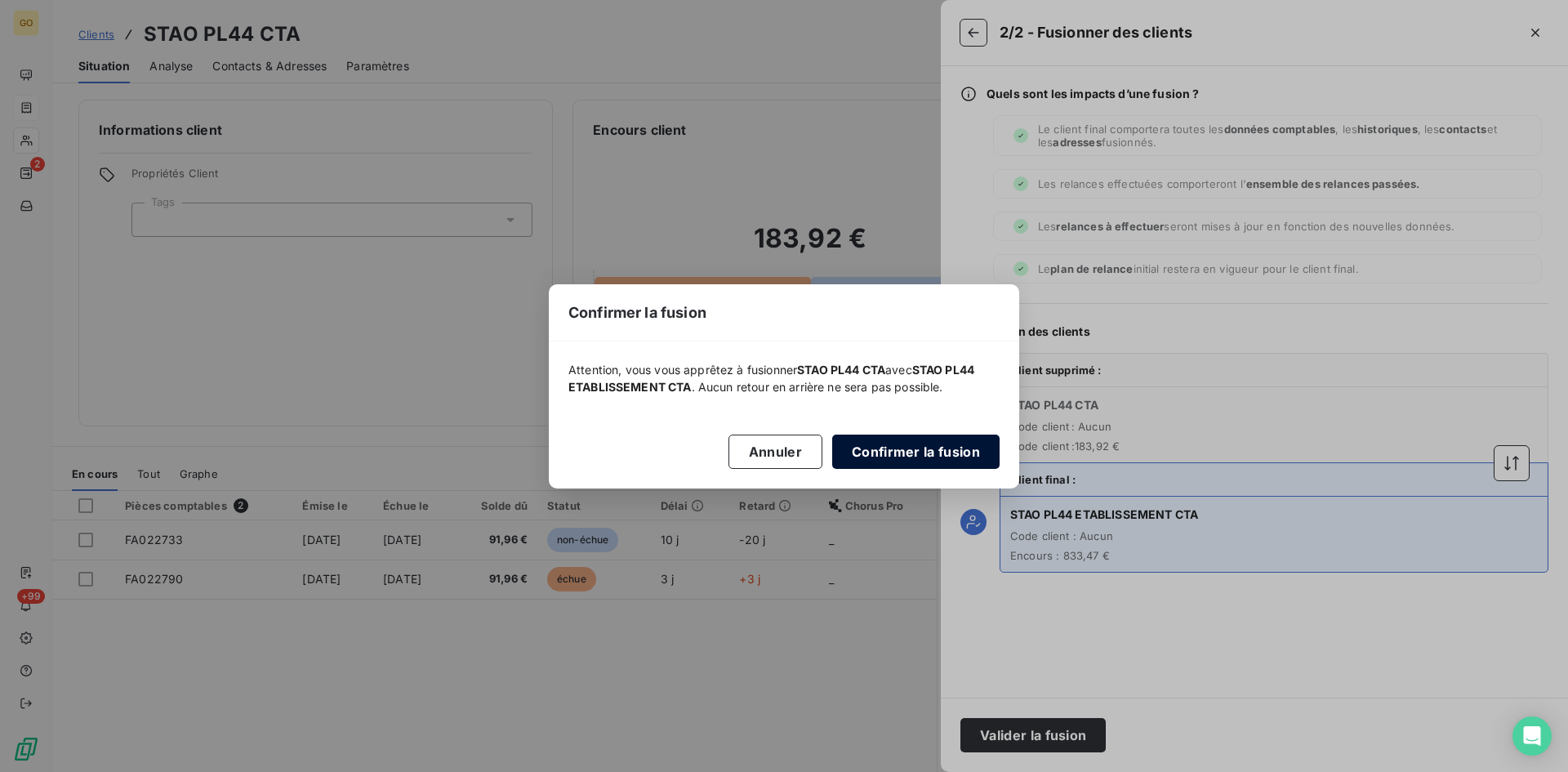
click at [907, 449] on button "Confirmer la fusion" at bounding box center [916, 451] width 168 height 34
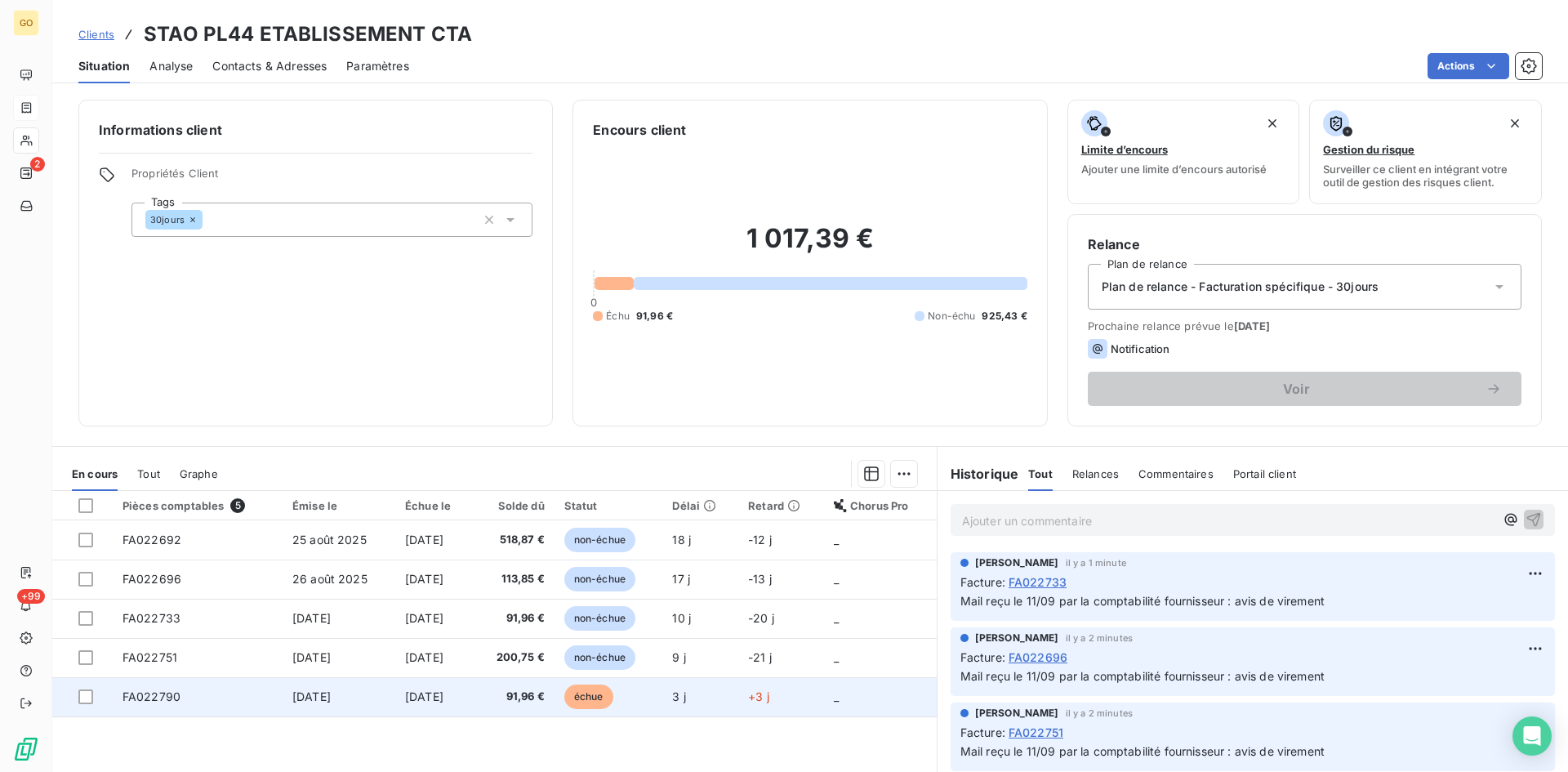
click at [137, 695] on span "FA022790" at bounding box center [151, 696] width 58 height 14
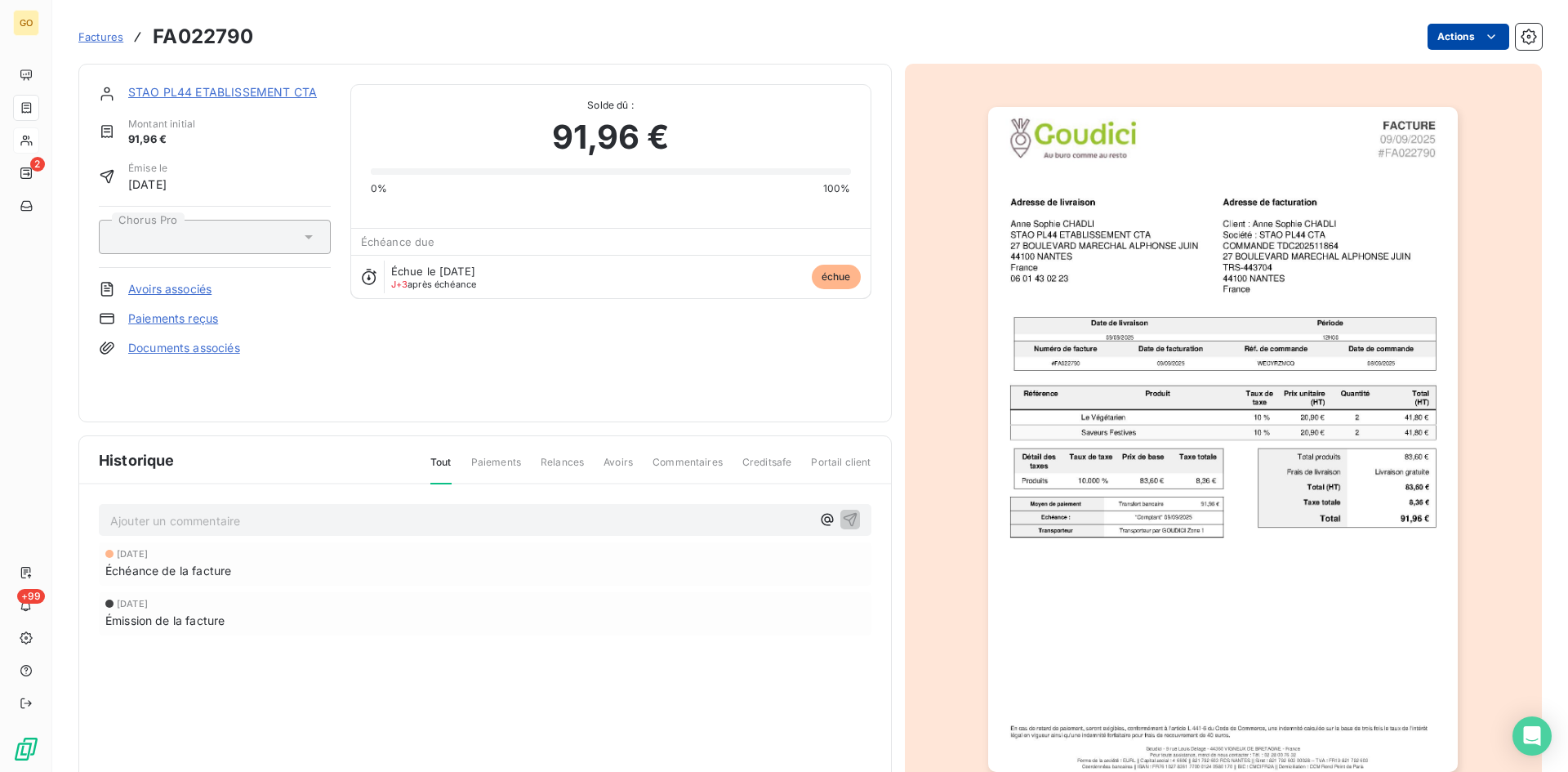
click at [1491, 32] on html "GO 2 +99 Factures FA022790 Actions STAO PL44 ETABLISSEMENT CTA Montant initial …" at bounding box center [784, 386] width 1568 height 772
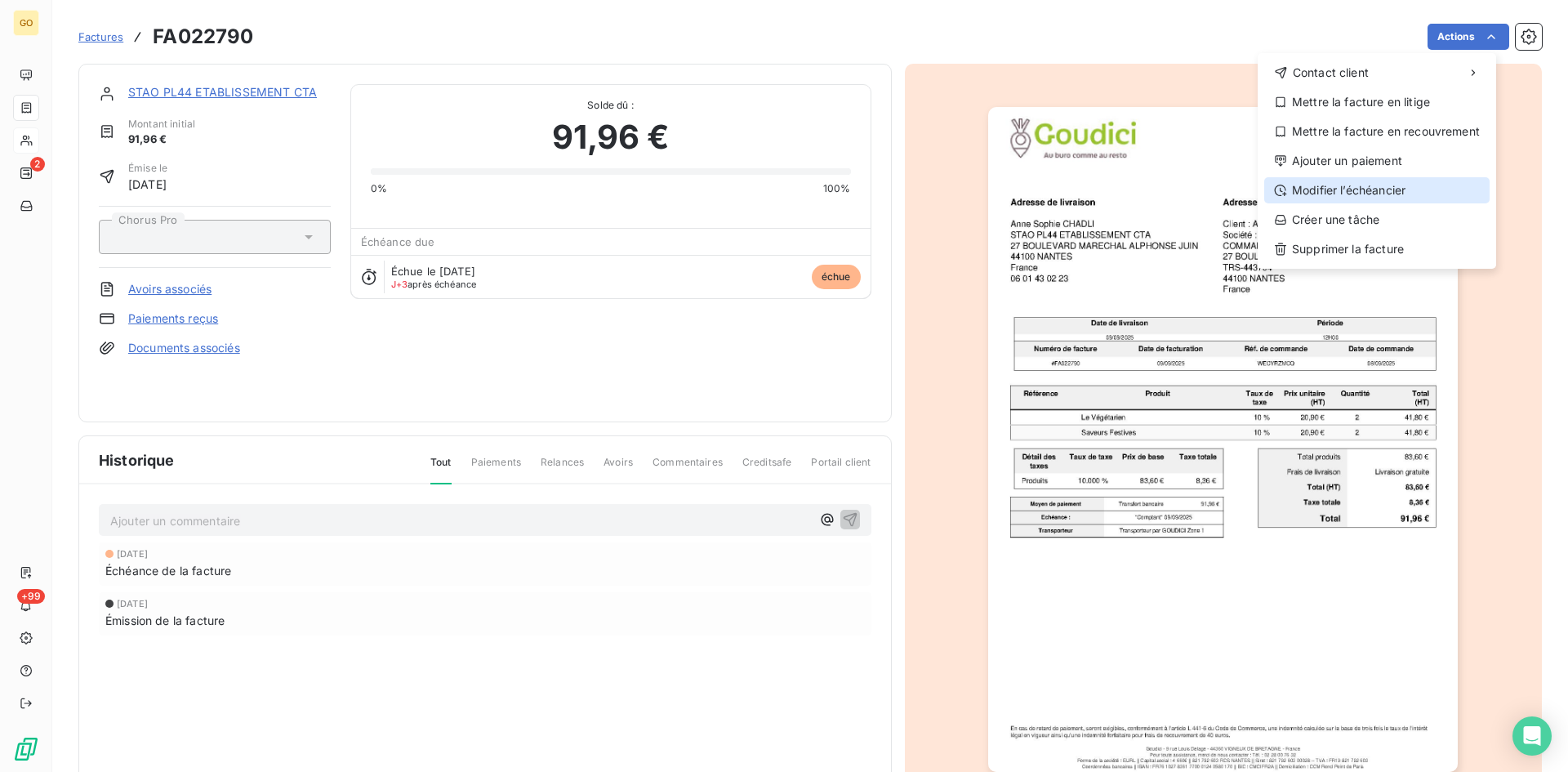
click at [1323, 194] on div "Modifier l’échéancier" at bounding box center [1377, 190] width 225 height 26
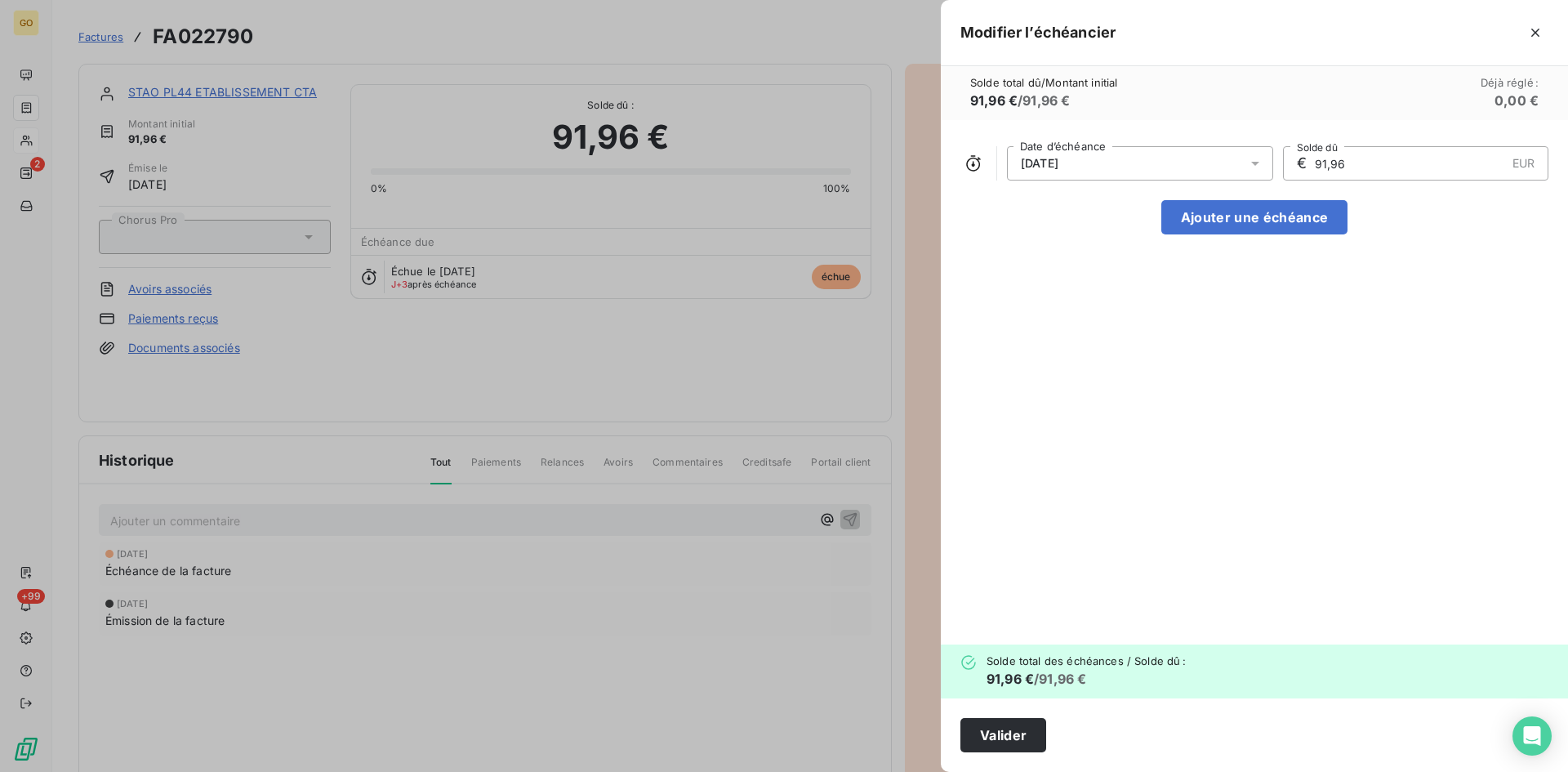
click at [1256, 163] on icon at bounding box center [1255, 163] width 8 height 4
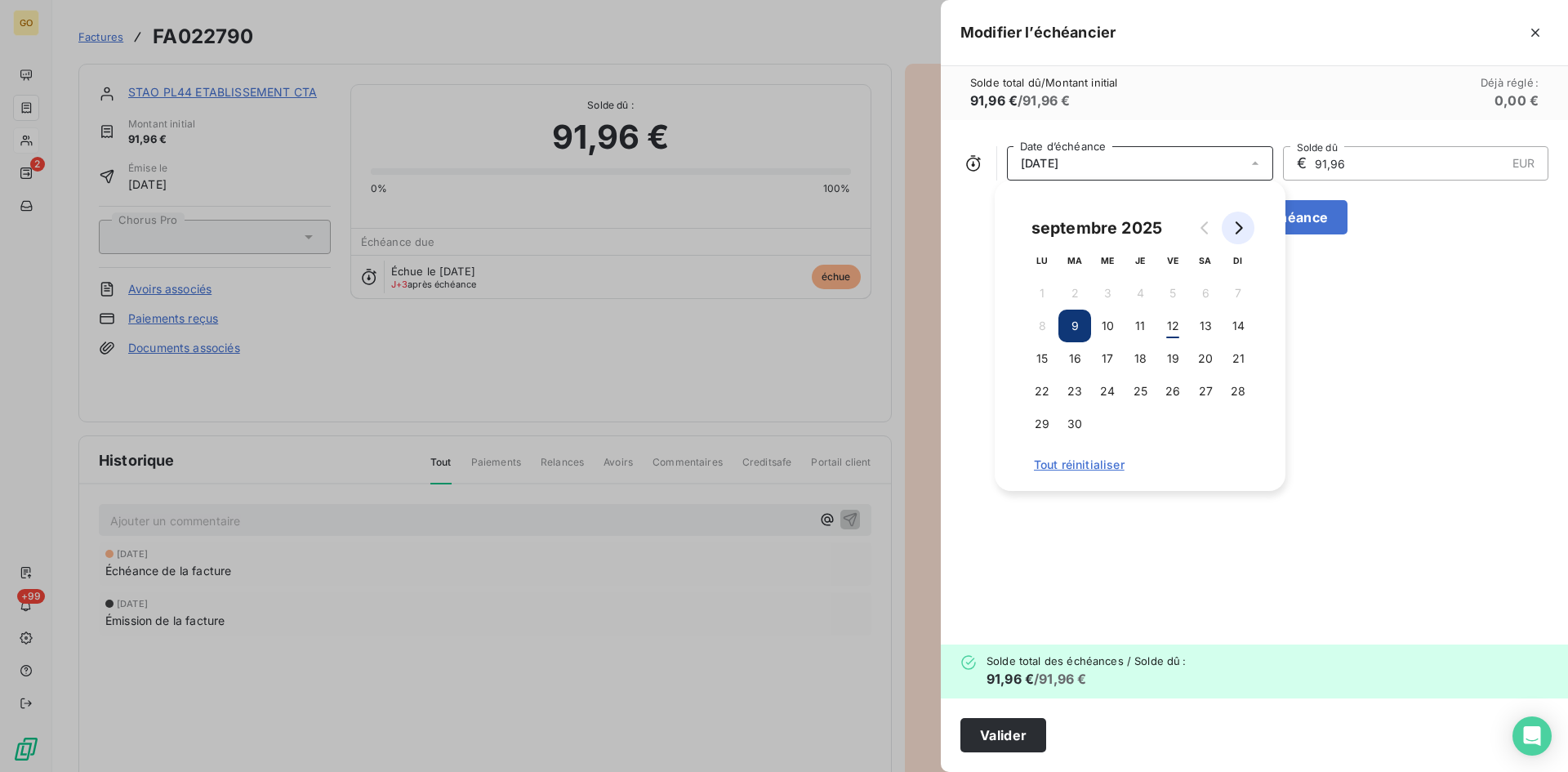
click at [1230, 226] on button "Go to next month" at bounding box center [1238, 228] width 33 height 33
click at [1133, 325] on button "9" at bounding box center [1140, 326] width 33 height 33
click at [1379, 396] on div "[DATE] Date d’échéance € 91,96 EUR Solde dû Ajouter une échéance" at bounding box center [1254, 382] width 627 height 524
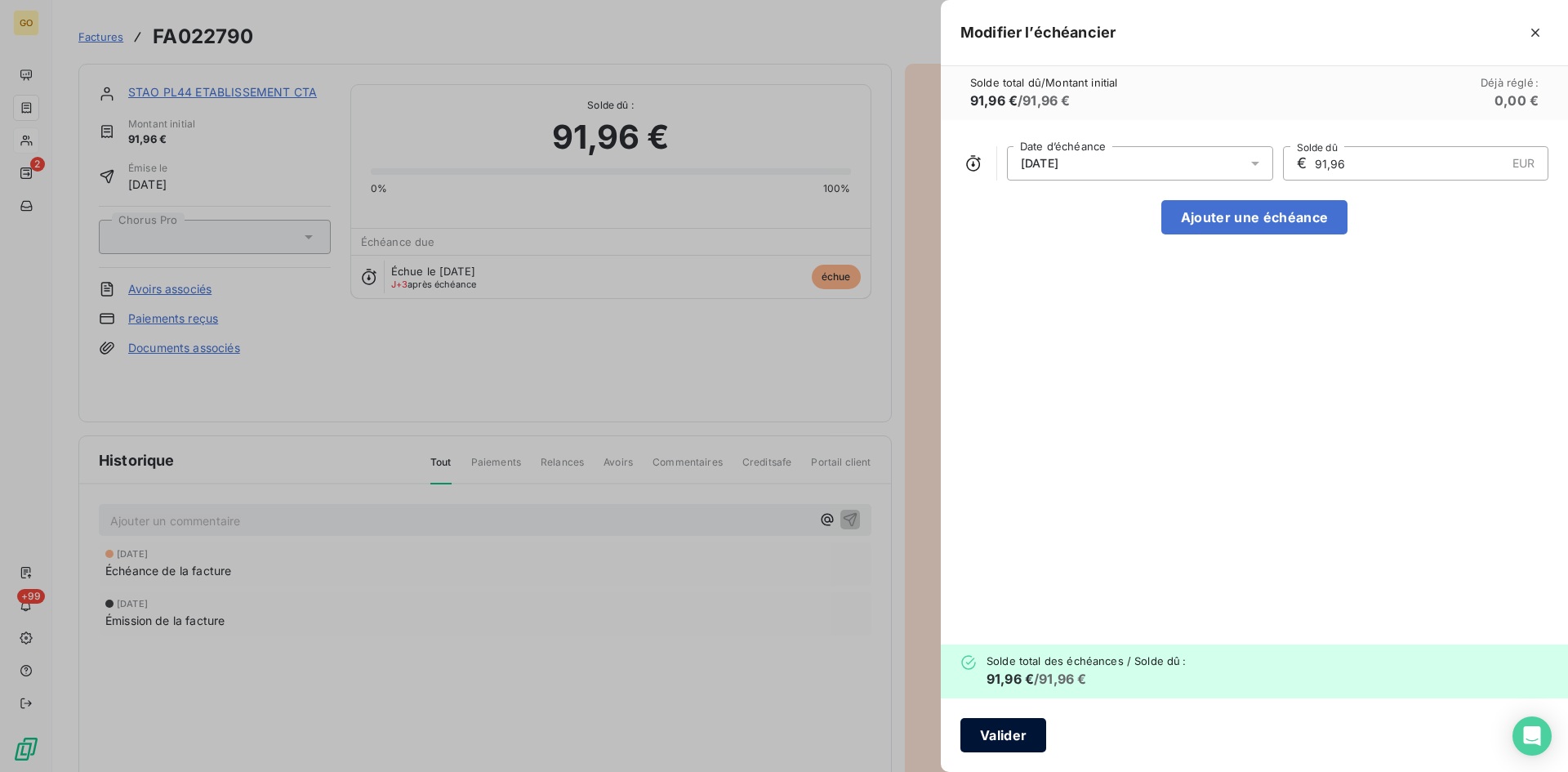
click at [1002, 736] on button "Valider" at bounding box center [1004, 735] width 86 height 34
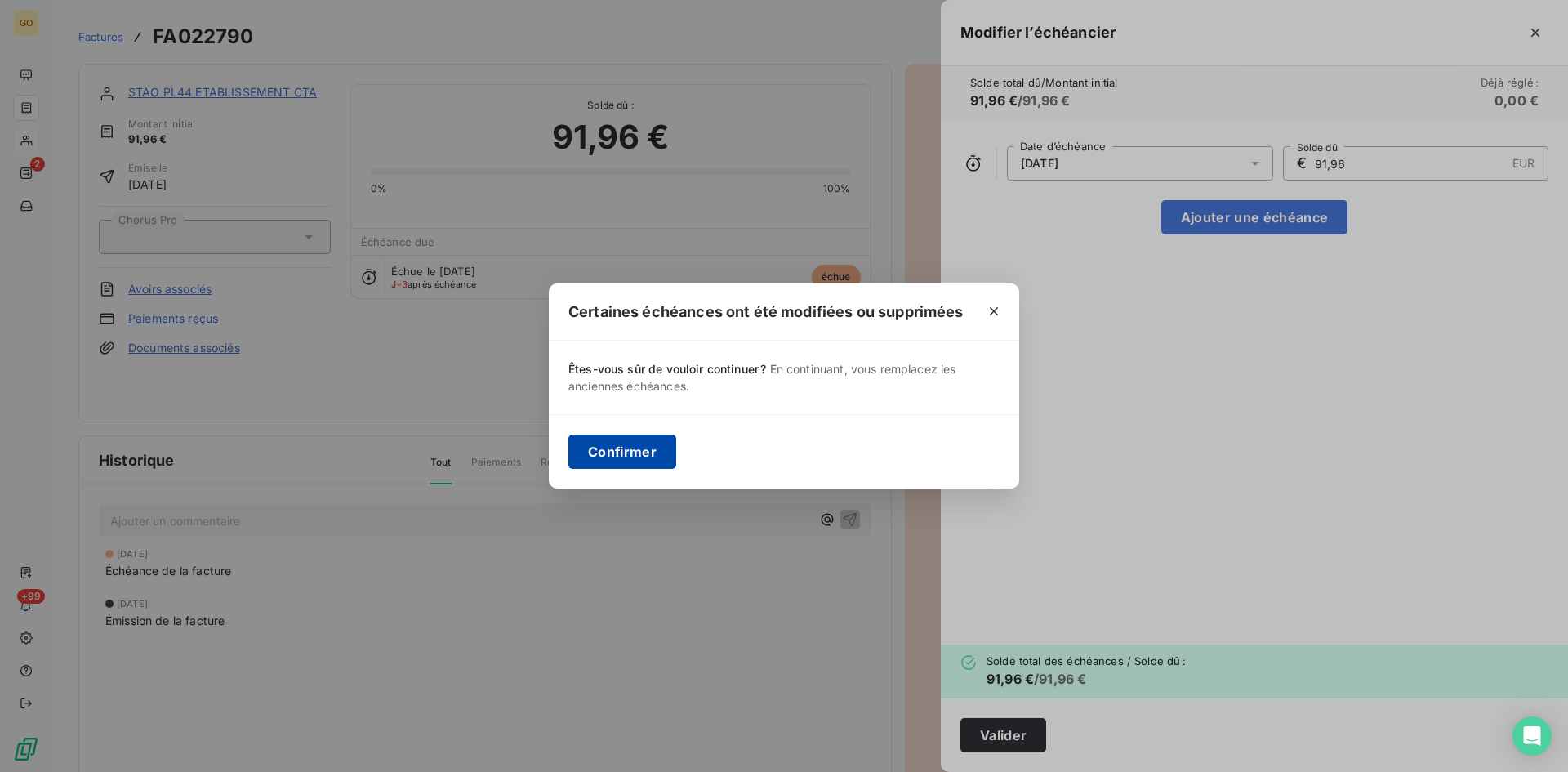
click at [655, 441] on button "Confirmer" at bounding box center [623, 451] width 108 height 34
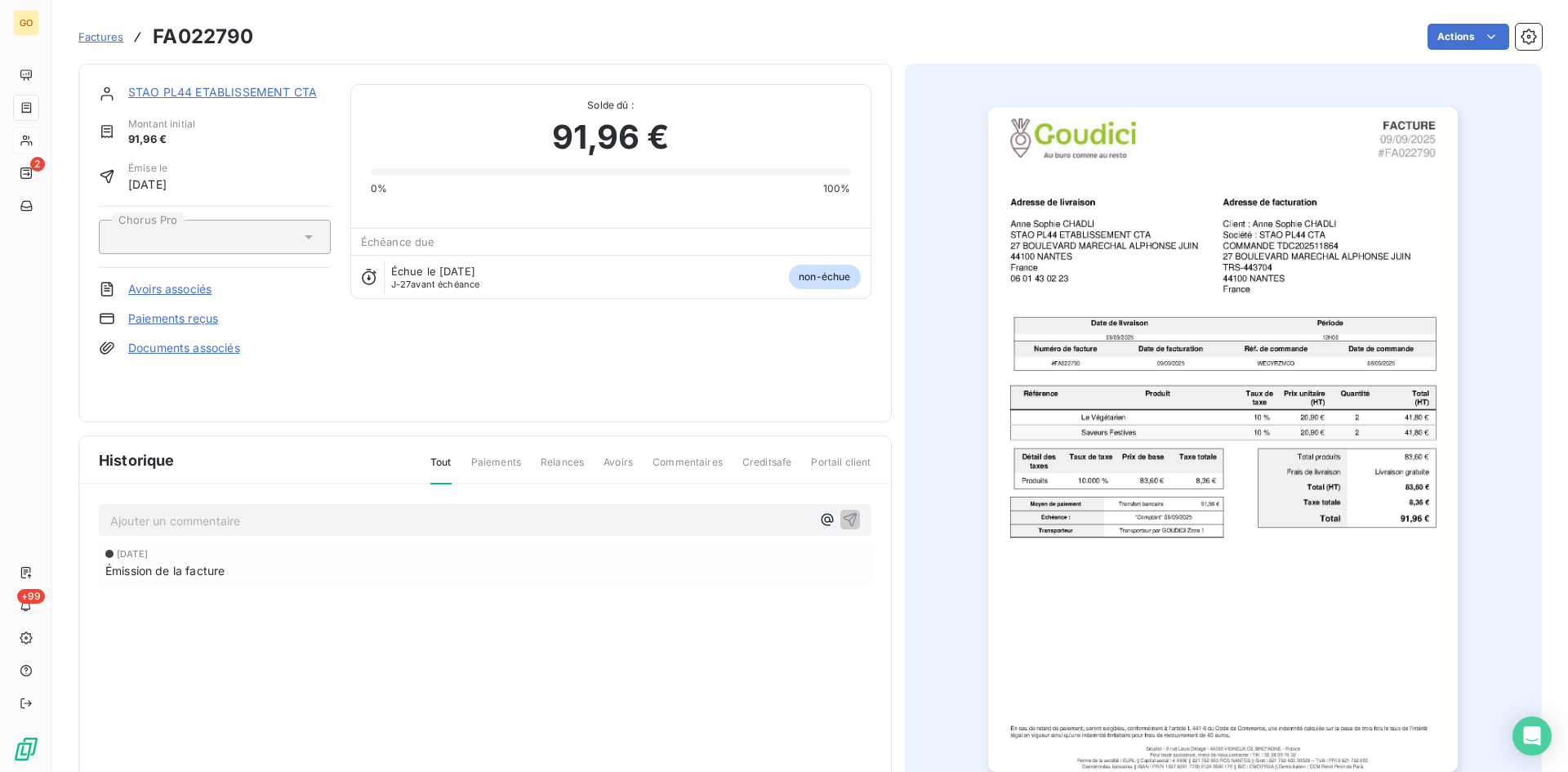
click at [192, 87] on link "STAO PL44 ETABLISSEMENT CTA" at bounding box center [222, 92] width 189 height 14
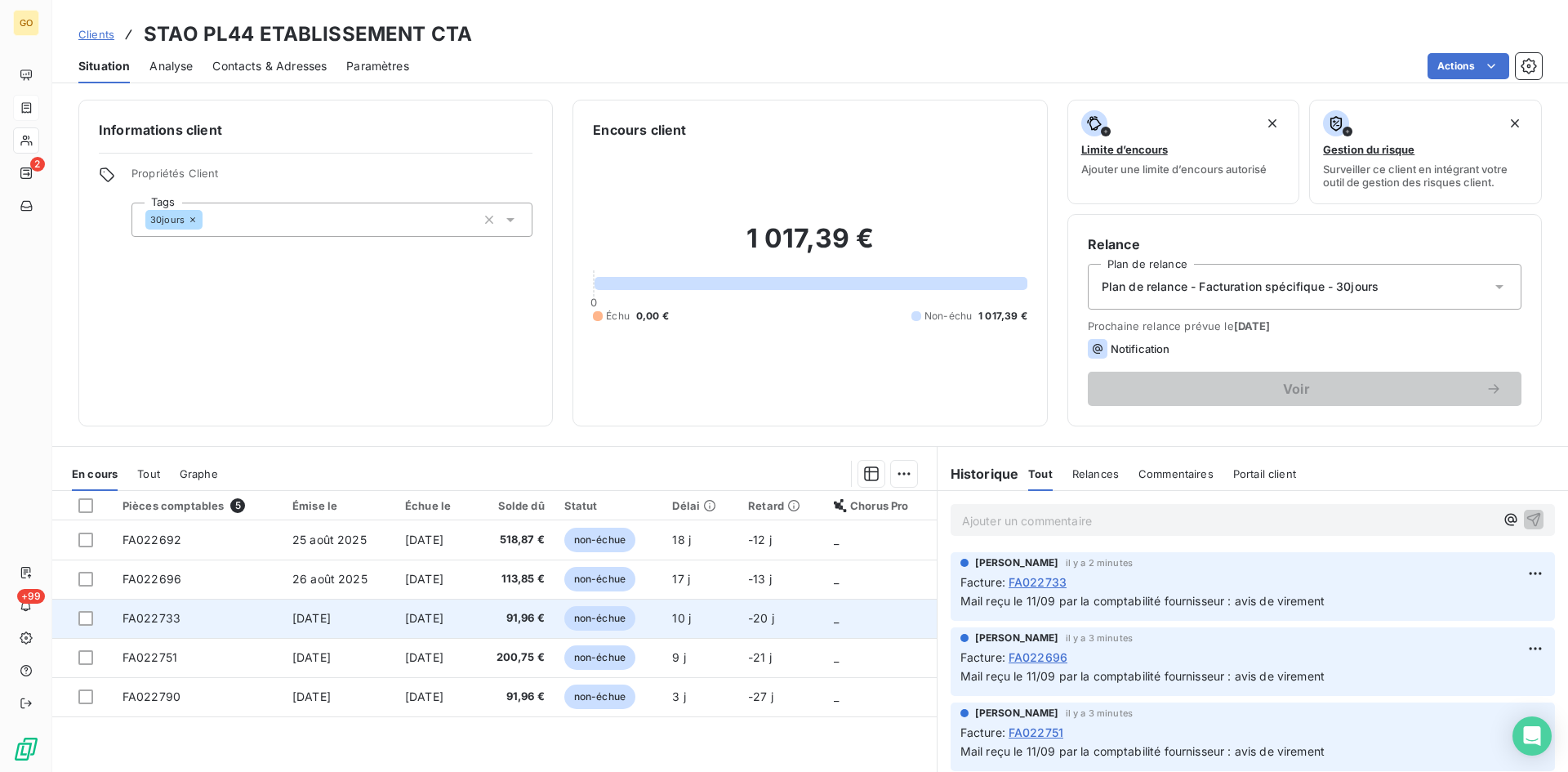
click at [144, 616] on span "FA022733" at bounding box center [151, 618] width 58 height 14
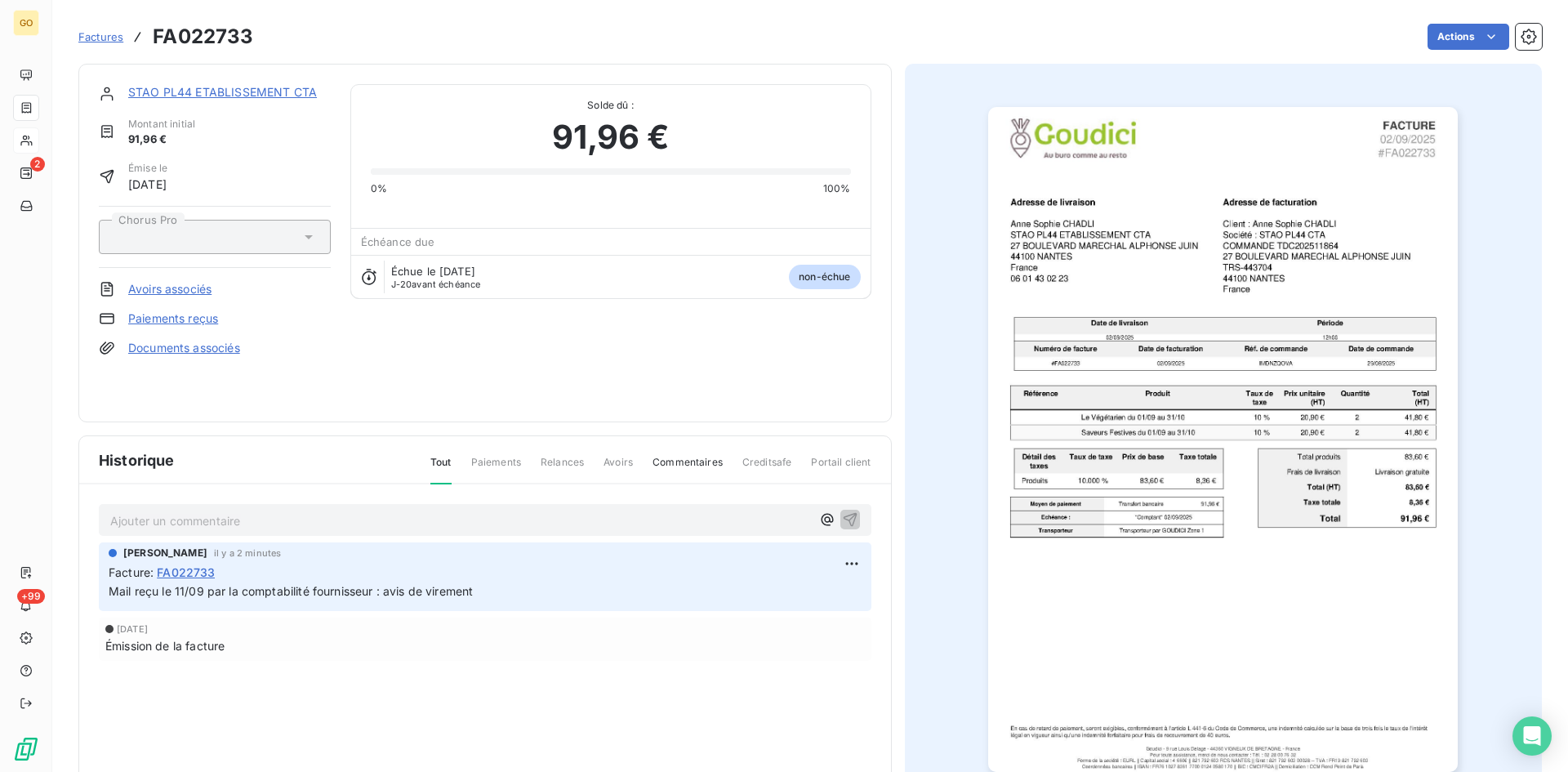
drag, startPoint x: 100, startPoint y: 40, endPoint x: 97, endPoint y: 48, distance: 8.5
click at [100, 40] on span "Factures" at bounding box center [101, 37] width 45 height 13
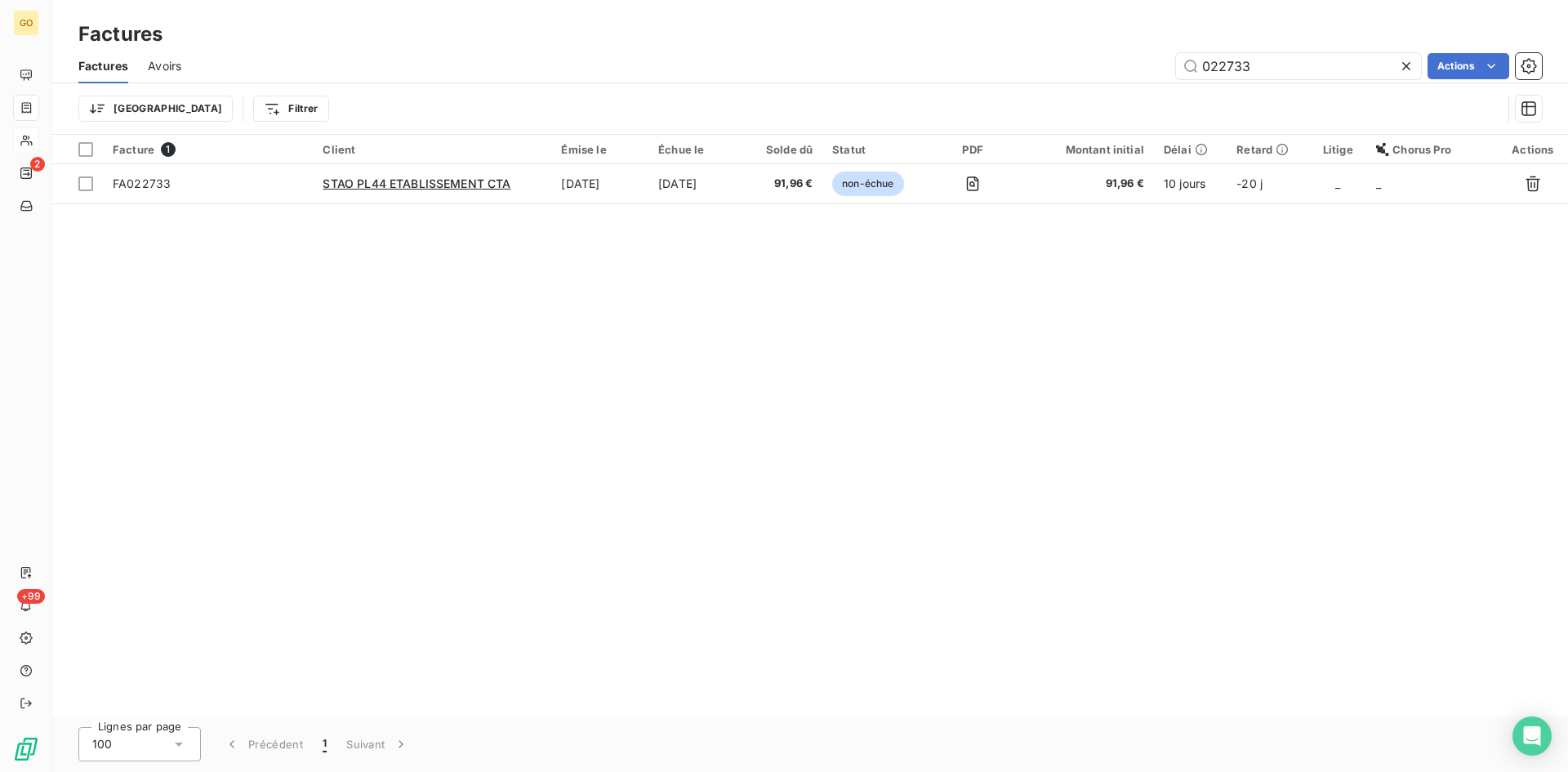
click at [390, 93] on div "Trier Filtrer" at bounding box center [790, 109] width 1424 height 31
click at [720, 543] on div "Facture 1 Client Émise le Échue le Solde dû Statut PDF Montant initial Délai Re…" at bounding box center [810, 425] width 1516 height 582
click at [1406, 65] on icon at bounding box center [1406, 65] width 8 height 8
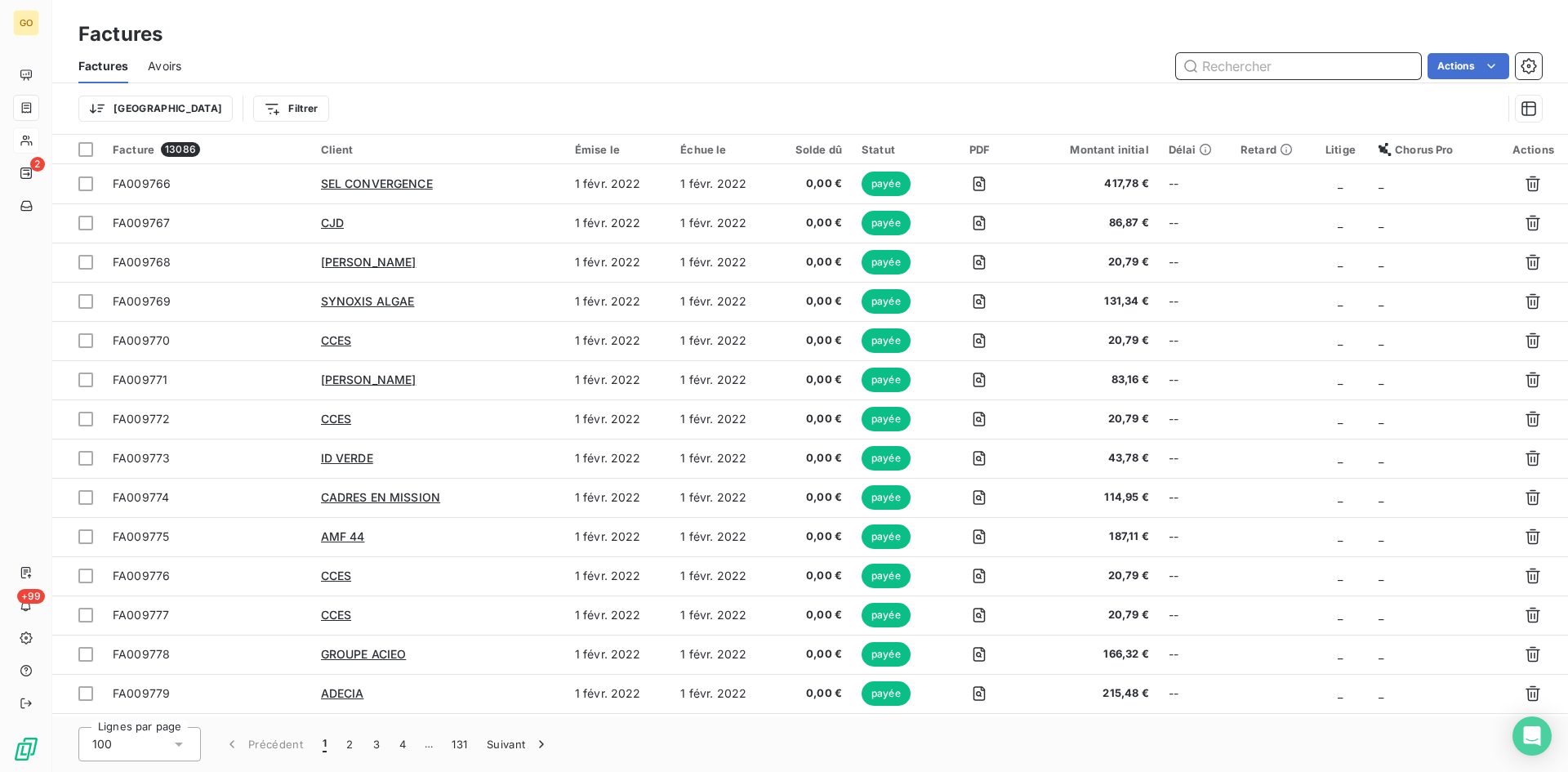
click at [1277, 70] on input "text" at bounding box center [1299, 66] width 245 height 26
paste input "022634"
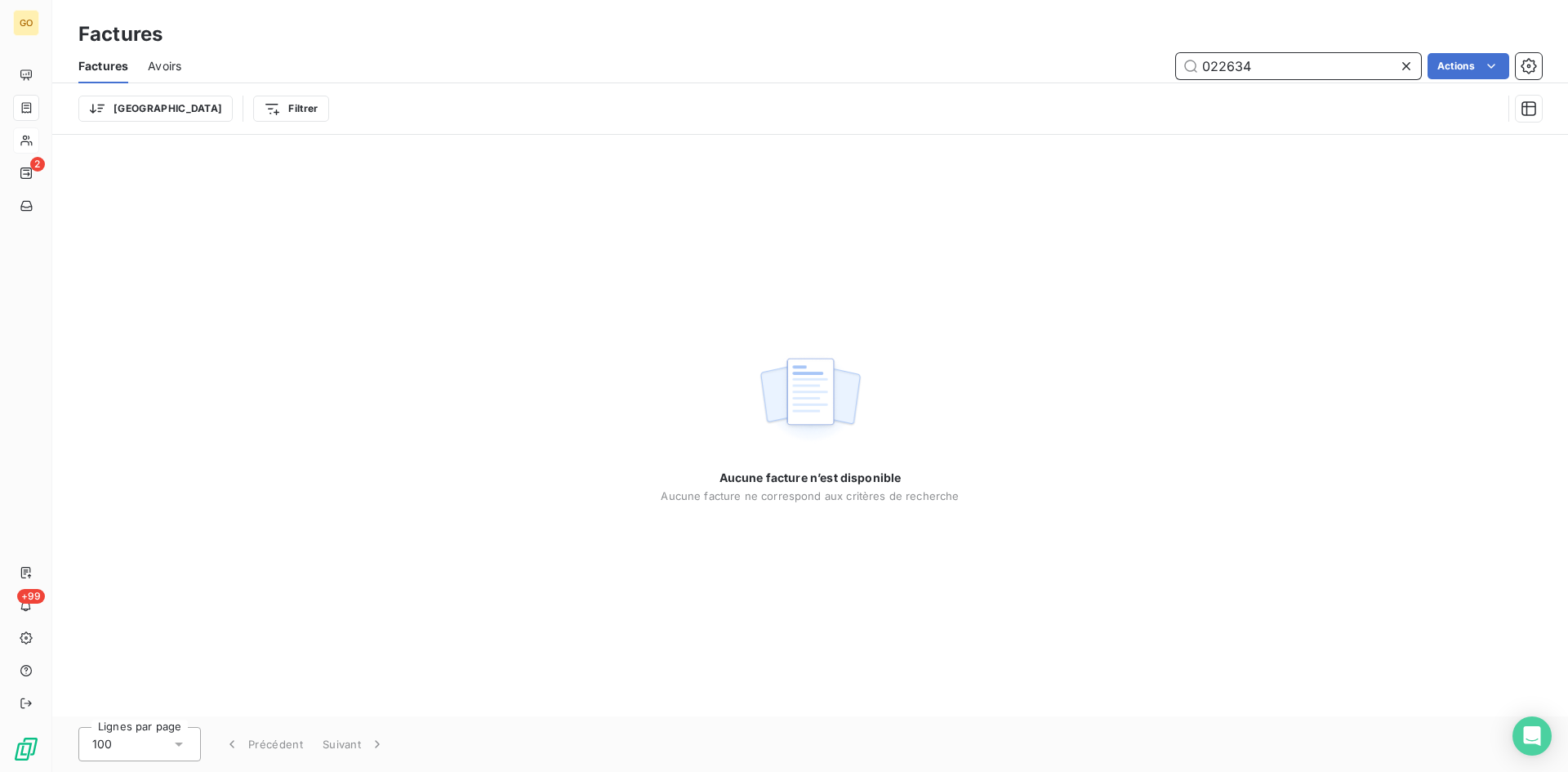
click at [1291, 66] on input "022634" at bounding box center [1299, 66] width 245 height 26
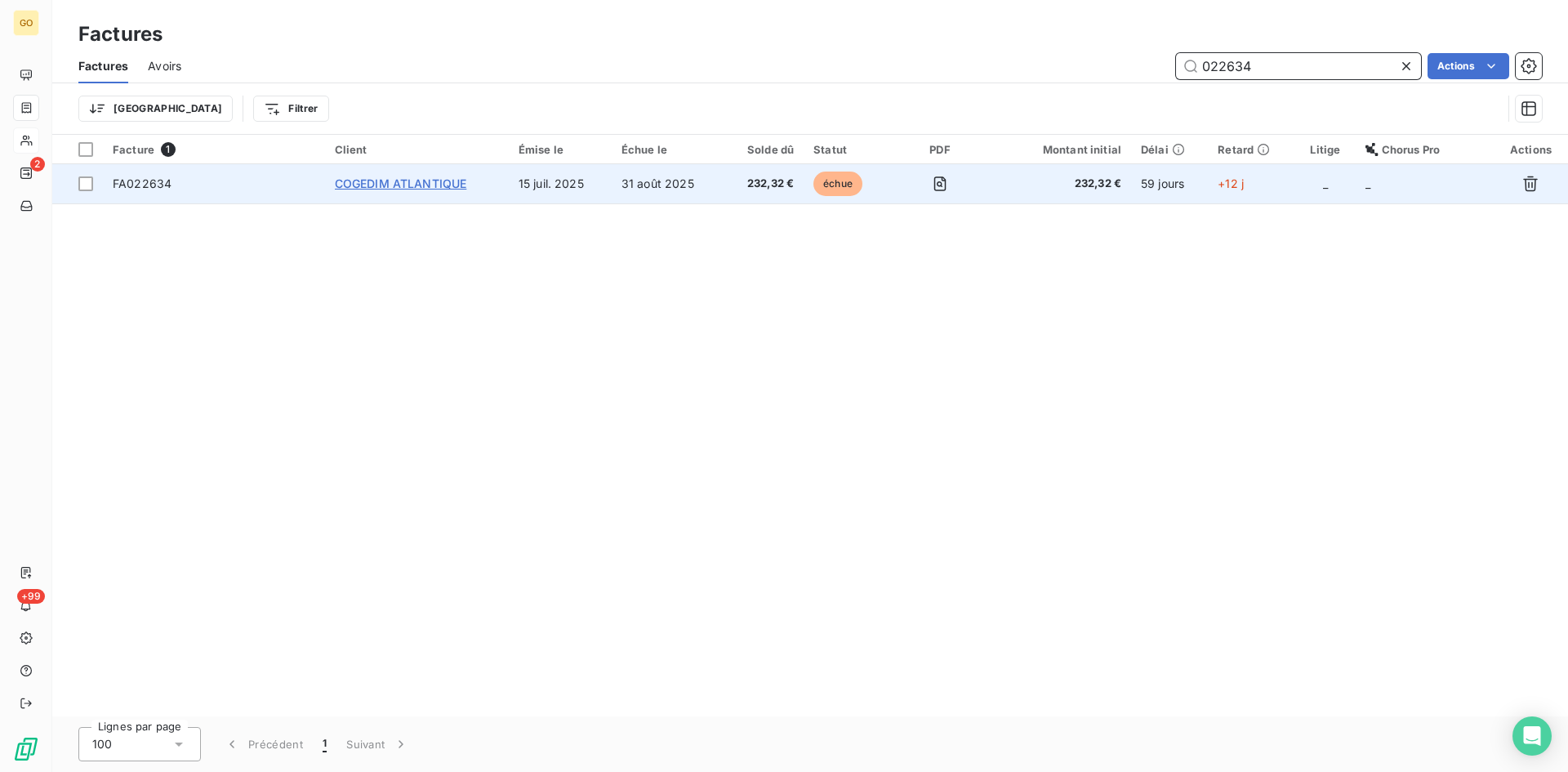
type input "022634"
click at [390, 186] on span "COGEDIM ATLANTIQUE" at bounding box center [401, 183] width 132 height 14
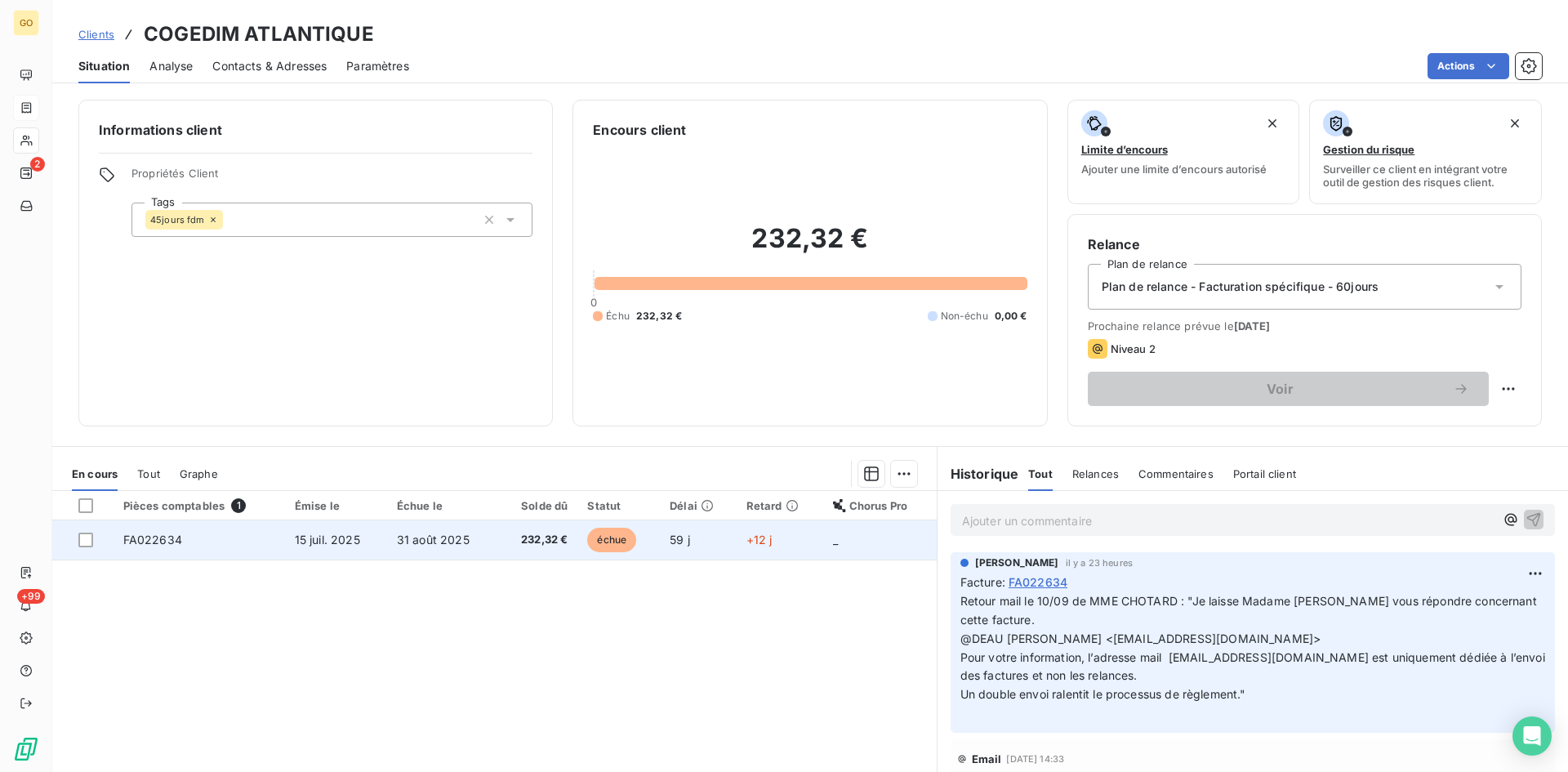
click at [172, 541] on span "FA022634" at bounding box center [153, 539] width 59 height 14
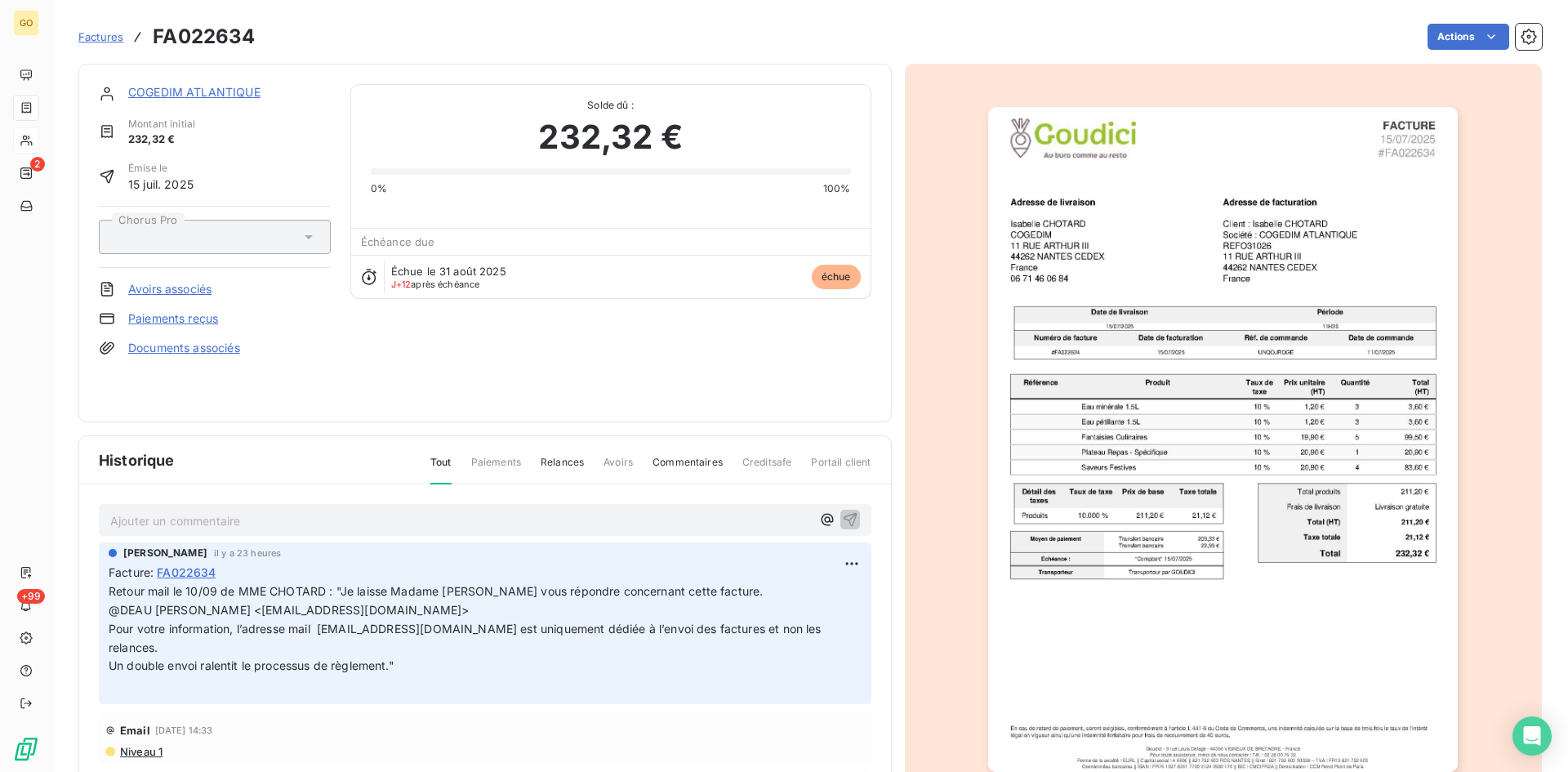
click at [168, 516] on p "Ajouter un commentaire ﻿" at bounding box center [461, 520] width 701 height 20
click at [399, 512] on p "Retour mail la 11/09 de MME CHOTARD :" at bounding box center [461, 520] width 701 height 19
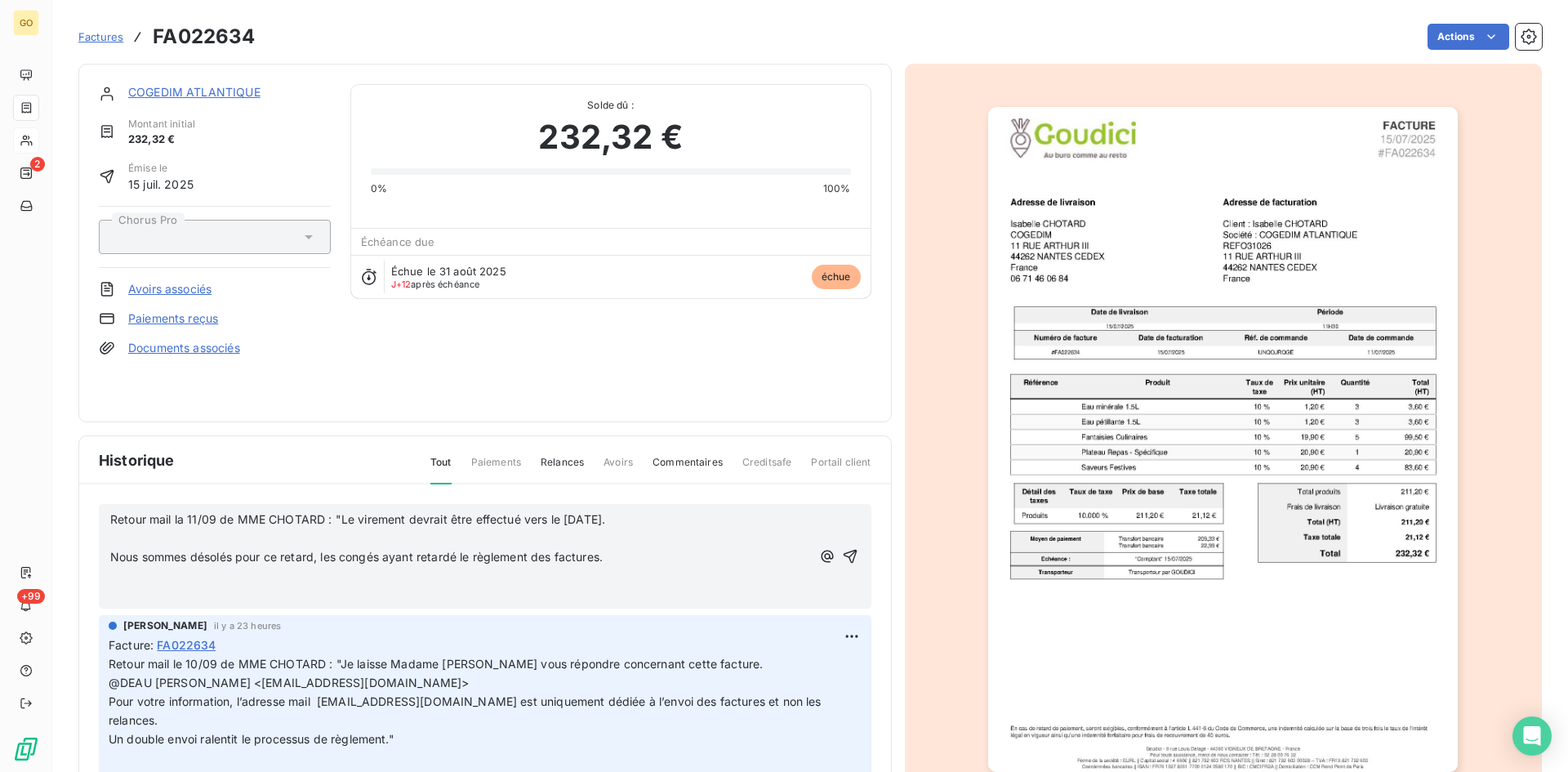
click at [617, 552] on p "Nous sommes désolés pour ce retard, les congés ayant retardé le règlement des f…" at bounding box center [461, 557] width 701 height 19
click at [111, 558] on span "Nous sommes désolés pour ce retard, les congés ayant retardé le règlement des f…" at bounding box center [359, 556] width 497 height 14
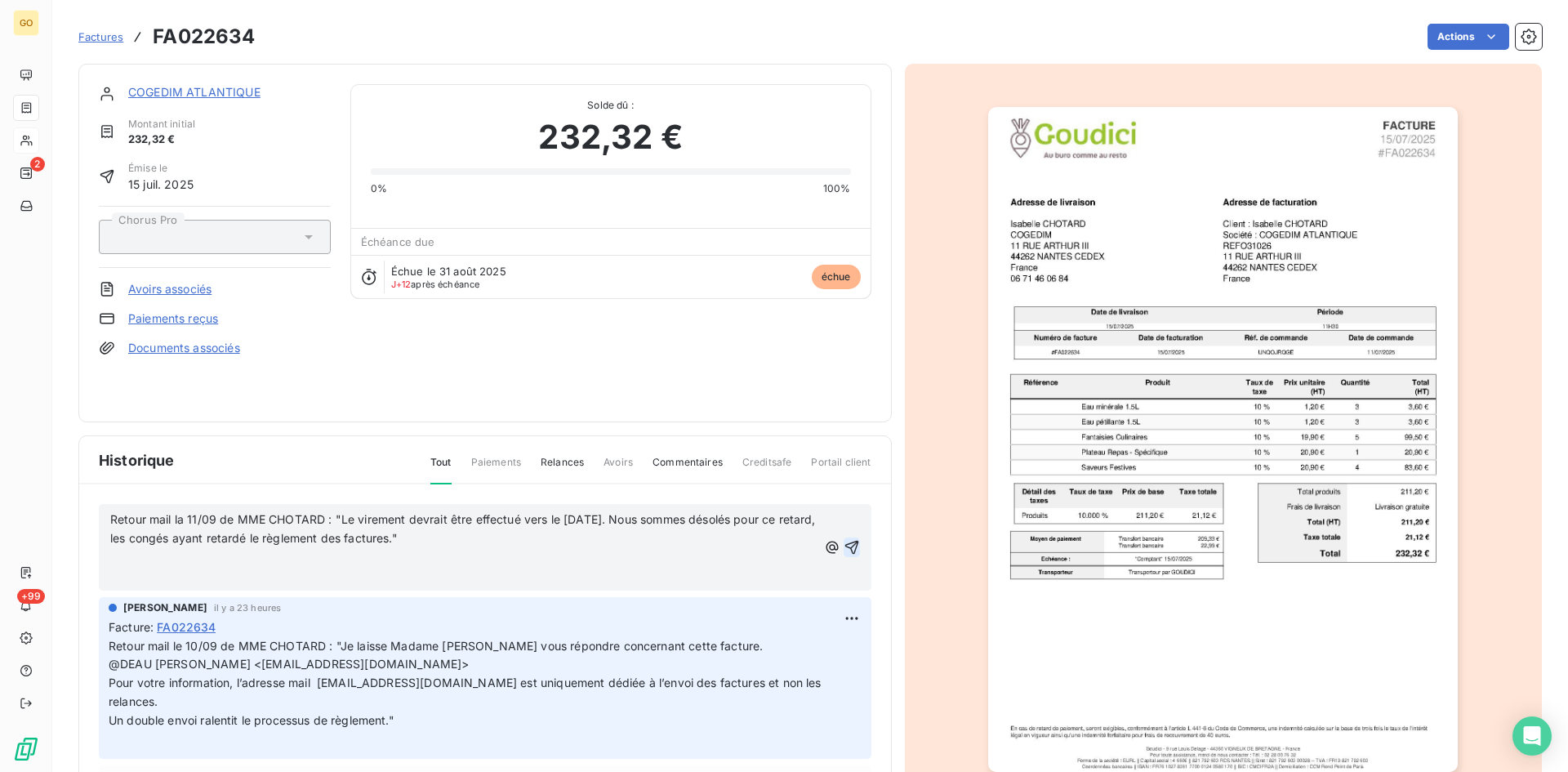
click at [844, 545] on icon "button" at bounding box center [851, 547] width 17 height 17
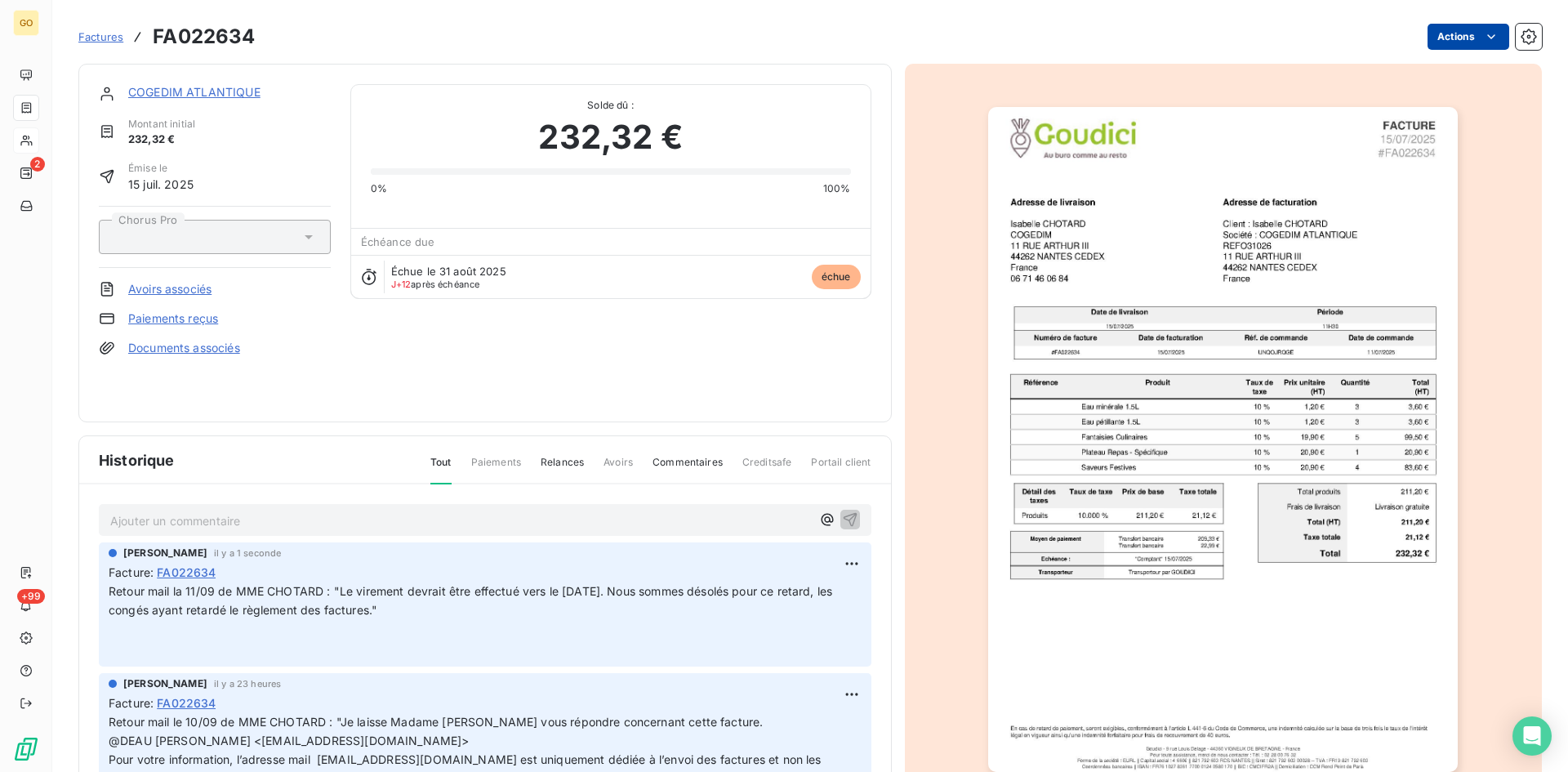
click at [1489, 37] on html "GO 2 +99 Factures FA022634 Actions COGEDIM ATLANTIQUE Montant initial 232,32 € …" at bounding box center [784, 386] width 1568 height 772
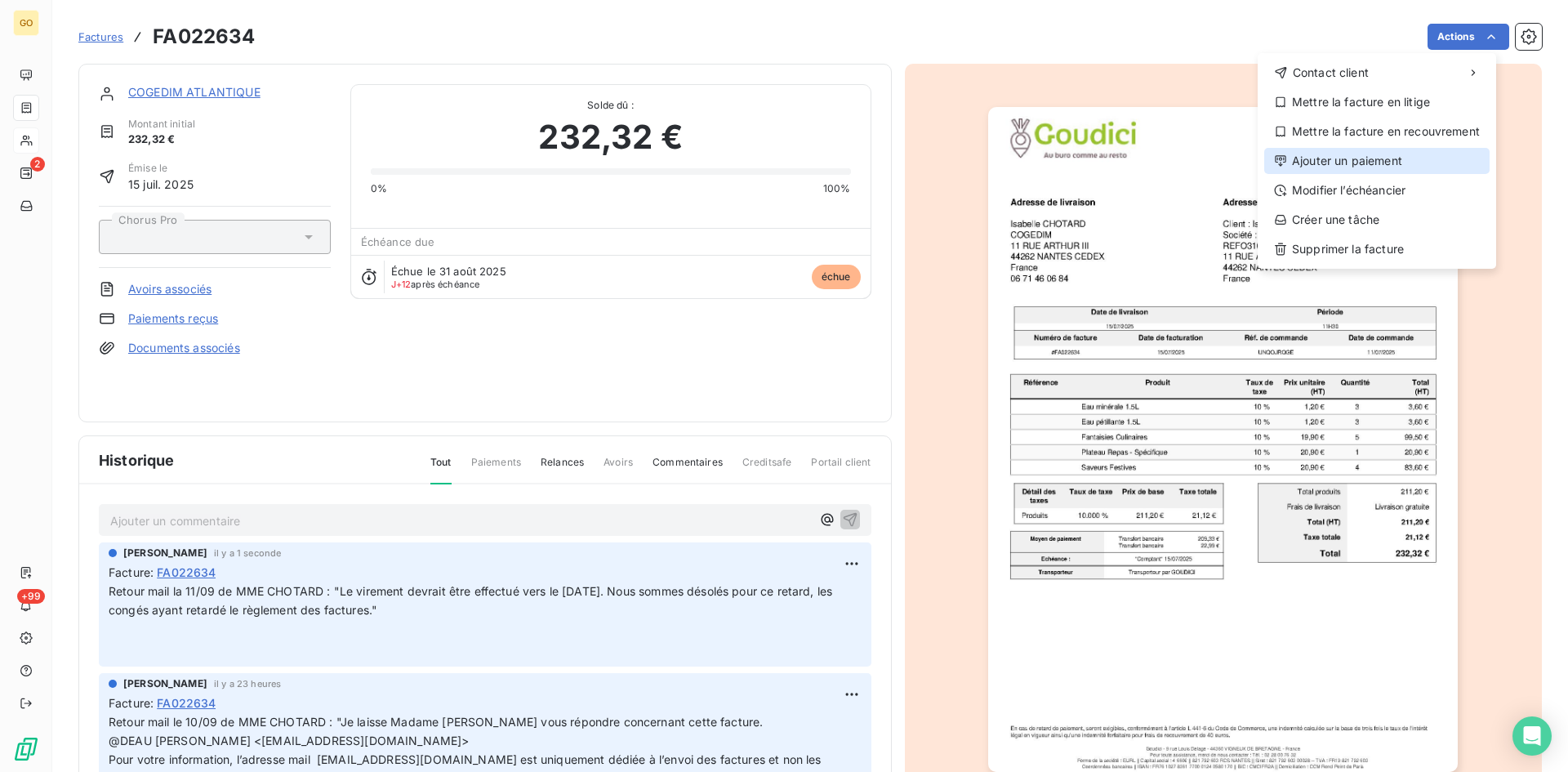
click at [1380, 165] on div "Ajouter un paiement" at bounding box center [1377, 161] width 225 height 26
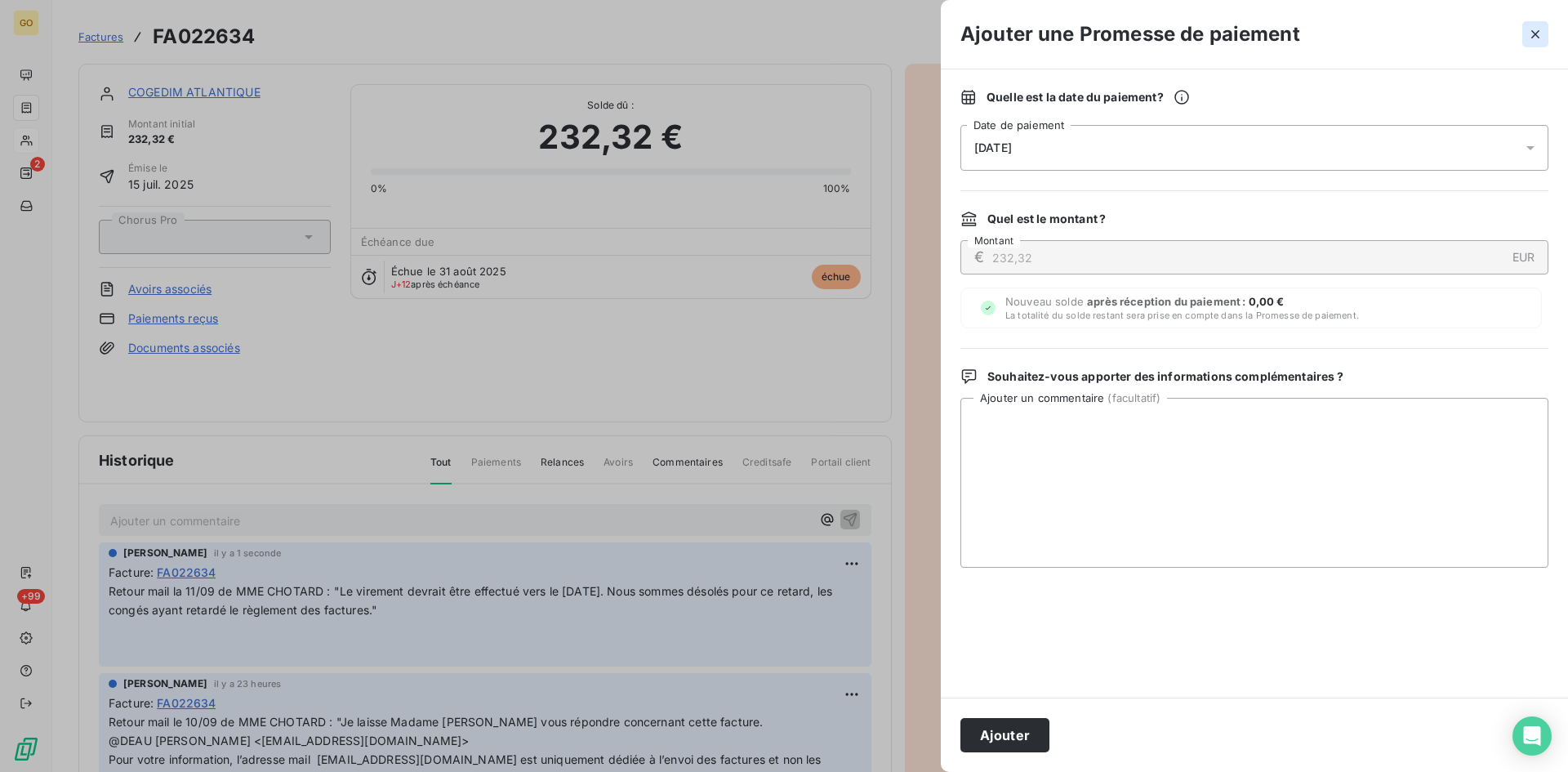
click at [1538, 34] on icon "button" at bounding box center [1535, 34] width 17 height 17
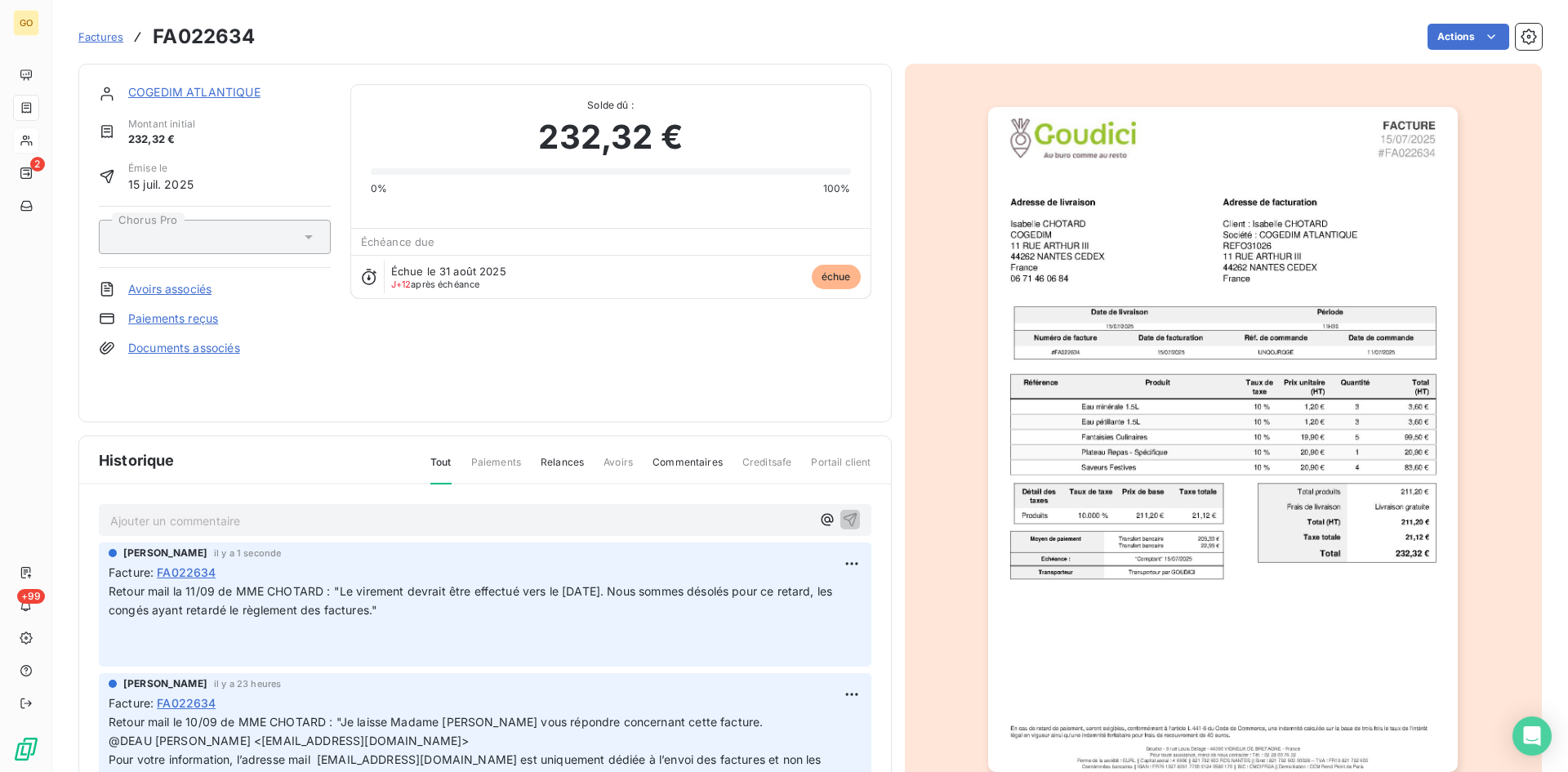
click at [148, 90] on link "COGEDIM ATLANTIQUE" at bounding box center [194, 92] width 132 height 14
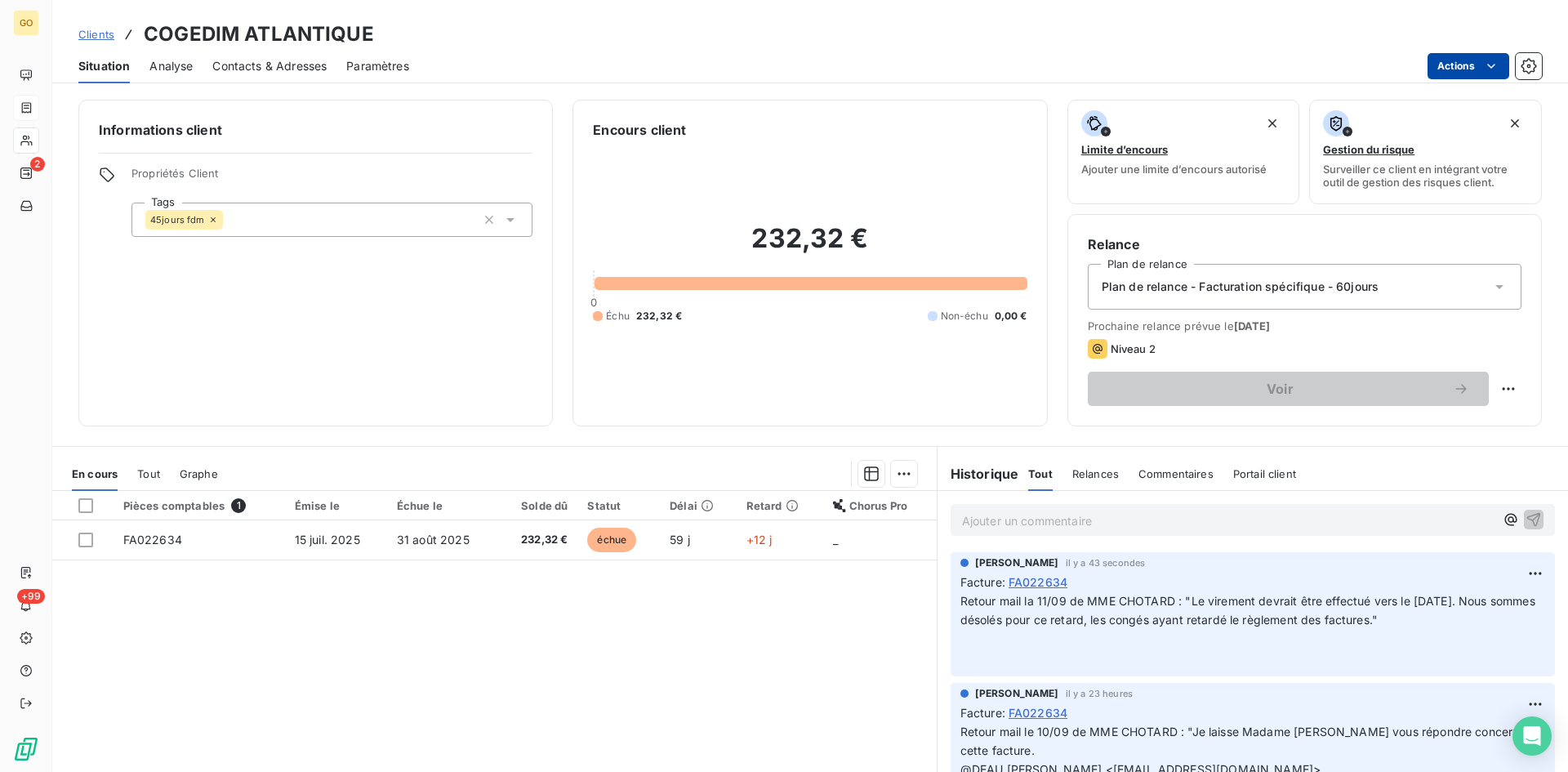
click at [1502, 66] on html "GO 2 +99 Clients COGEDIM ATLANTIQUE Situation Analyse Contacts & Adresses Param…" at bounding box center [784, 386] width 1568 height 772
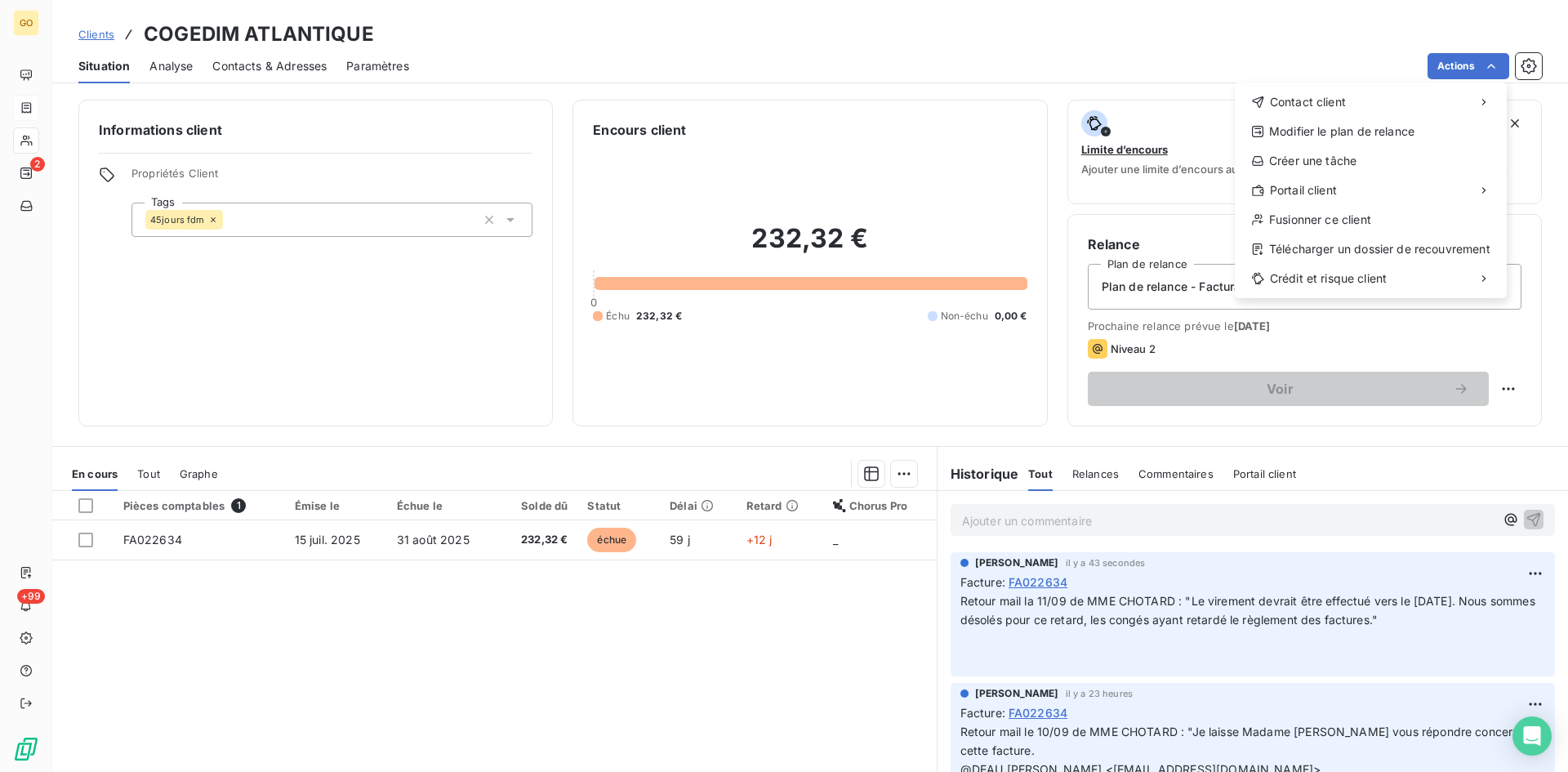
click at [148, 538] on html "GO 2 +99 Clients COGEDIM ATLANTIQUE Situation Analyse Contacts & Adresses Param…" at bounding box center [784, 386] width 1568 height 772
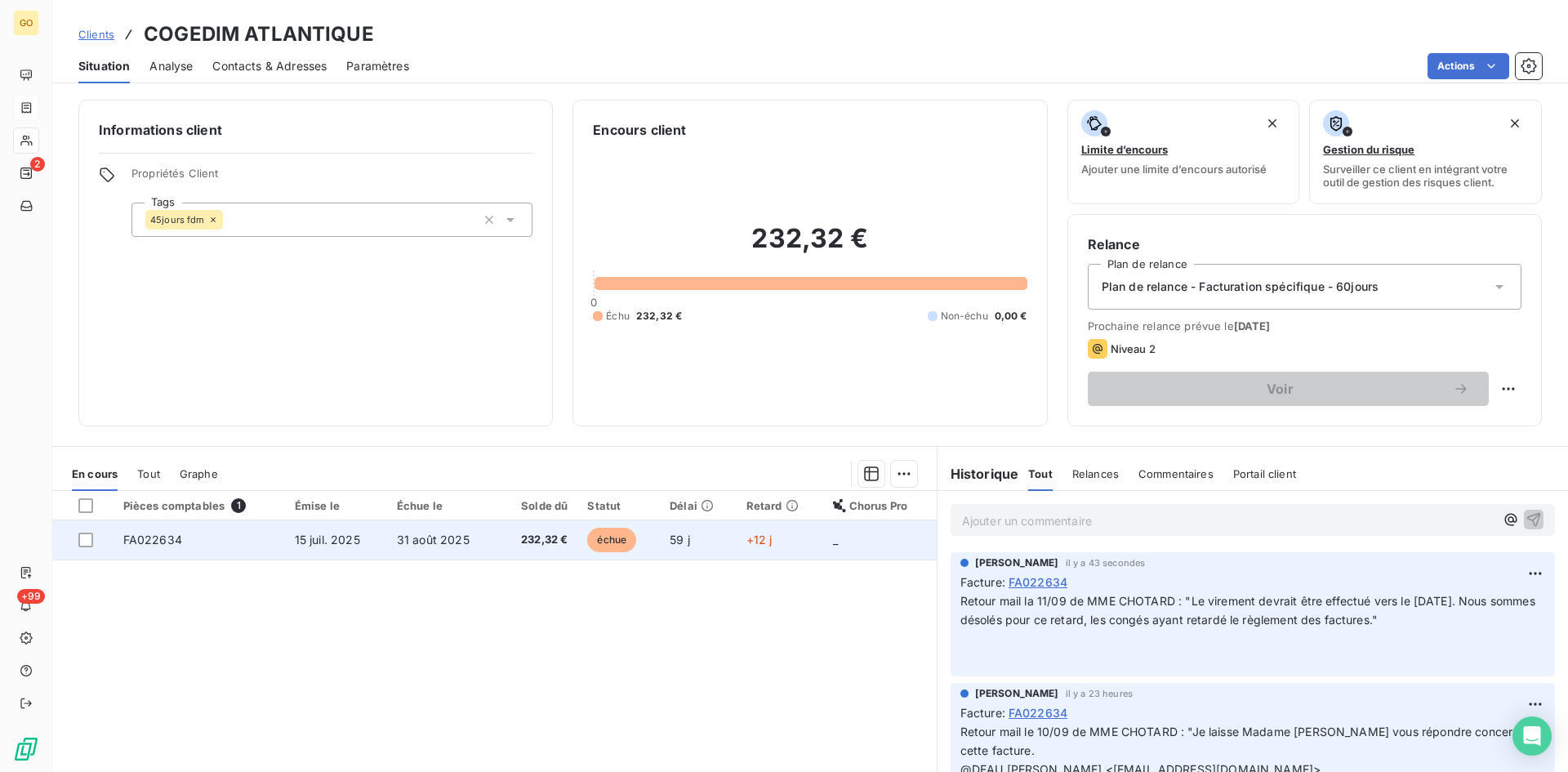
click at [138, 538] on span "FA022634" at bounding box center [153, 539] width 59 height 14
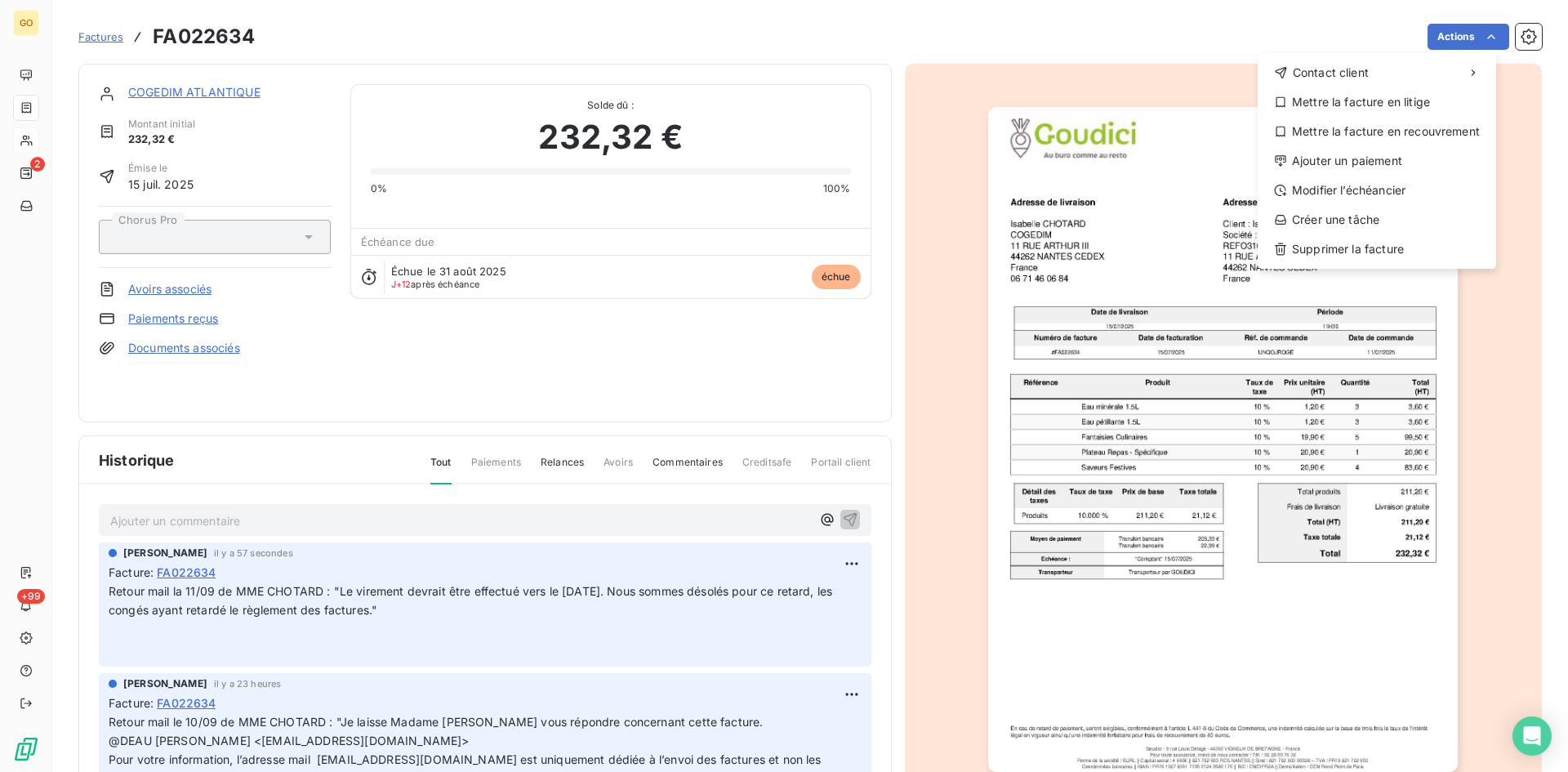
click at [153, 90] on html "GO 2 +99 Factures FA022634 Actions Contact client Mettre la facture en litige M…" at bounding box center [784, 386] width 1568 height 772
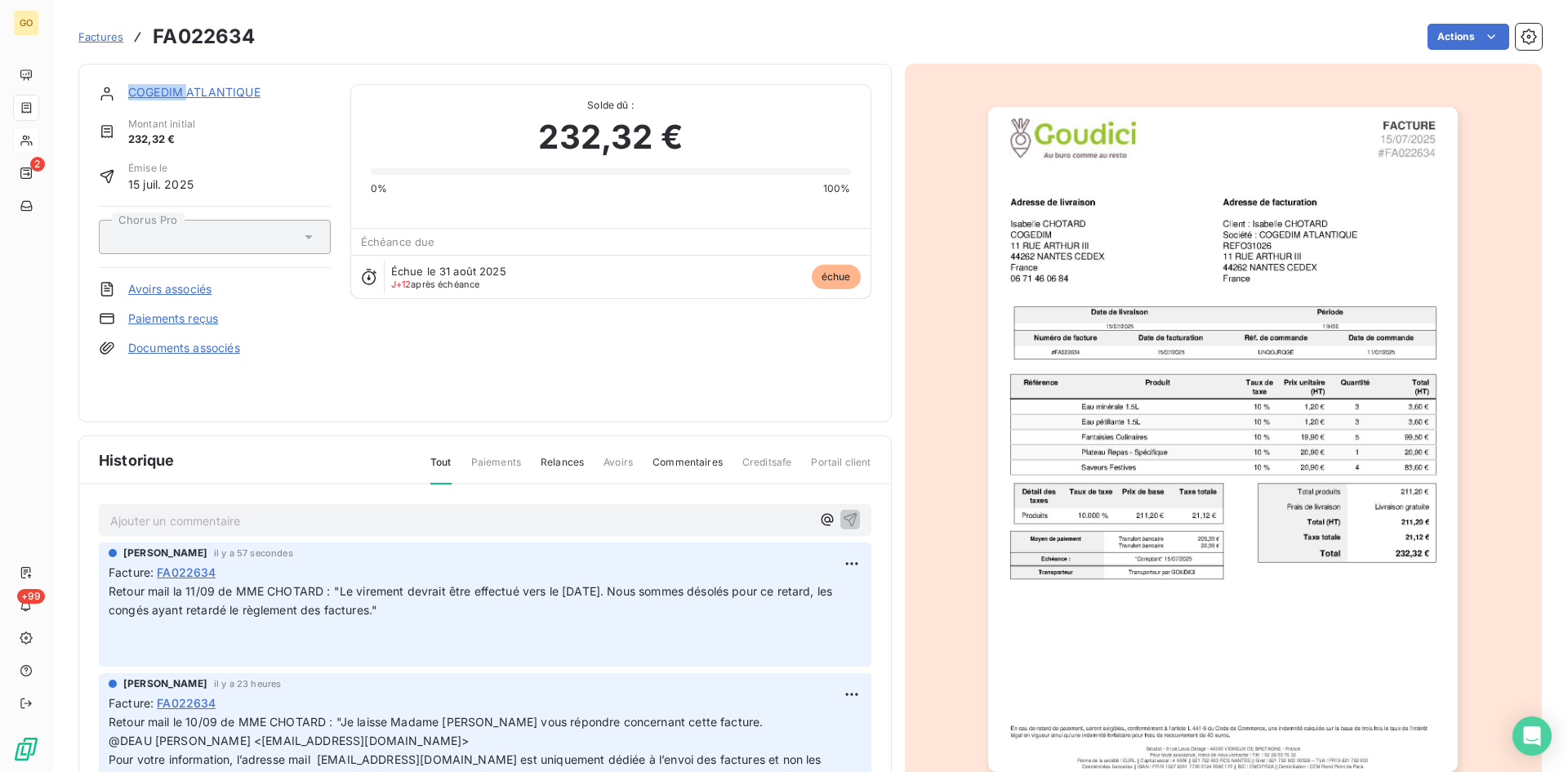
click at [153, 90] on link "COGEDIM ATLANTIQUE" at bounding box center [194, 92] width 132 height 14
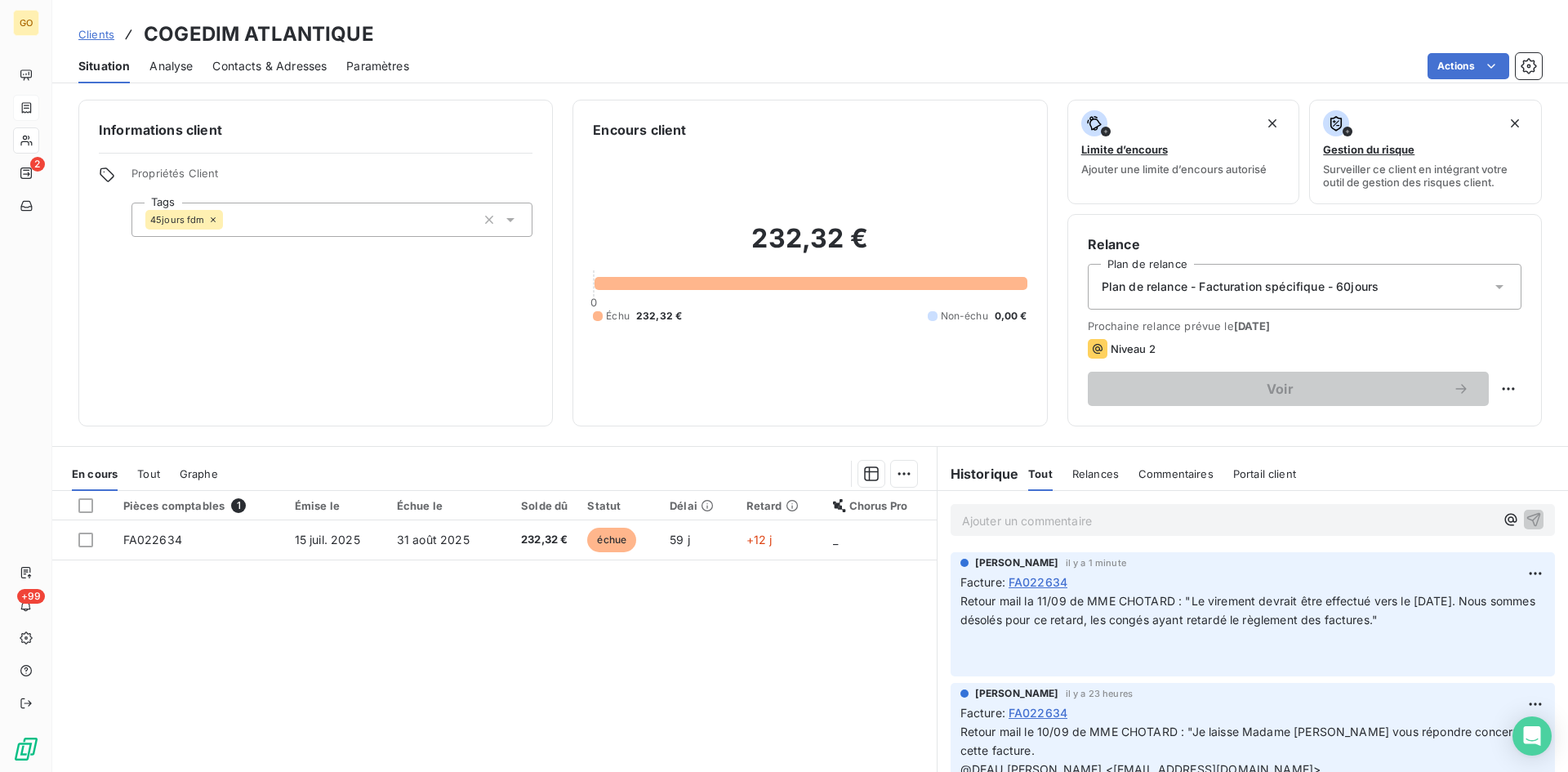
click at [1496, 66] on html "GO 2 +99 Clients COGEDIM ATLANTIQUE Situation Analyse Contacts & Adresses Param…" at bounding box center [784, 386] width 1568 height 772
click at [1492, 388] on html "GO 2 +99 Clients COGEDIM ATLANTIQUE Situation Analyse Contacts & Adresses Param…" at bounding box center [784, 386] width 1568 height 772
click at [1494, 67] on html "GO 2 +99 Clients COGEDIM ATLANTIQUE Situation Analyse Contacts & Adresses Param…" at bounding box center [784, 386] width 1568 height 772
click at [1497, 387] on html "GO 2 +99 Clients COGEDIM ATLANTIQUE Situation Analyse Contacts & Adresses Param…" at bounding box center [784, 386] width 1568 height 772
click at [318, 544] on html "GO 2 +99 Clients COGEDIM ATLANTIQUE Situation Analyse Contacts & Adresses Param…" at bounding box center [784, 386] width 1568 height 772
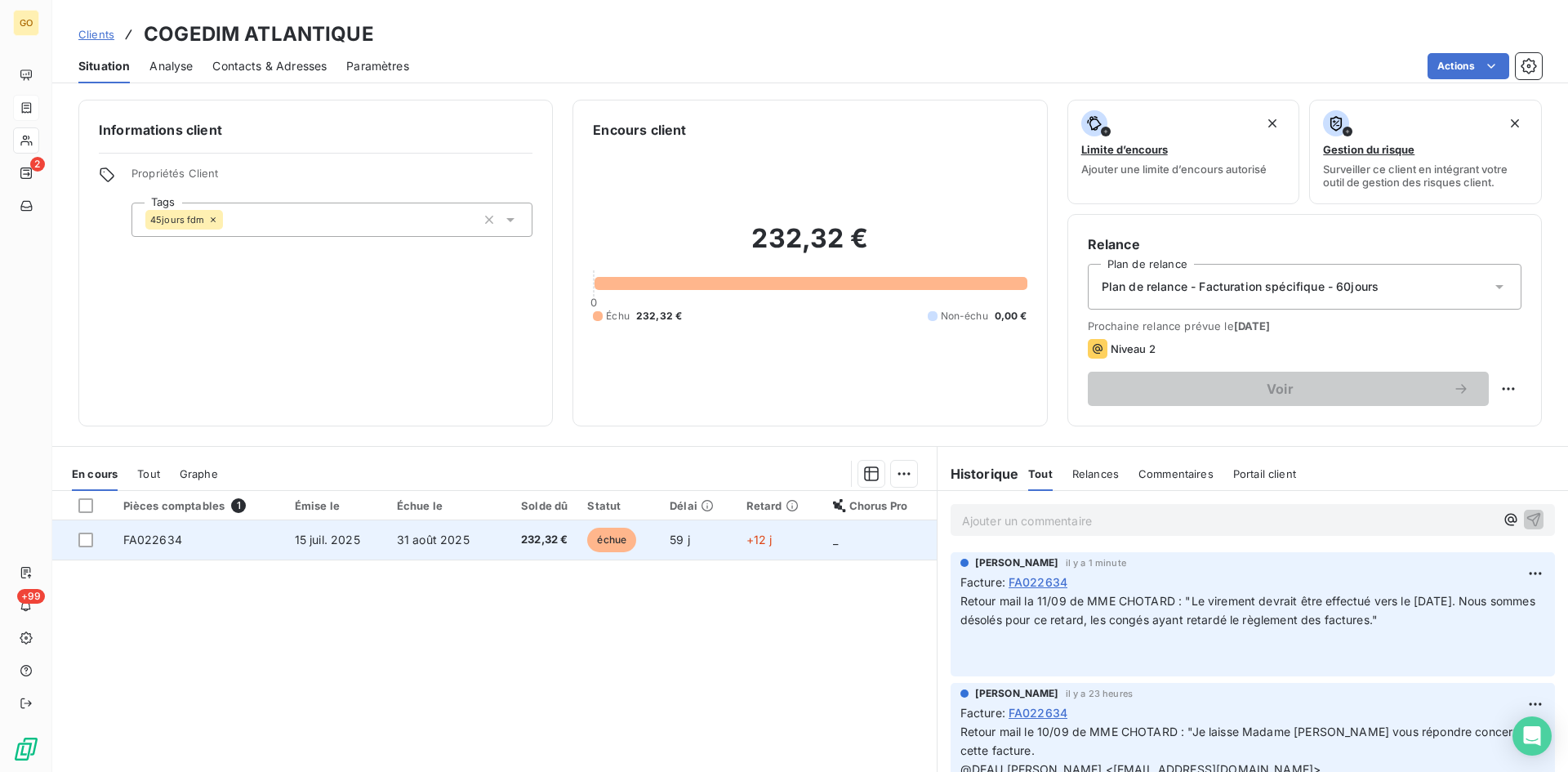
click at [318, 542] on span "15 juil. 2025" at bounding box center [327, 539] width 65 height 14
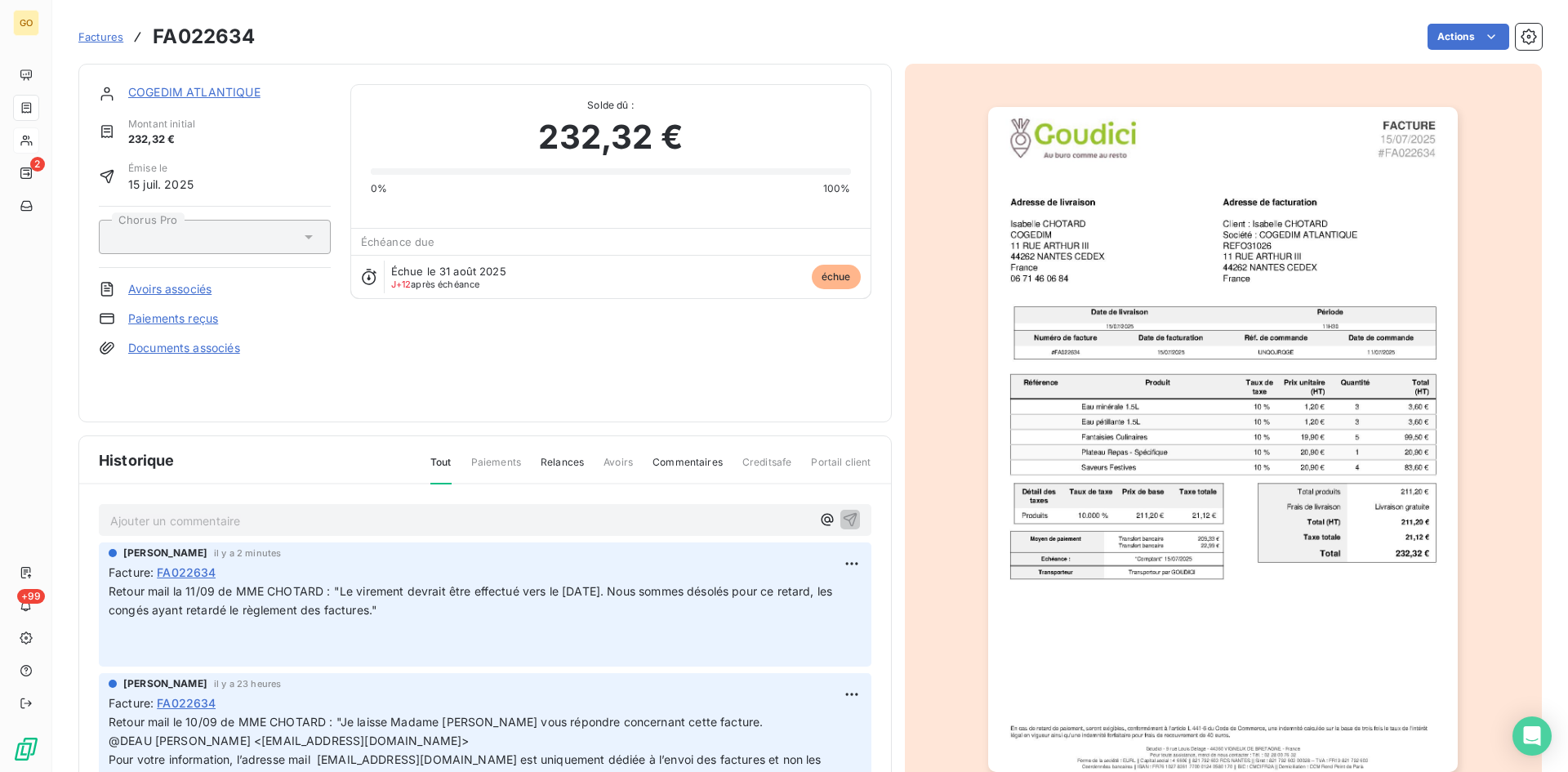
click at [111, 37] on span "Factures" at bounding box center [101, 37] width 45 height 13
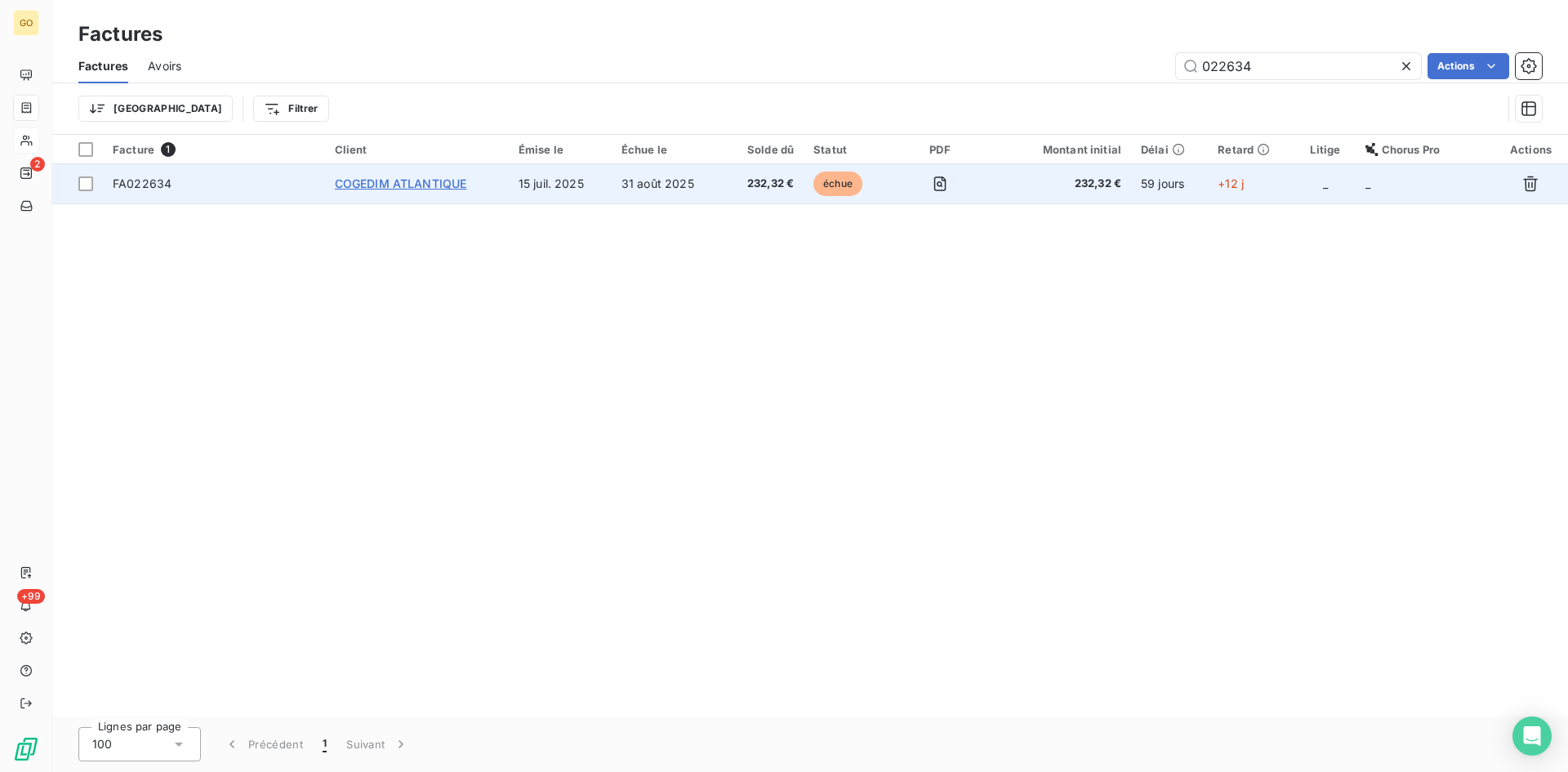
click at [348, 181] on span "COGEDIM ATLANTIQUE" at bounding box center [401, 183] width 132 height 14
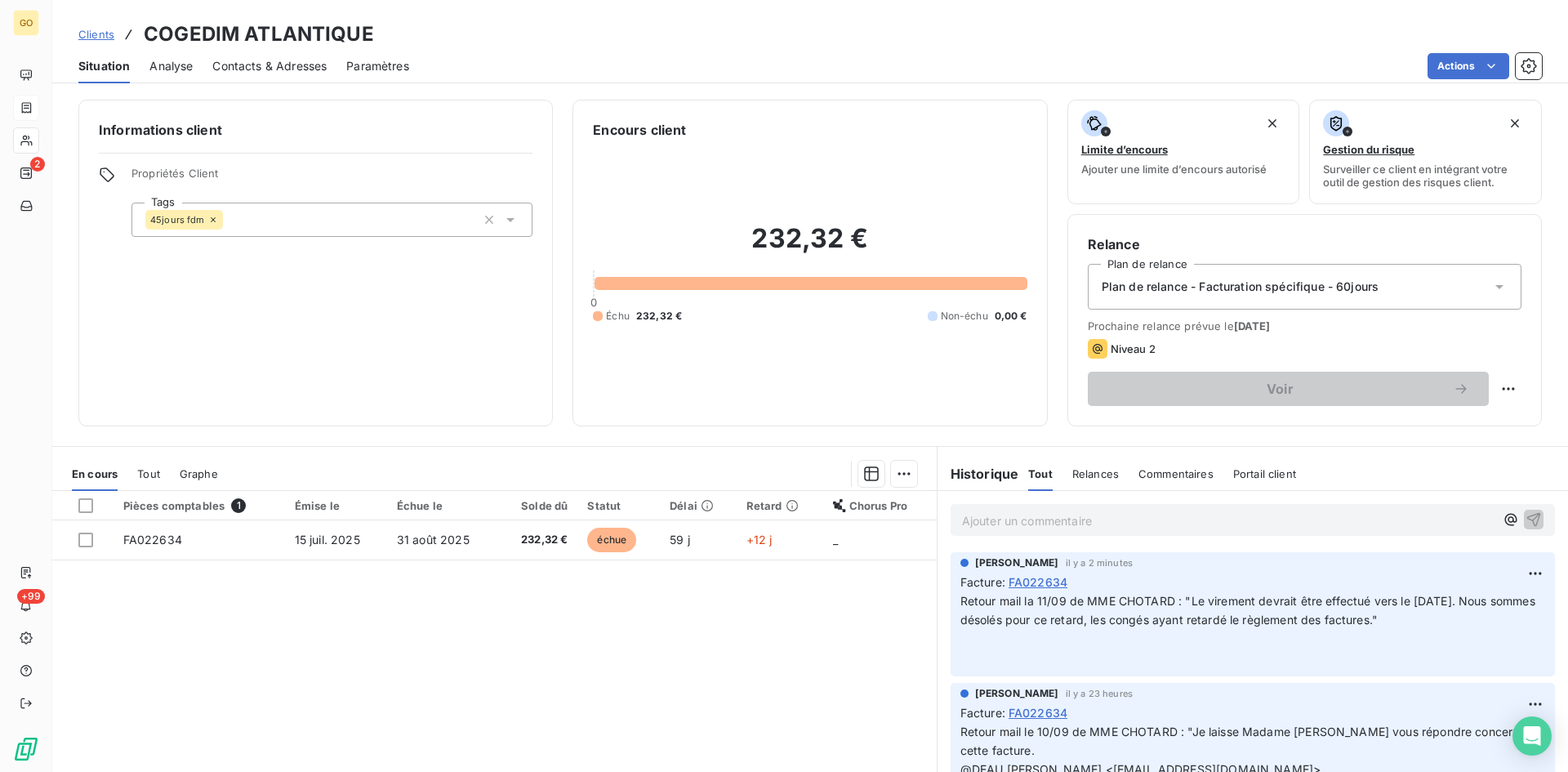
click at [741, 708] on div "Pièces comptables 1 Émise le Échue le Solde dû Statut Délai Retard Chorus Pro F…" at bounding box center [494, 649] width 884 height 315
